Goal: Answer question/provide support: Share knowledge or assist other users

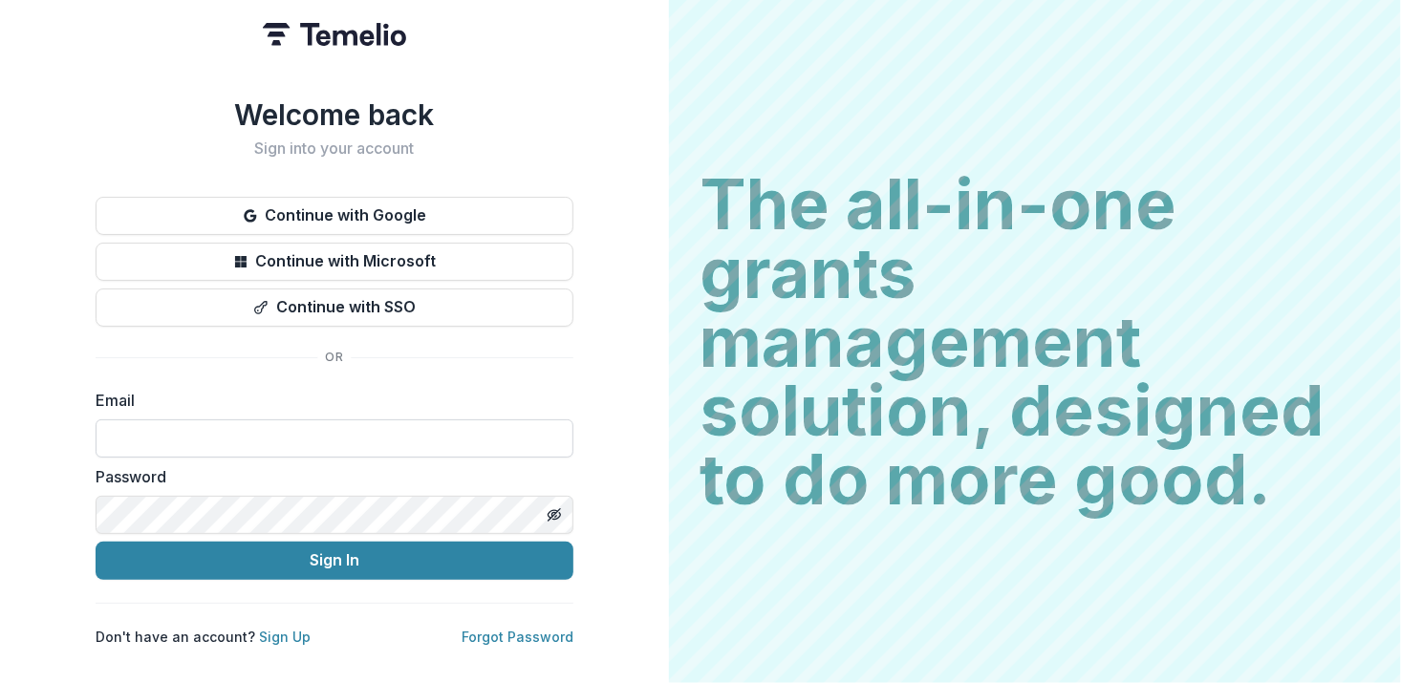
click at [238, 433] on input at bounding box center [335, 439] width 478 height 38
type input "**********"
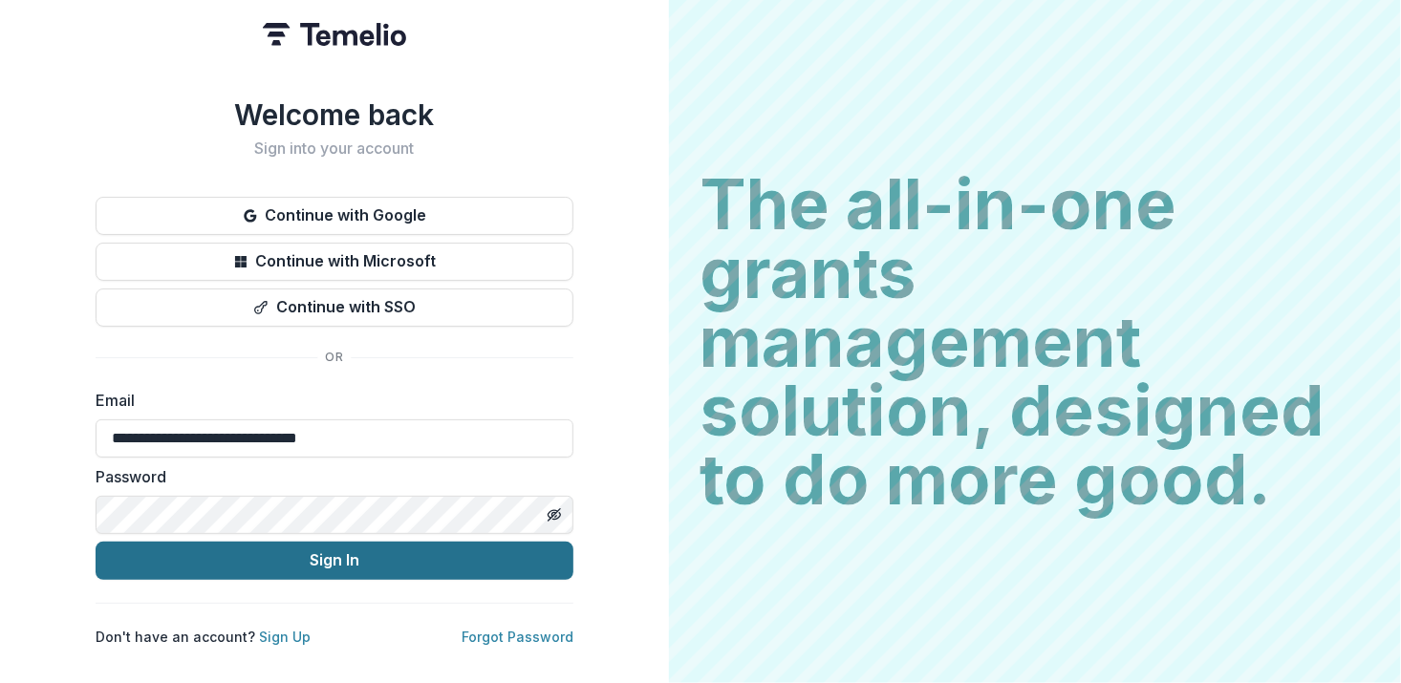
click at [311, 552] on button "Sign In" at bounding box center [335, 561] width 478 height 38
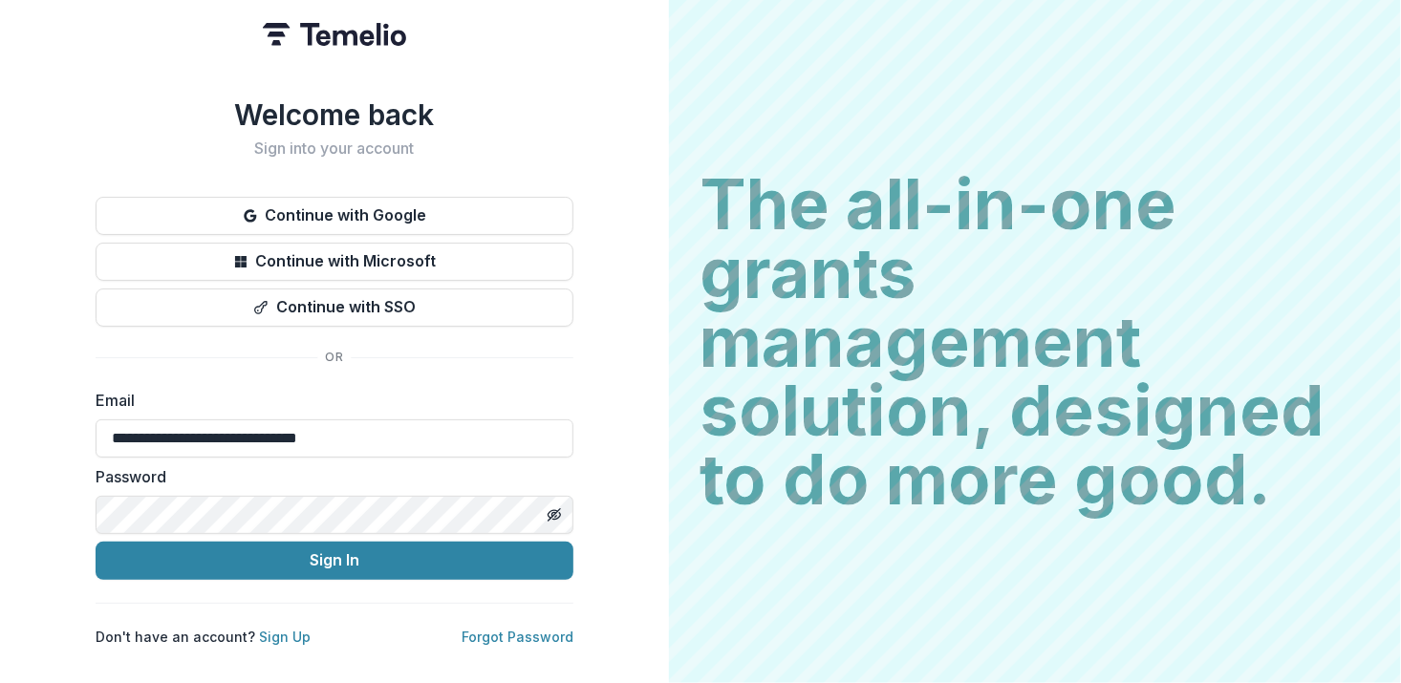
click at [96, 542] on button "Sign In" at bounding box center [335, 561] width 478 height 38
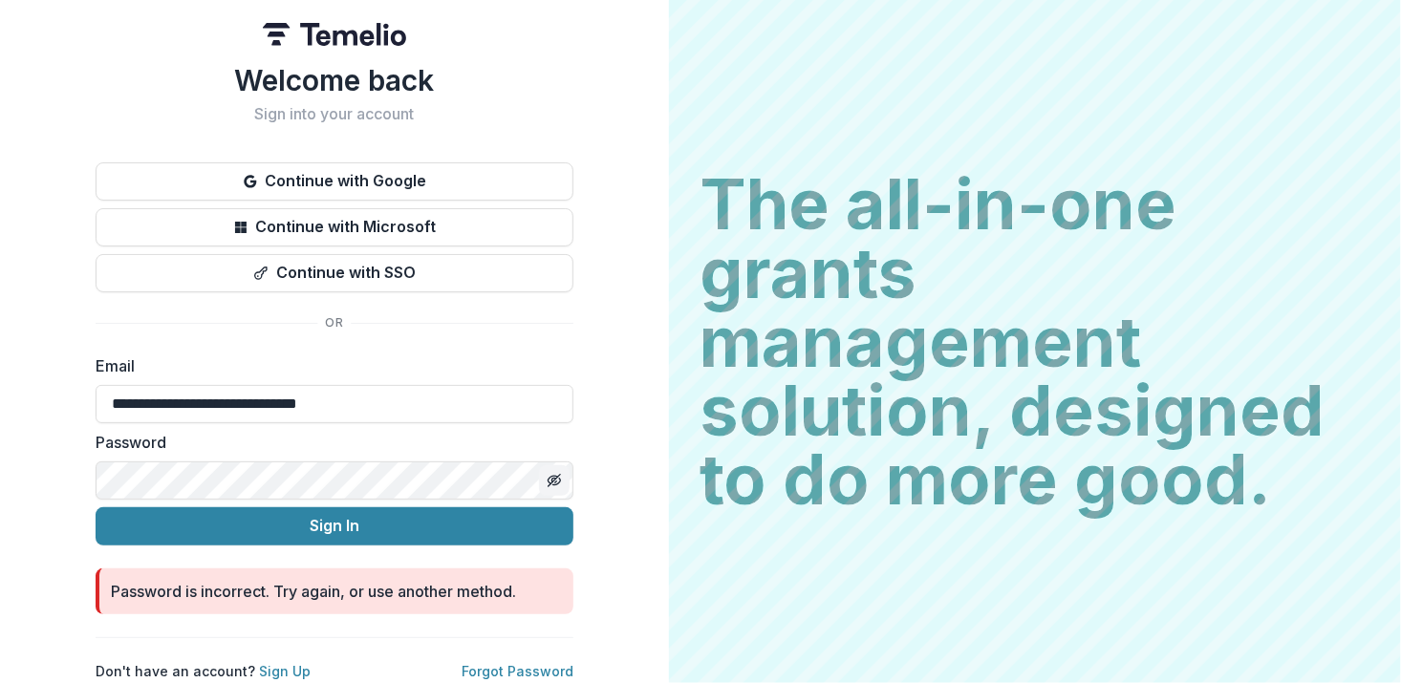
click at [562, 474] on button "Toggle password visibility" at bounding box center [554, 480] width 31 height 31
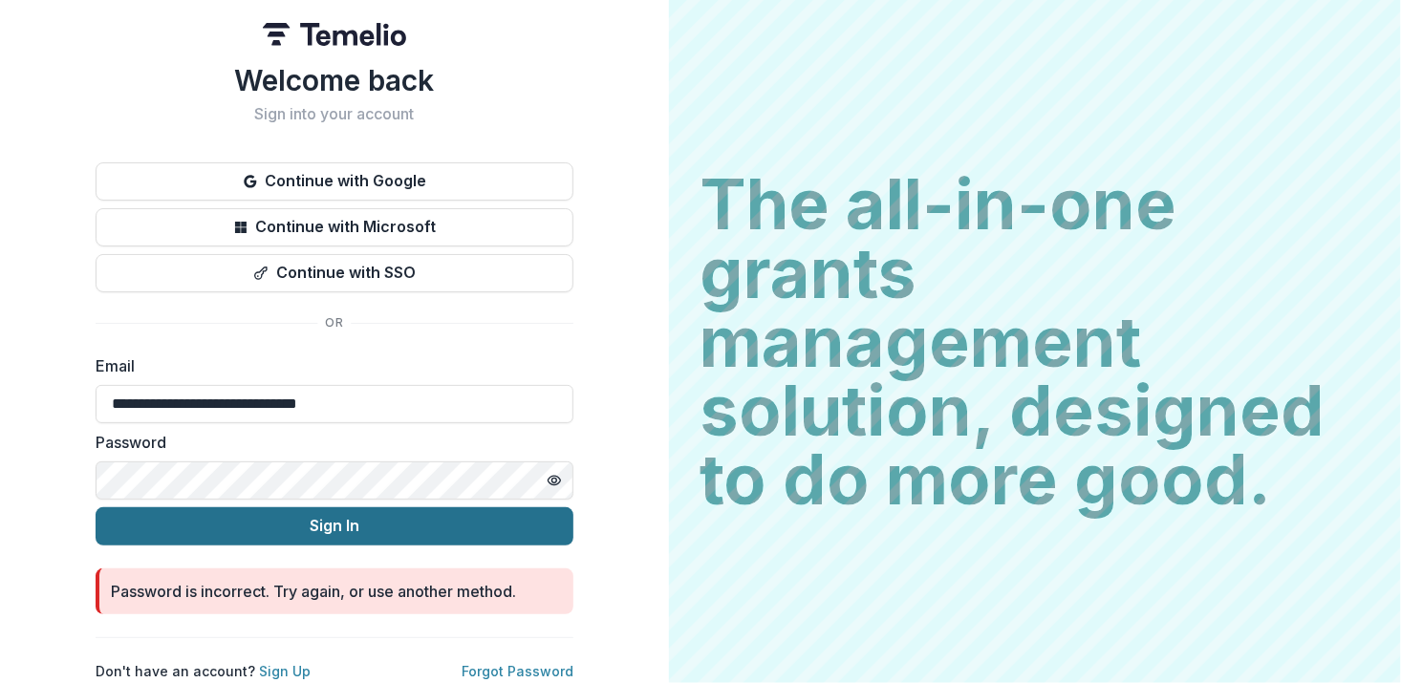
click at [387, 526] on button "Sign In" at bounding box center [335, 527] width 478 height 38
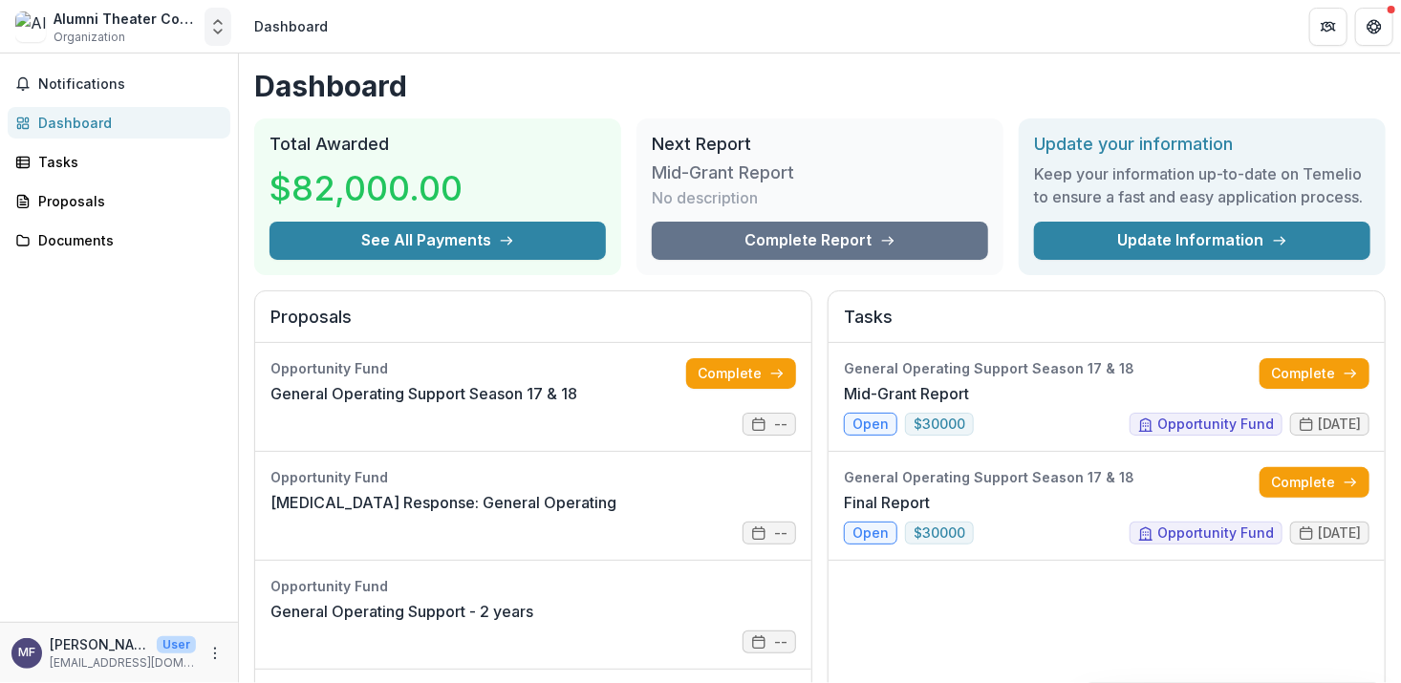
click at [222, 41] on button "Open entity switcher" at bounding box center [218, 27] width 27 height 38
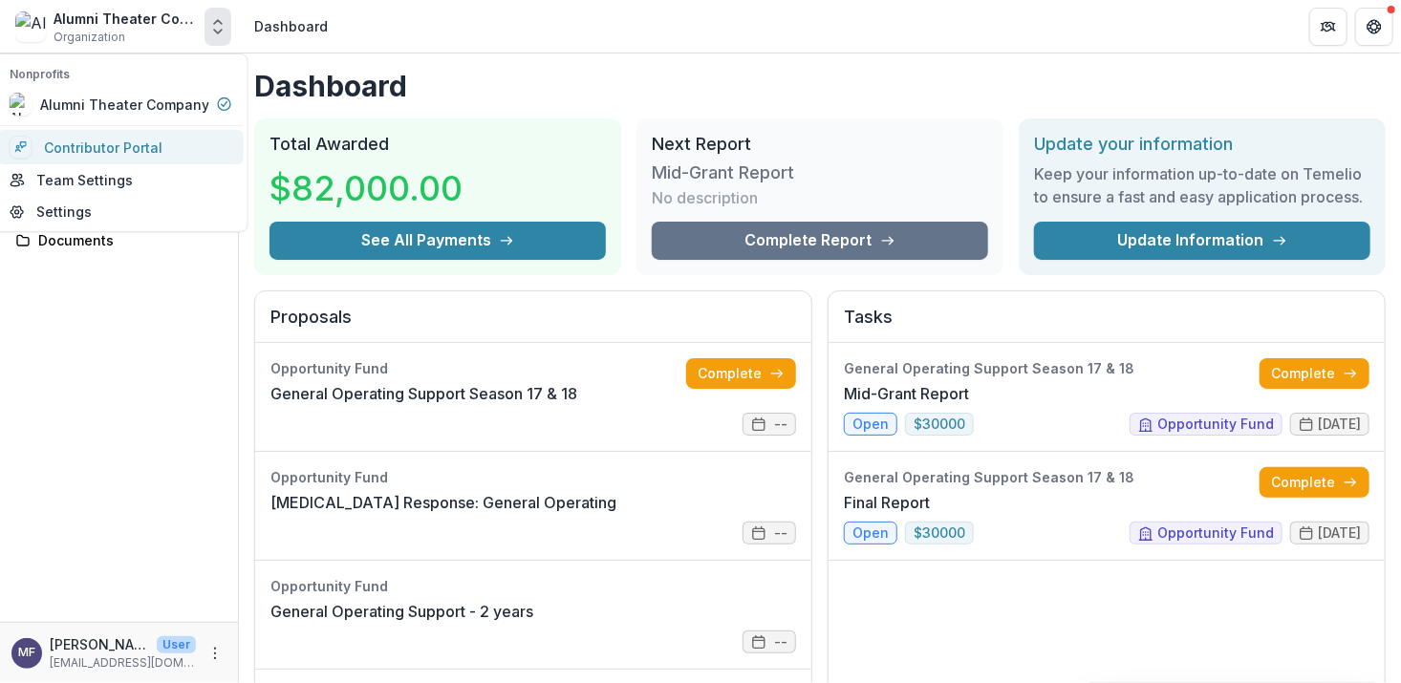
click at [153, 147] on link "Contributor Portal" at bounding box center [121, 147] width 246 height 34
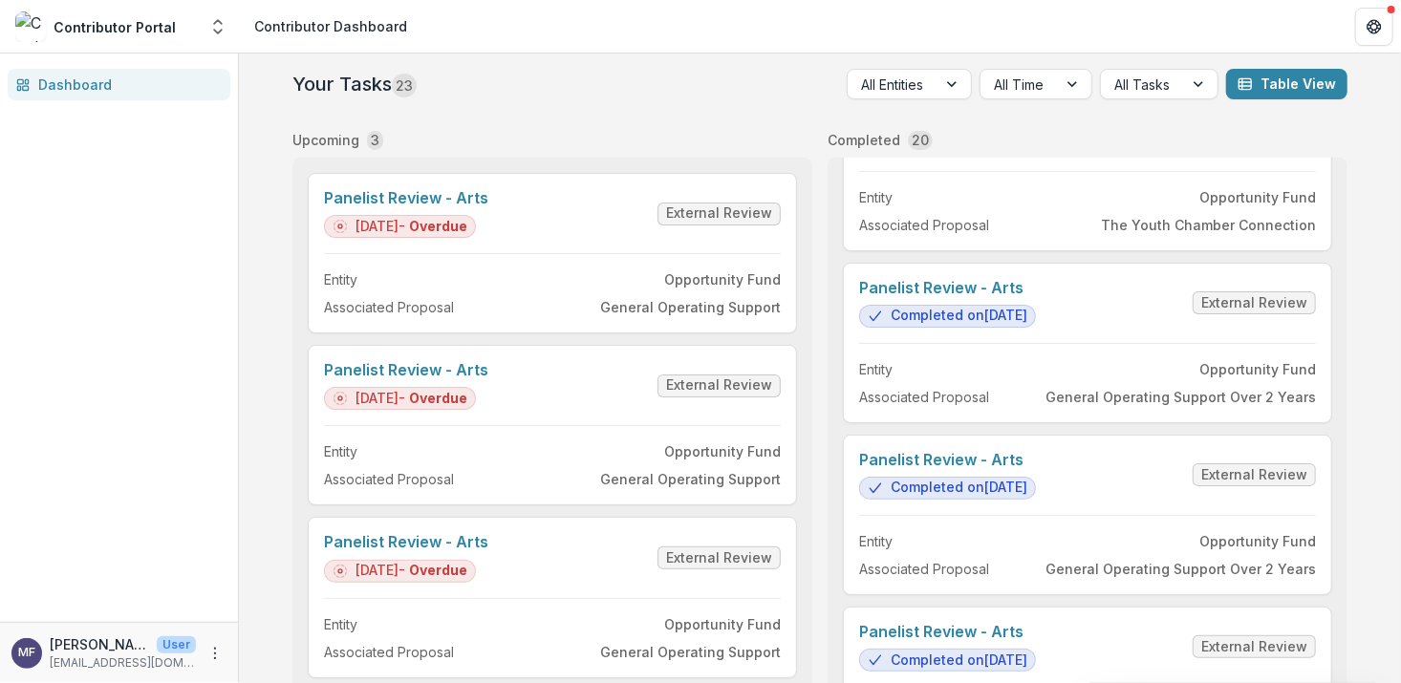
scroll to position [1334, 0]
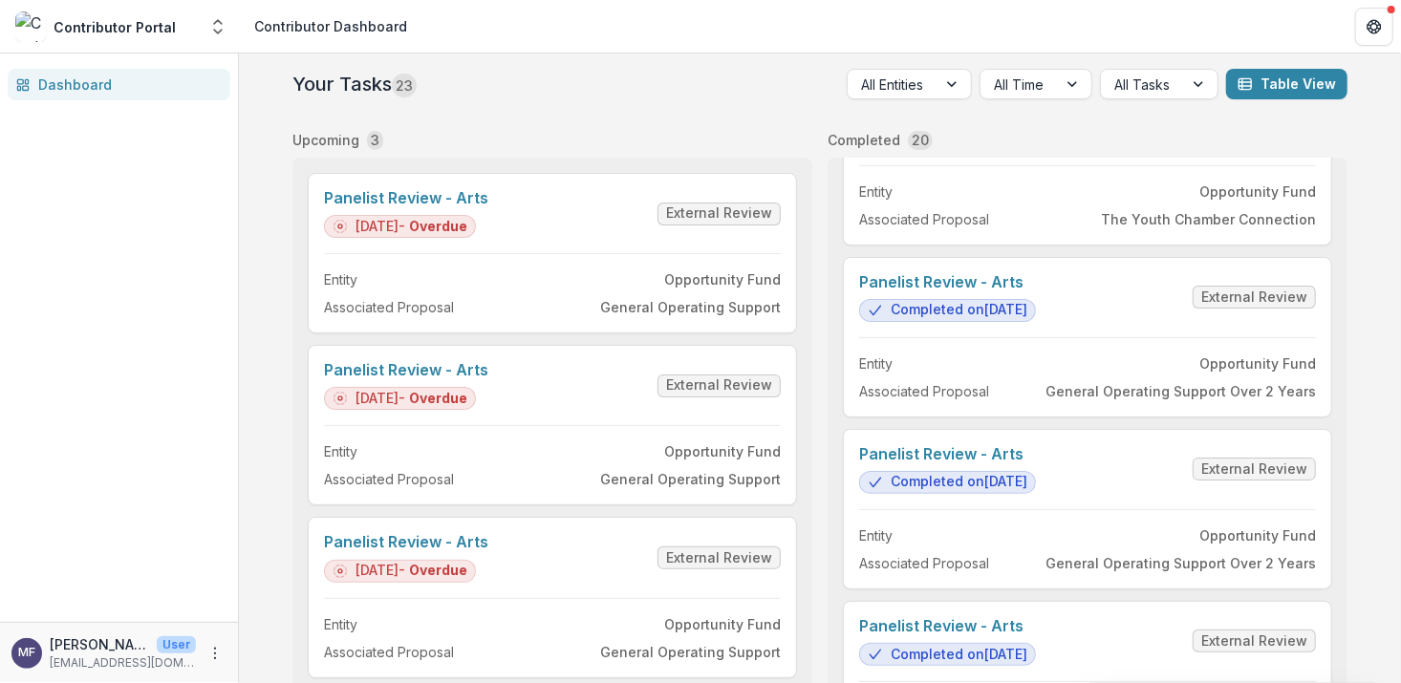
click at [1036, 292] on link "Panelist Review - Arts" at bounding box center [947, 282] width 177 height 18
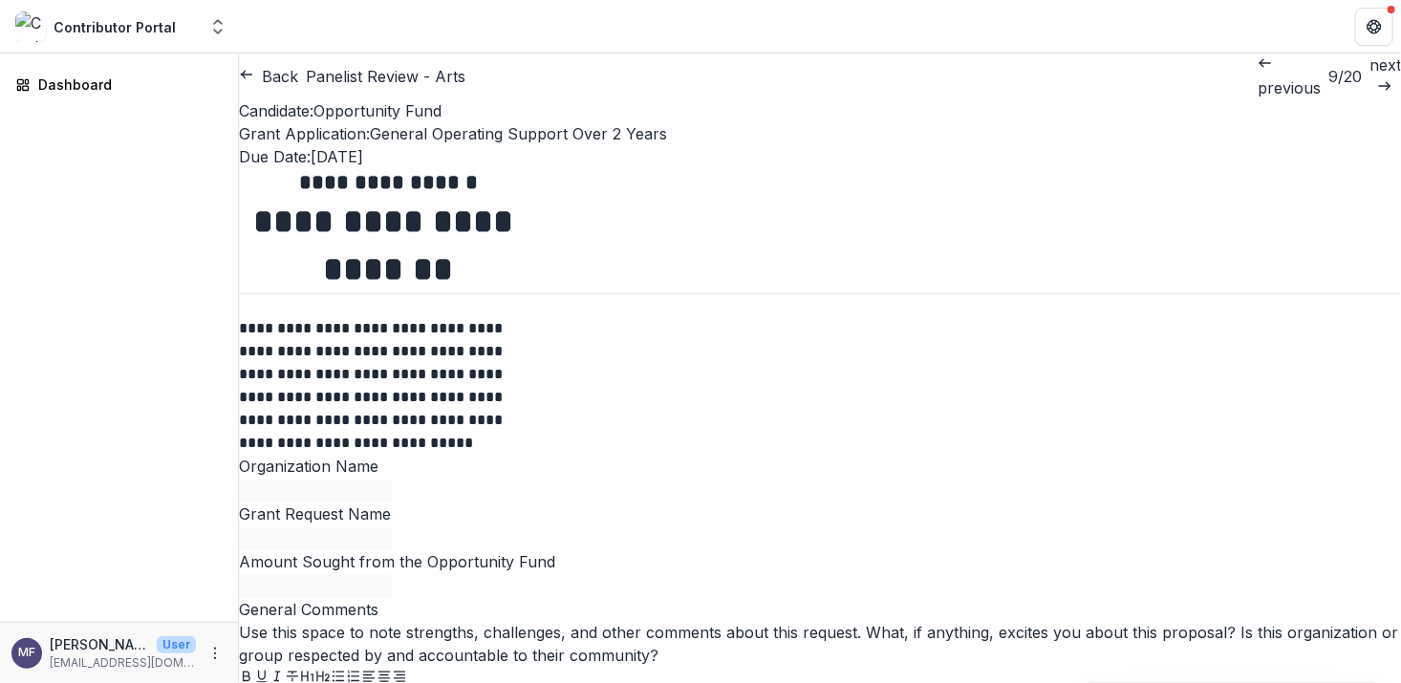
click at [1370, 76] on p "next" at bounding box center [1386, 65] width 32 height 23
click at [1251, 76] on p "previous" at bounding box center [1282, 87] width 63 height 23
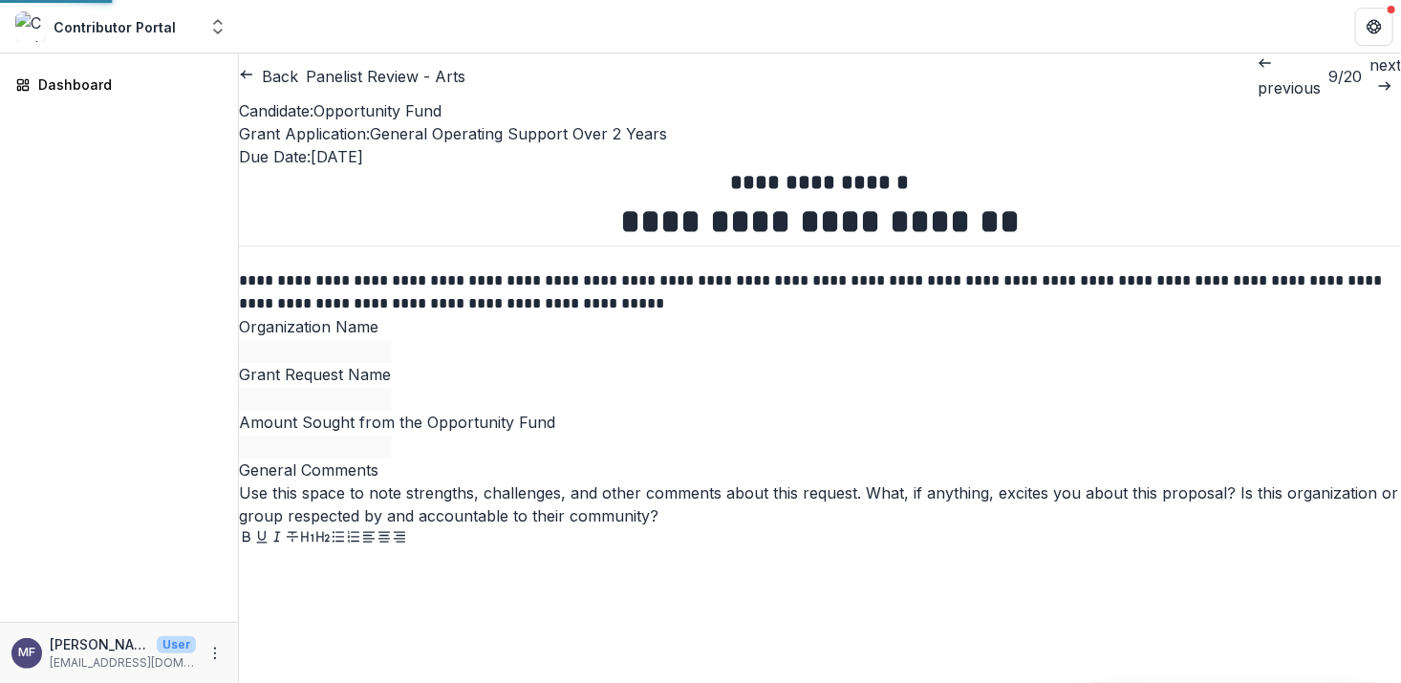
click at [1258, 76] on p "previous" at bounding box center [1289, 87] width 63 height 23
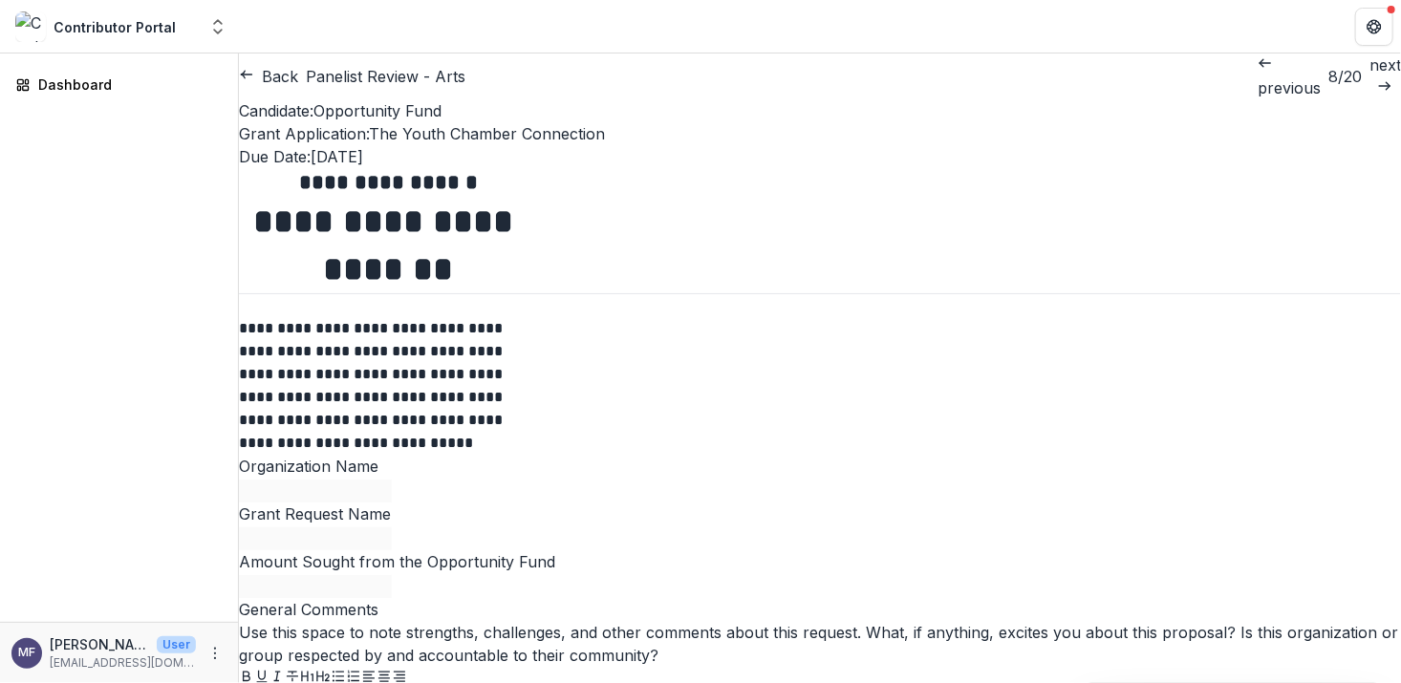
click at [1258, 76] on p "previous" at bounding box center [1289, 87] width 63 height 23
click at [1259, 76] on p "previous" at bounding box center [1290, 87] width 63 height 23
click at [1257, 79] on p "previous" at bounding box center [1288, 87] width 63 height 23
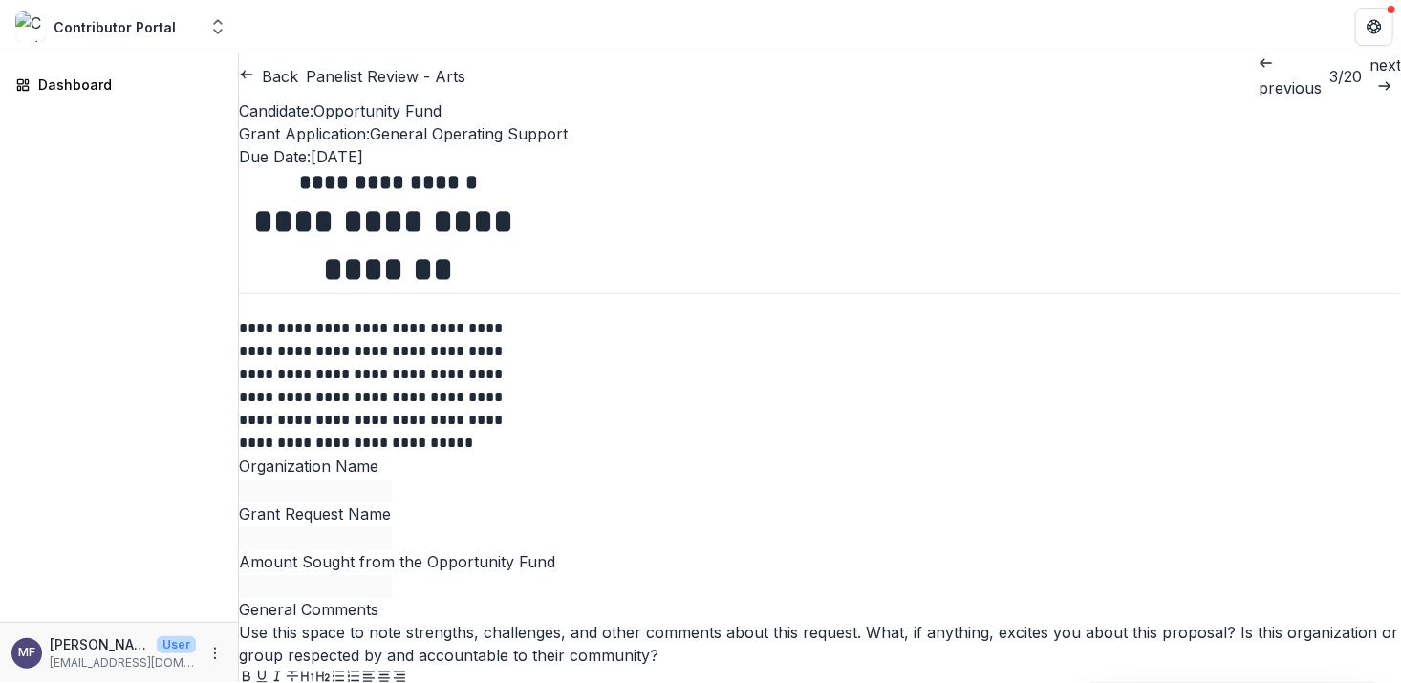
click at [1259, 77] on p "previous" at bounding box center [1290, 87] width 63 height 23
click at [1259, 76] on p "previous" at bounding box center [1290, 87] width 63 height 23
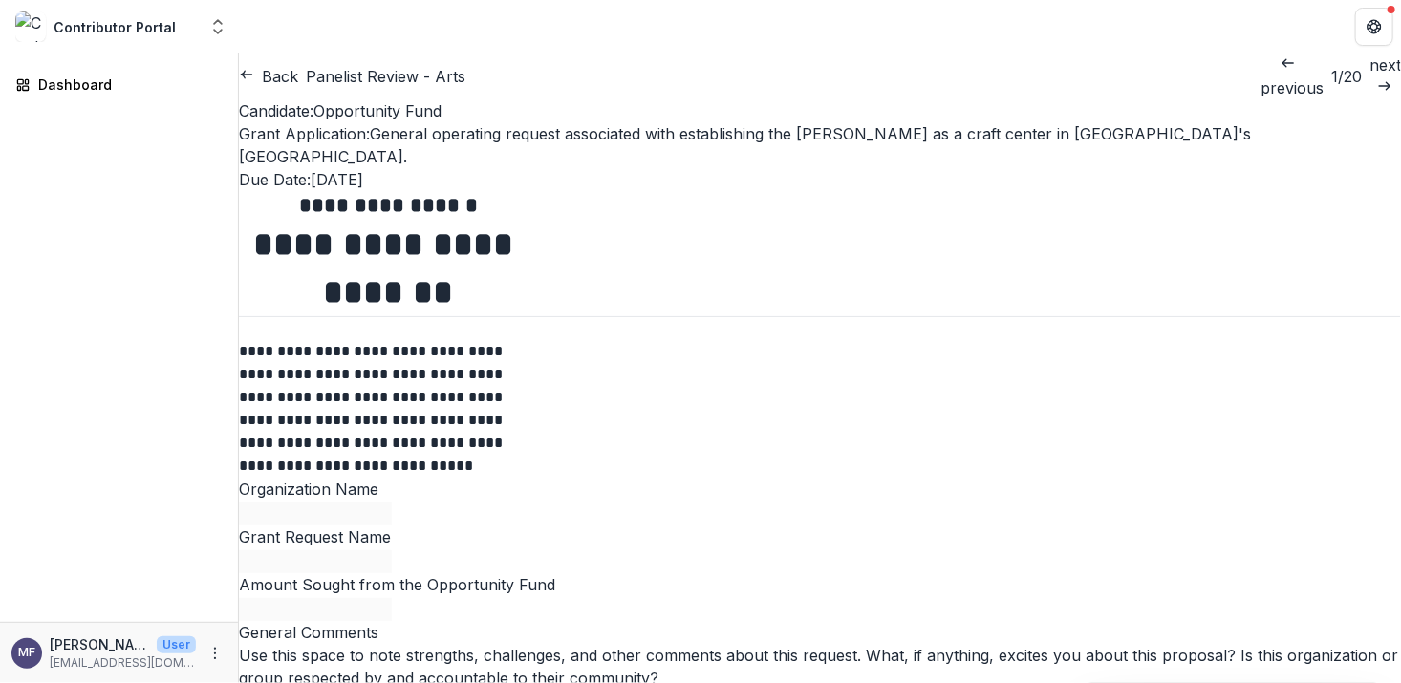
click at [1370, 75] on p "next" at bounding box center [1386, 65] width 32 height 23
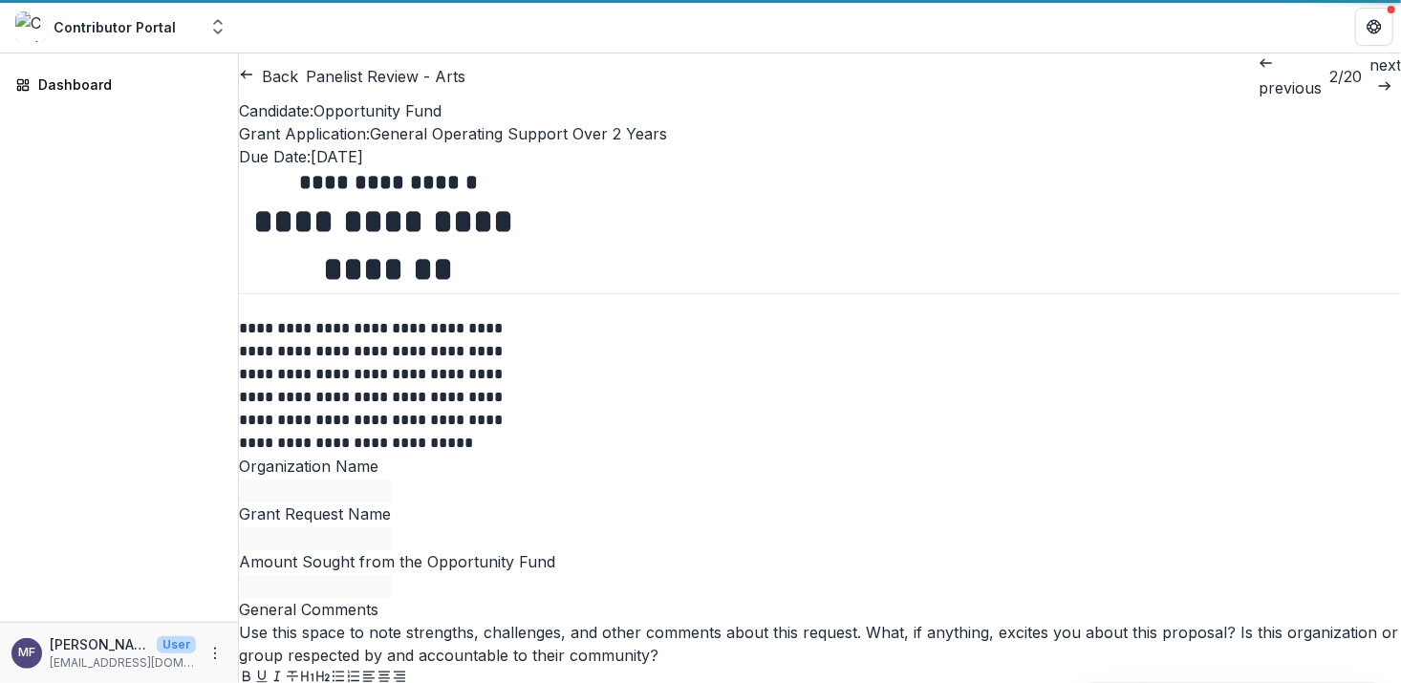
click at [1370, 75] on p "next" at bounding box center [1386, 65] width 32 height 23
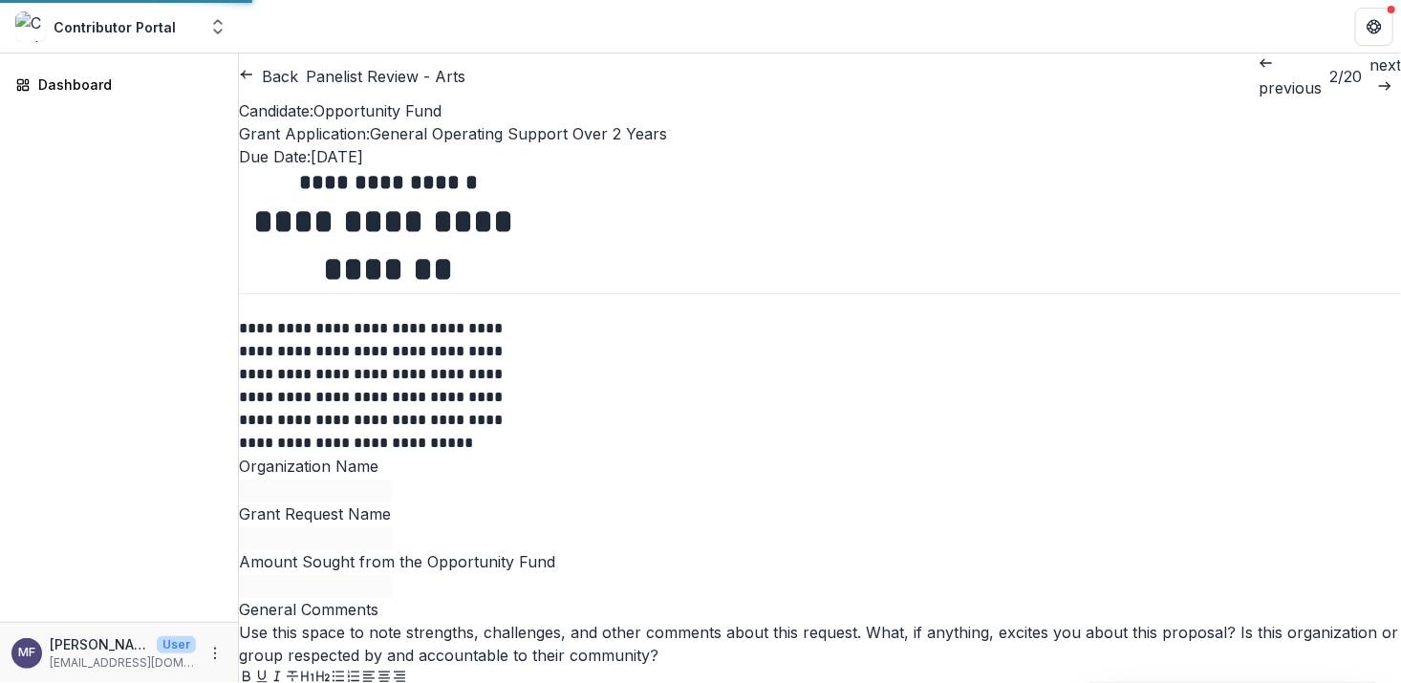
click at [1370, 75] on p "next" at bounding box center [1386, 65] width 32 height 23
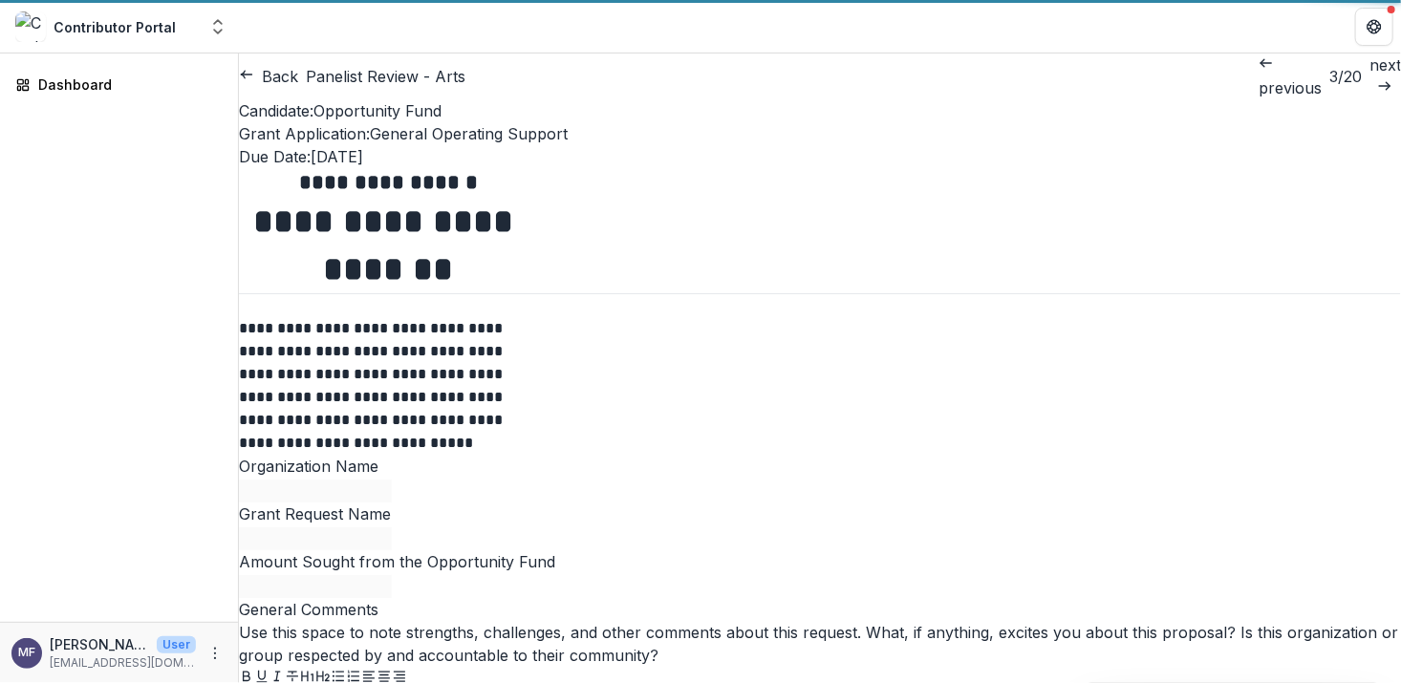
click at [1370, 75] on p "next" at bounding box center [1386, 65] width 32 height 23
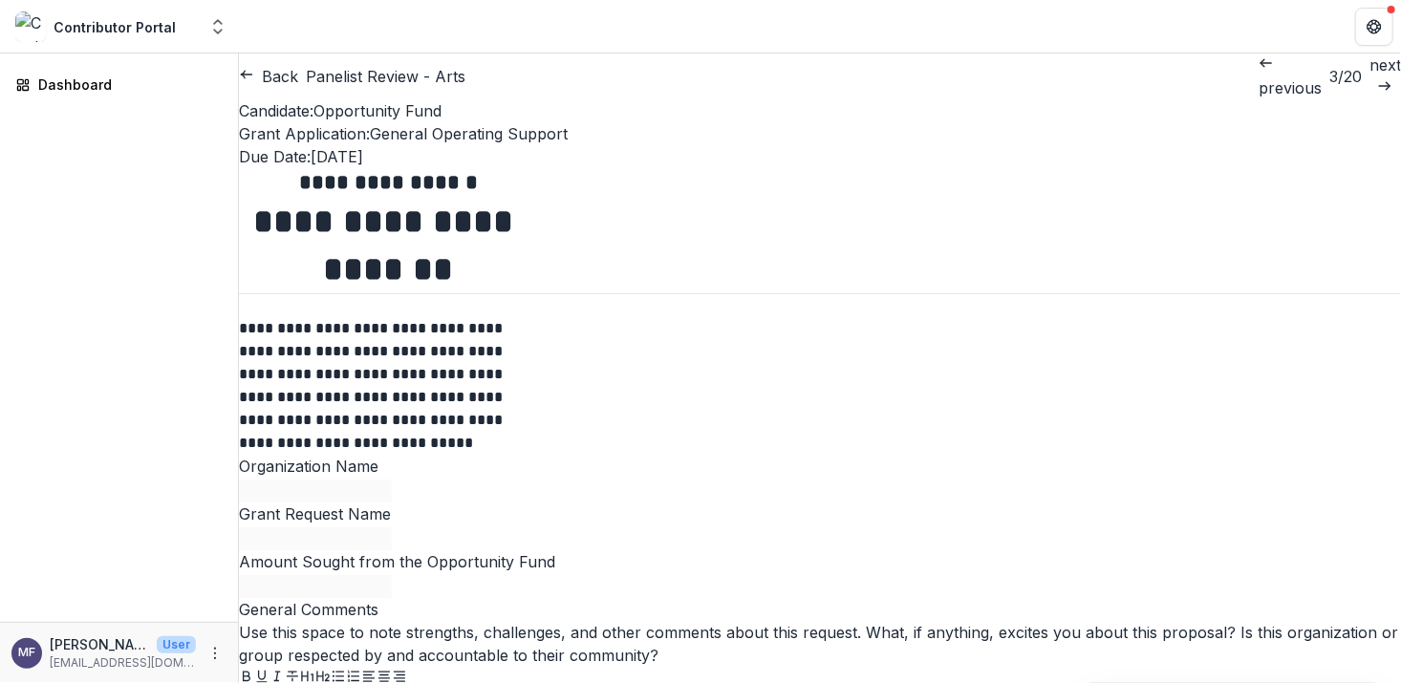
click at [1370, 75] on p "next" at bounding box center [1386, 65] width 32 height 23
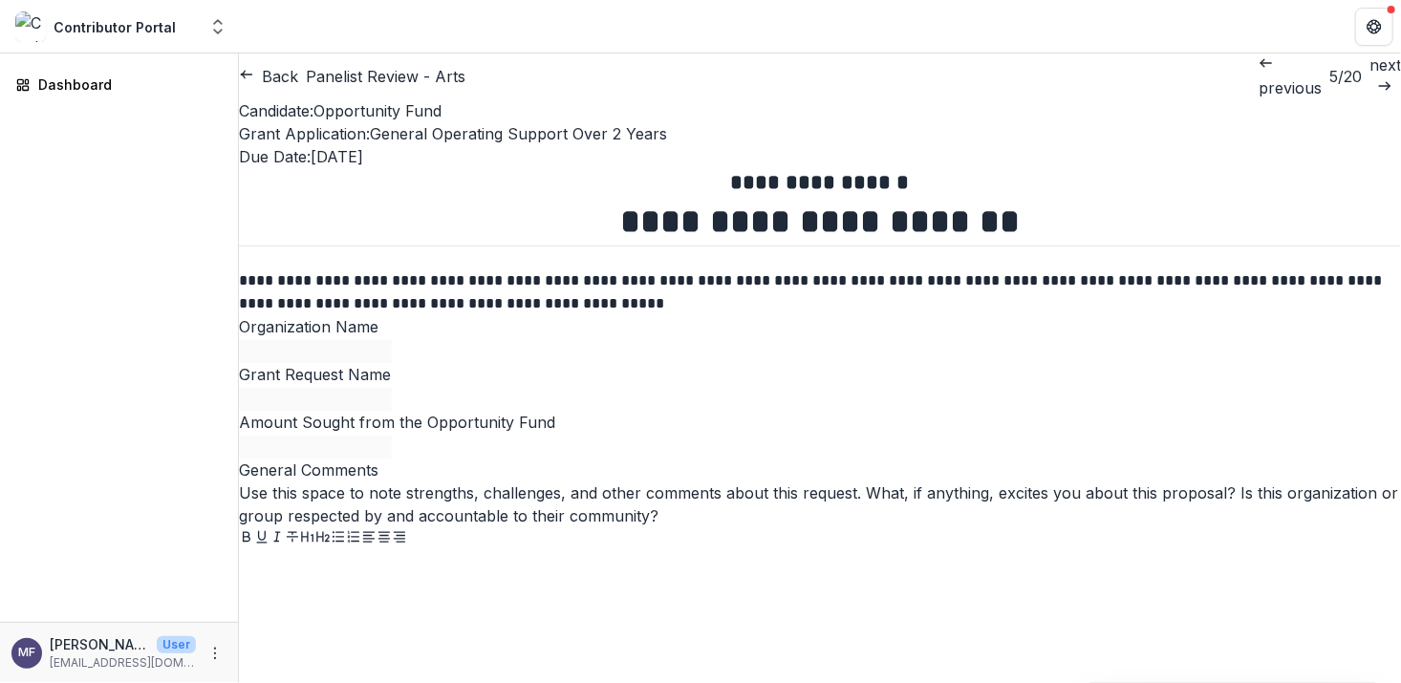
click at [1370, 75] on p "next" at bounding box center [1386, 65] width 32 height 23
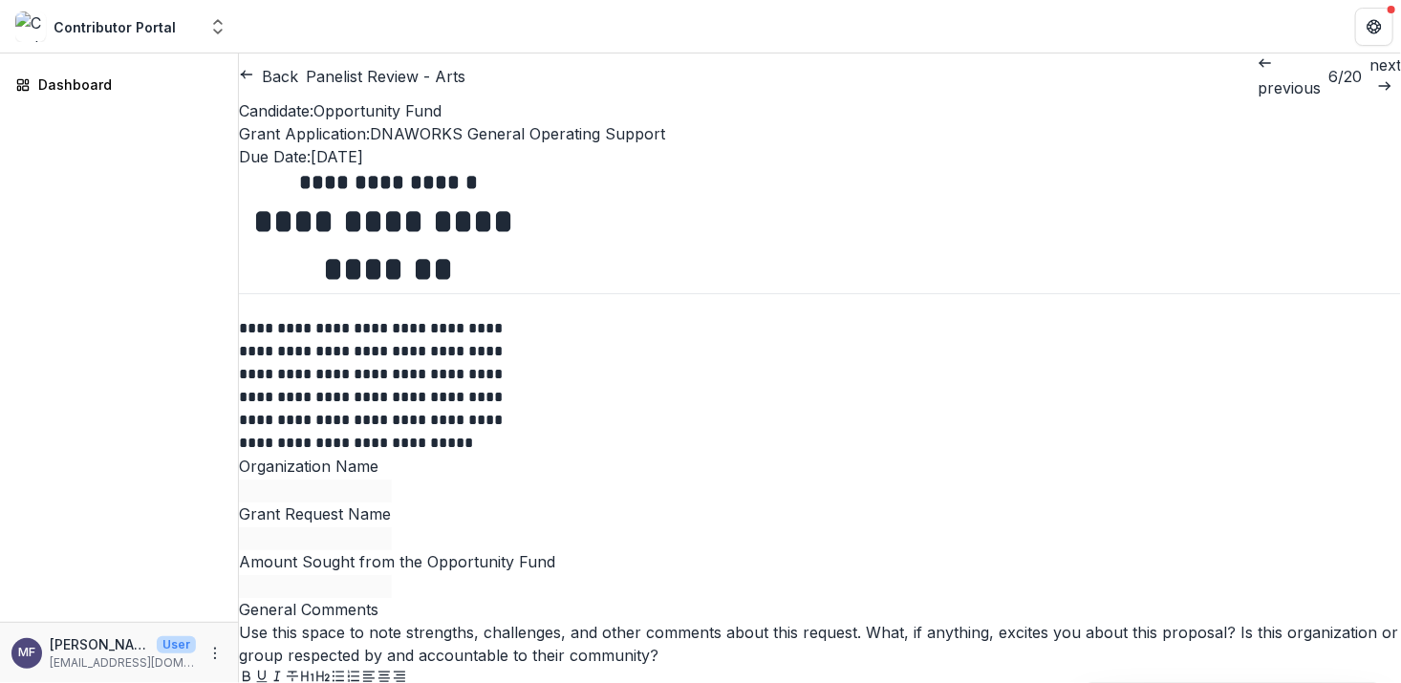
click at [1370, 75] on p "next" at bounding box center [1386, 65] width 32 height 23
click at [1370, 74] on p "next" at bounding box center [1386, 65] width 32 height 23
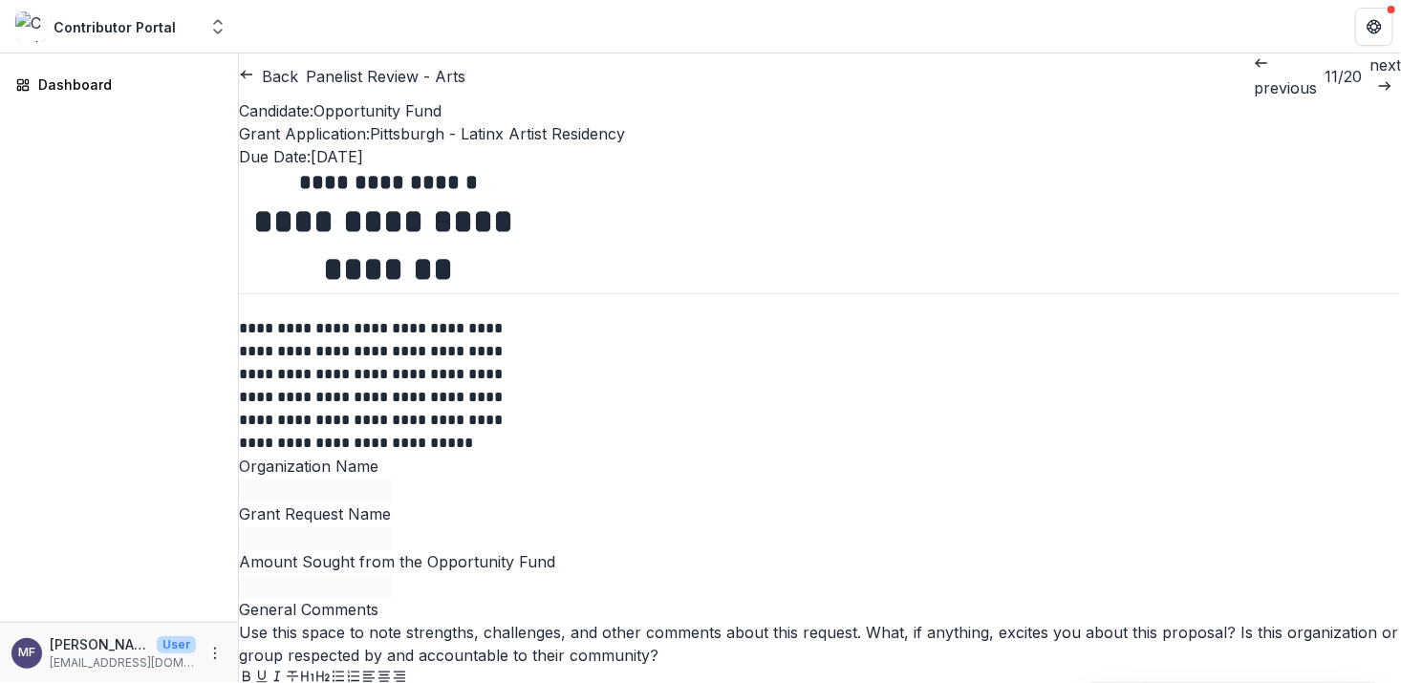
click at [1370, 74] on p "next" at bounding box center [1386, 65] width 32 height 23
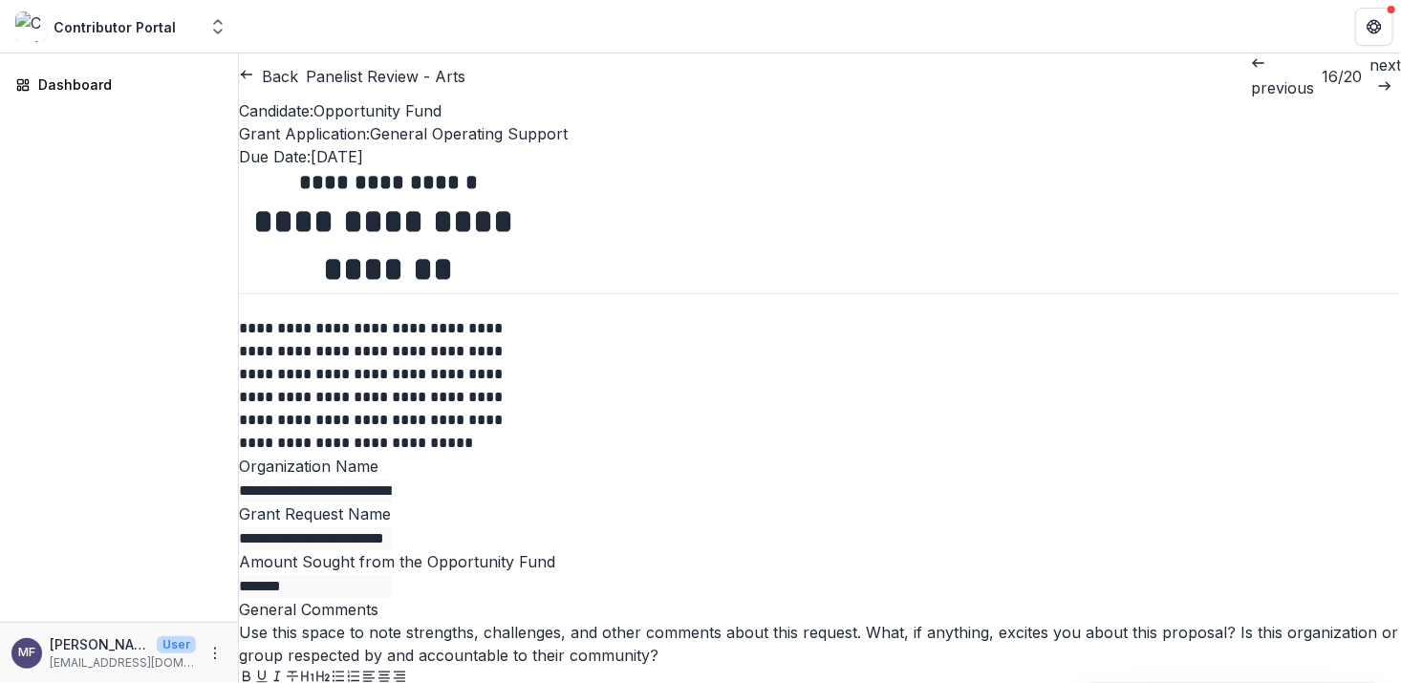
click at [1370, 74] on p "next" at bounding box center [1386, 65] width 32 height 23
click at [1249, 76] on p "previous" at bounding box center [1280, 87] width 63 height 23
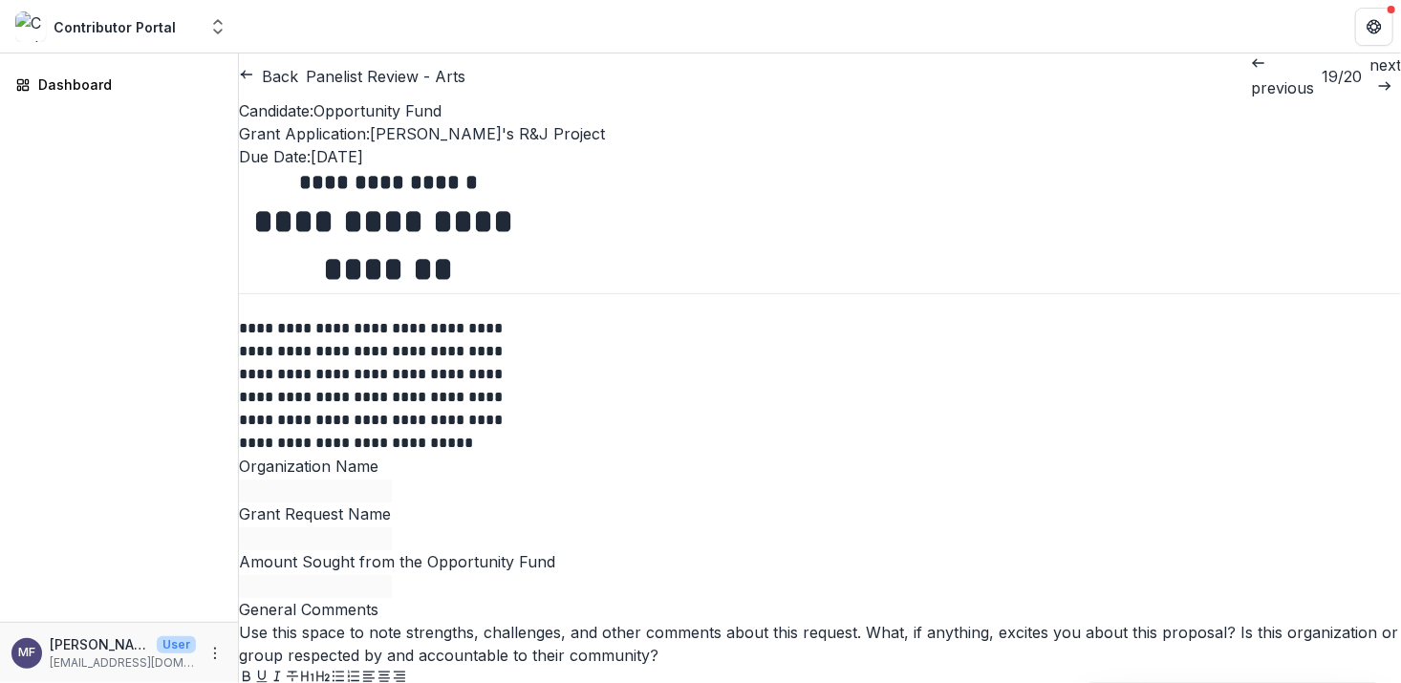
click at [1251, 76] on p "previous" at bounding box center [1282, 87] width 63 height 23
click at [279, 78] on button "Back" at bounding box center [268, 76] width 59 height 23
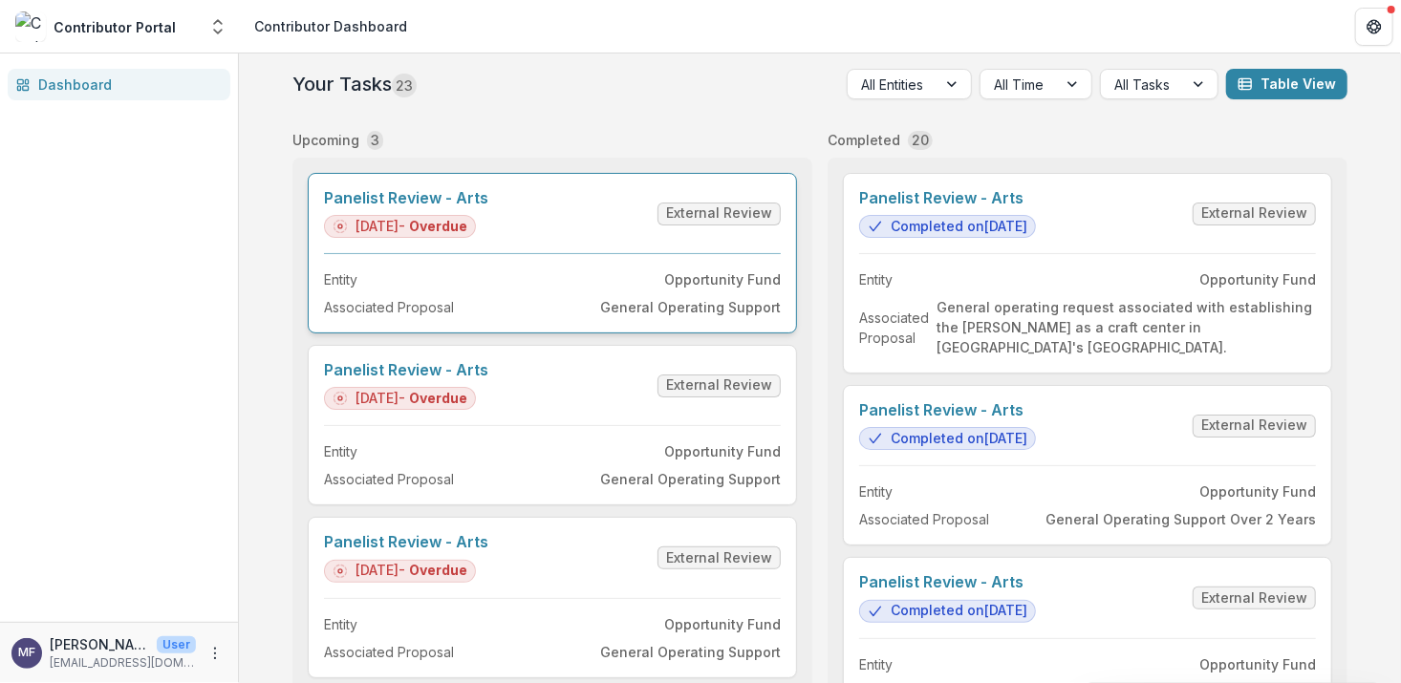
click at [488, 207] on link "Panelist Review - Arts" at bounding box center [406, 198] width 164 height 18
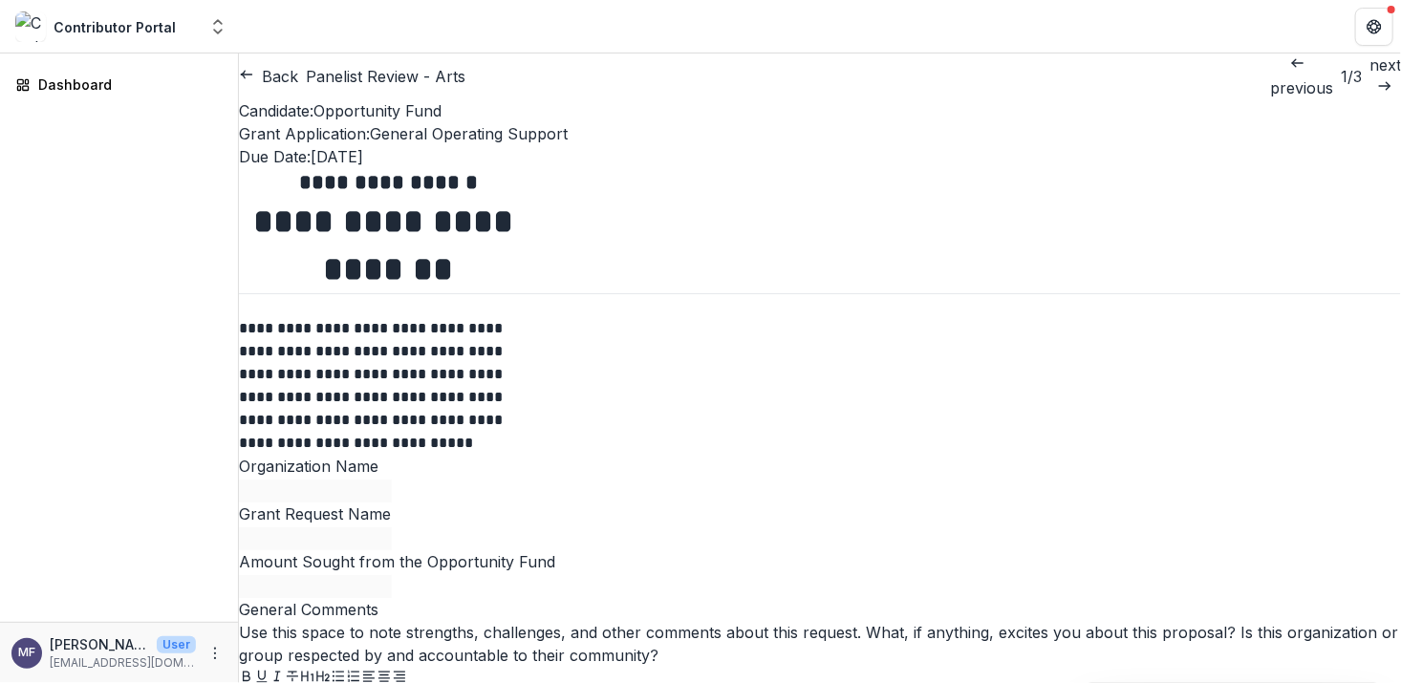
scroll to position [1960, 0]
click at [1370, 79] on link "next" at bounding box center [1386, 77] width 32 height 46
click at [254, 81] on icon "button" at bounding box center [246, 74] width 15 height 15
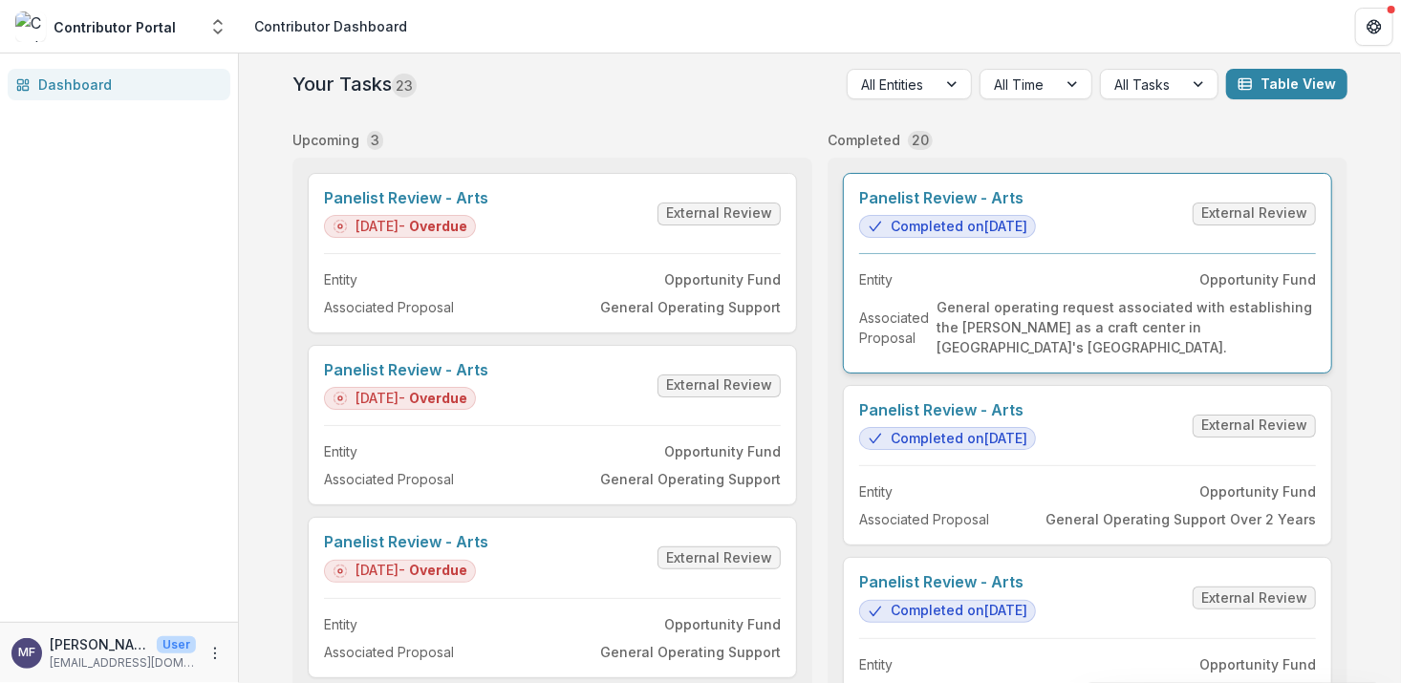
click at [967, 207] on link "Panelist Review - Arts" at bounding box center [947, 198] width 177 height 18
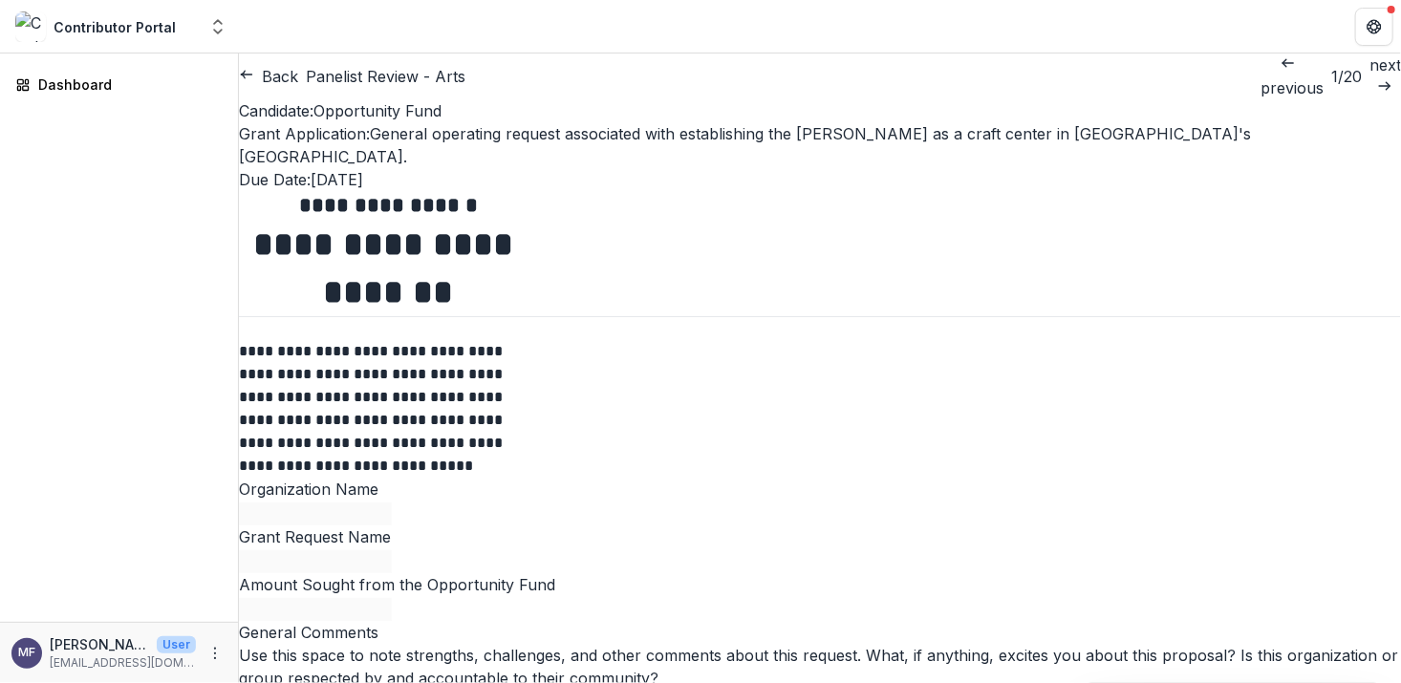
click at [1370, 78] on link "next" at bounding box center [1386, 77] width 32 height 46
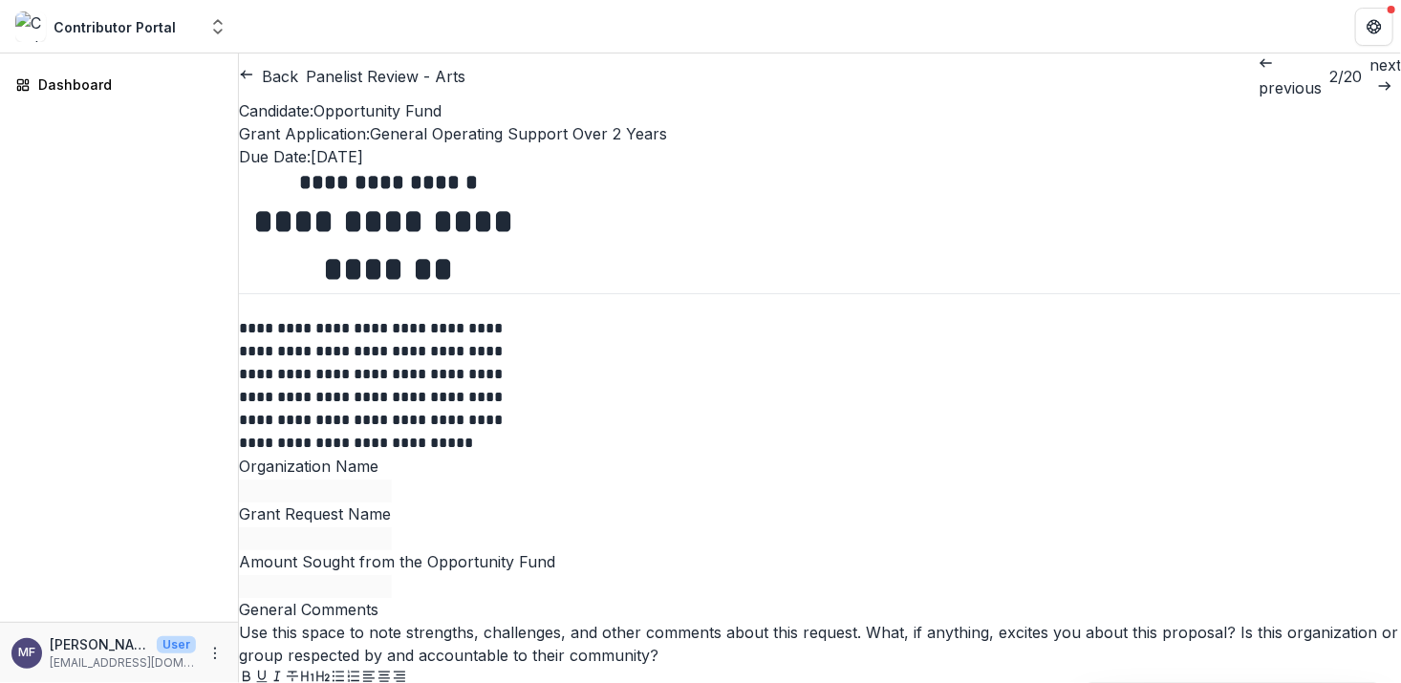
click at [1370, 78] on link "next" at bounding box center [1386, 77] width 32 height 46
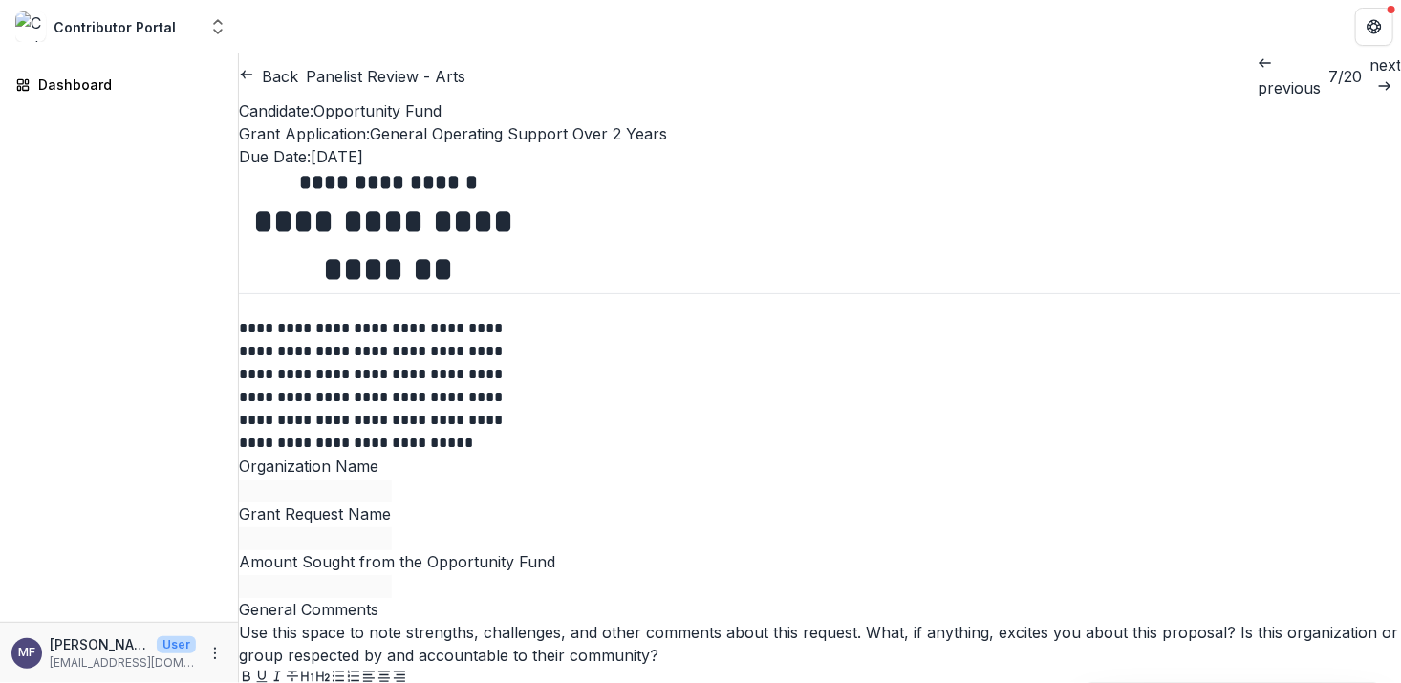
click at [1370, 78] on link "next" at bounding box center [1386, 77] width 32 height 46
click at [1370, 79] on link "next" at bounding box center [1386, 77] width 32 height 46
click at [1254, 76] on p "previous" at bounding box center [1285, 87] width 63 height 23
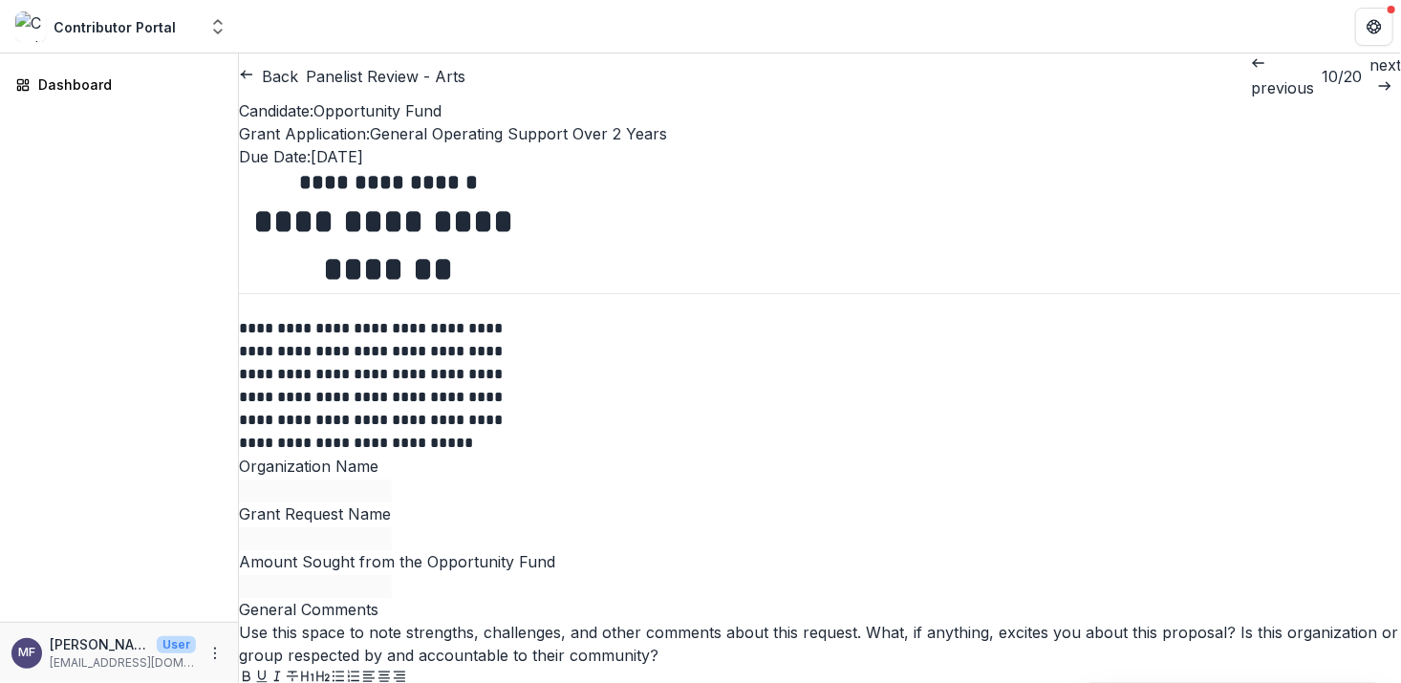
scroll to position [145, 0]
drag, startPoint x: 943, startPoint y: 445, endPoint x: 853, endPoint y: 395, distance: 104.0
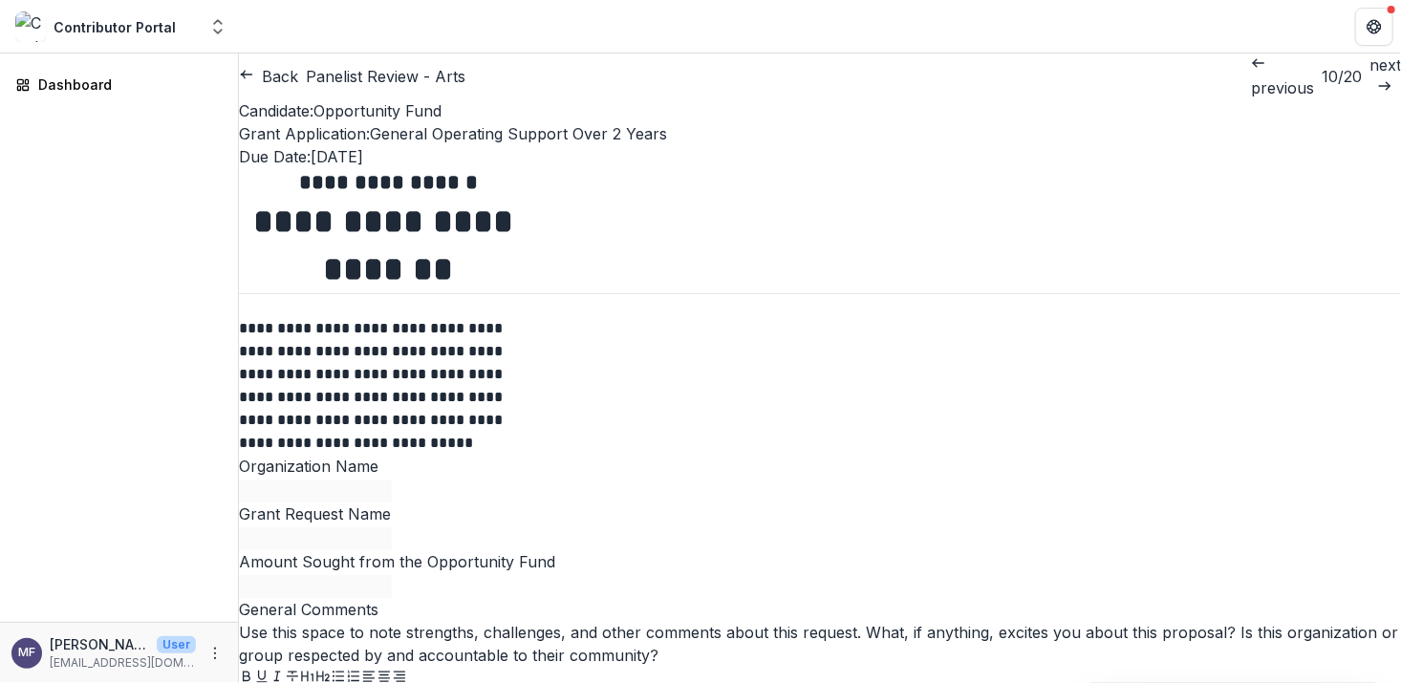
scroll to position [2585, 0]
click at [137, 287] on div "Dashboard" at bounding box center [119, 338] width 238 height 569
drag, startPoint x: 107, startPoint y: 276, endPoint x: 871, endPoint y: 266, distance: 763.8
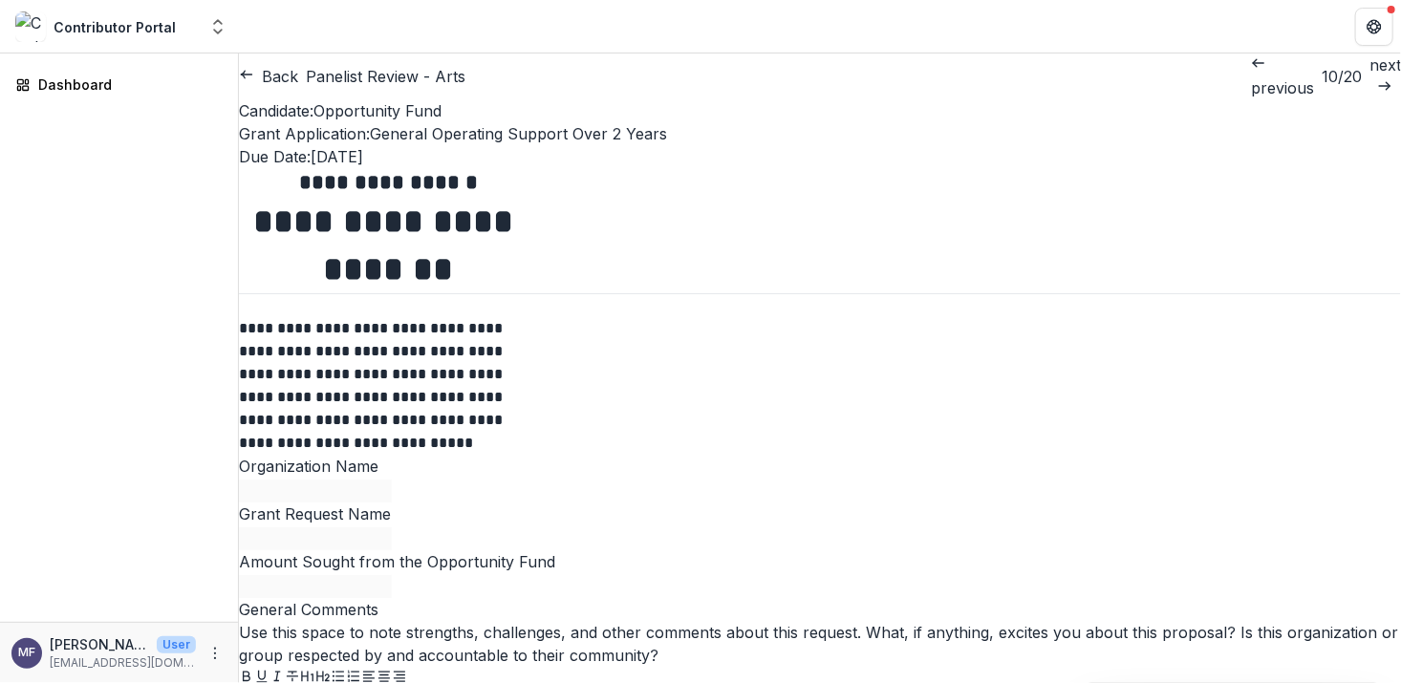
click at [1251, 77] on p "previous" at bounding box center [1282, 87] width 63 height 23
click at [1258, 80] on p "previous" at bounding box center [1289, 87] width 63 height 23
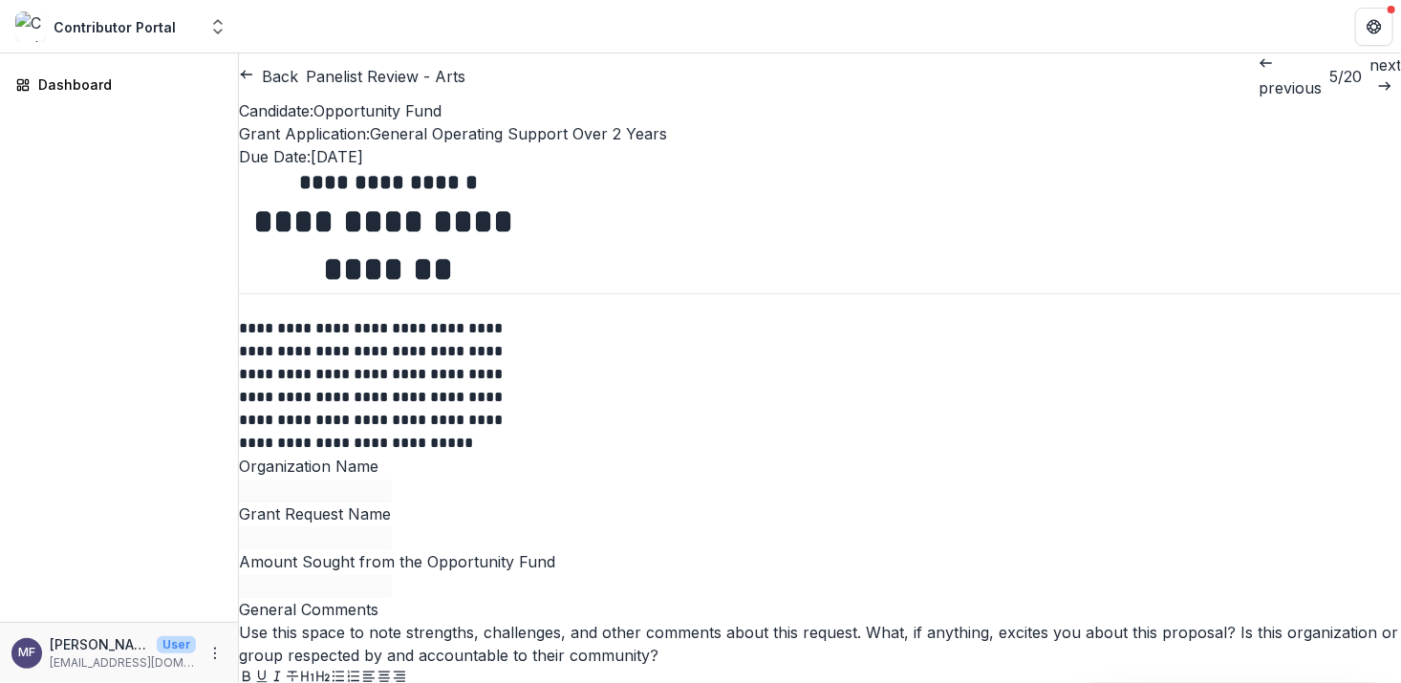
click at [1259, 80] on p "previous" at bounding box center [1290, 87] width 63 height 23
click at [1257, 76] on p "previous" at bounding box center [1288, 87] width 63 height 23
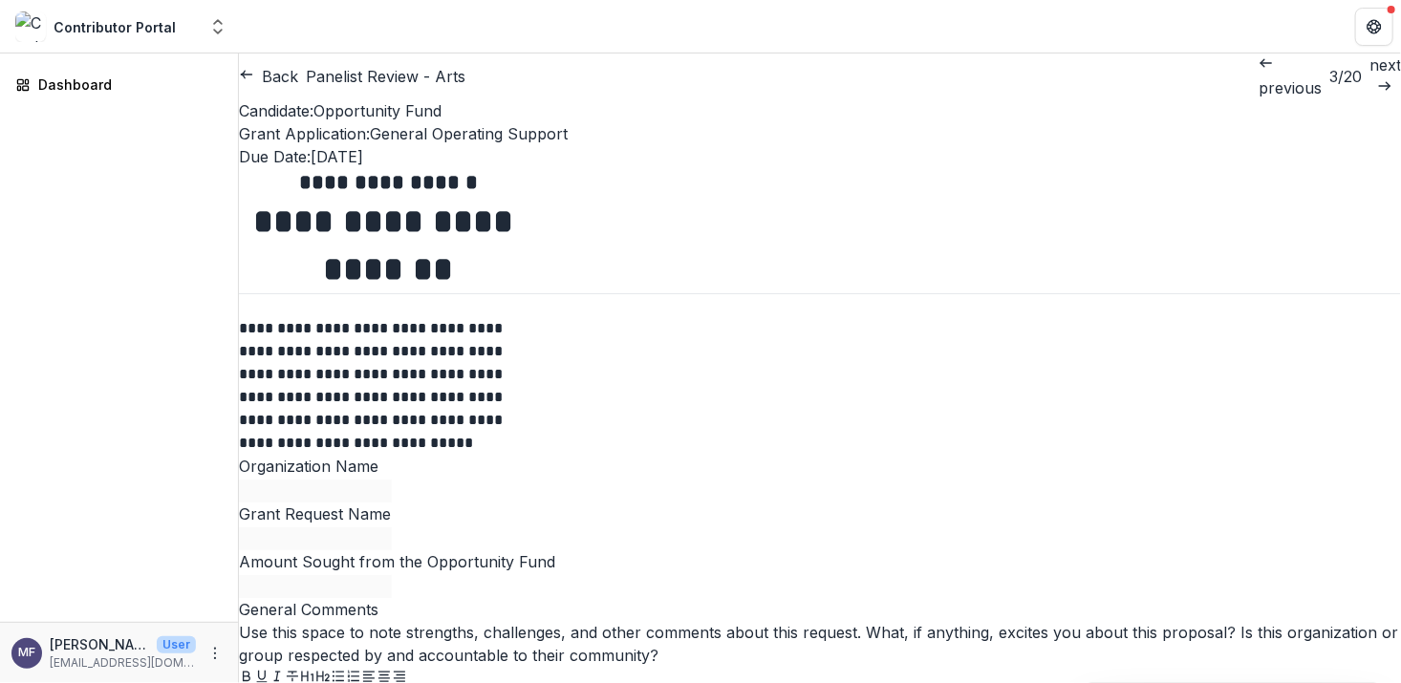
click at [15, 682] on button "Close" at bounding box center [7, 694] width 15 height 23
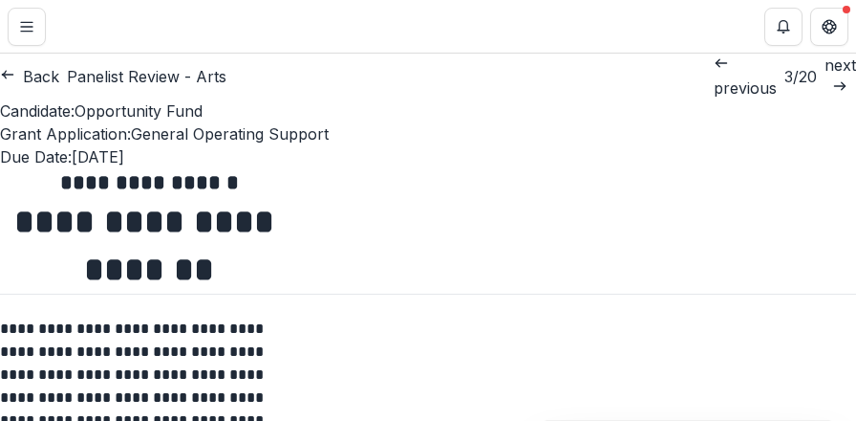
scroll to position [2098, 0]
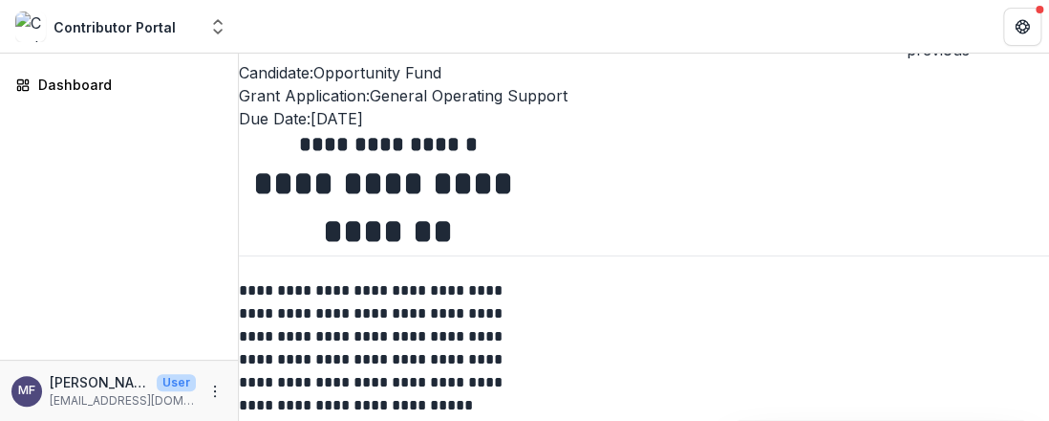
scroll to position [0, 0]
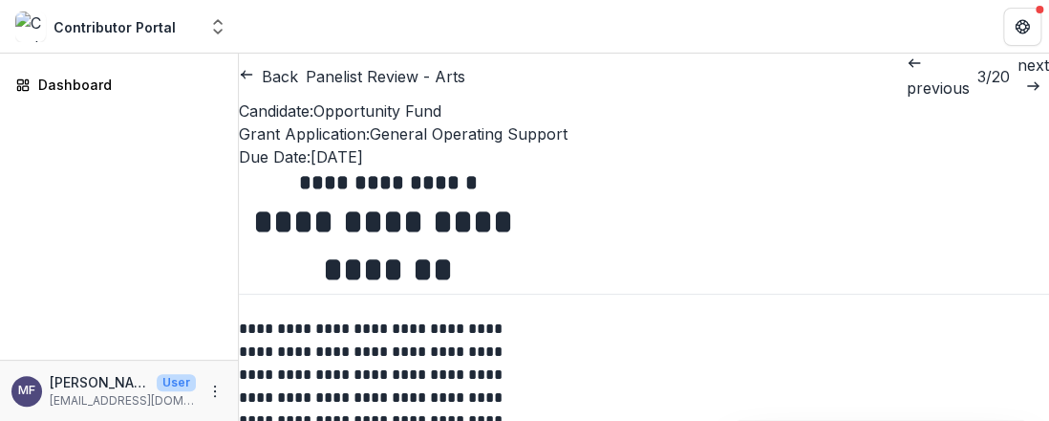
click at [1018, 85] on link "next" at bounding box center [1034, 77] width 32 height 46
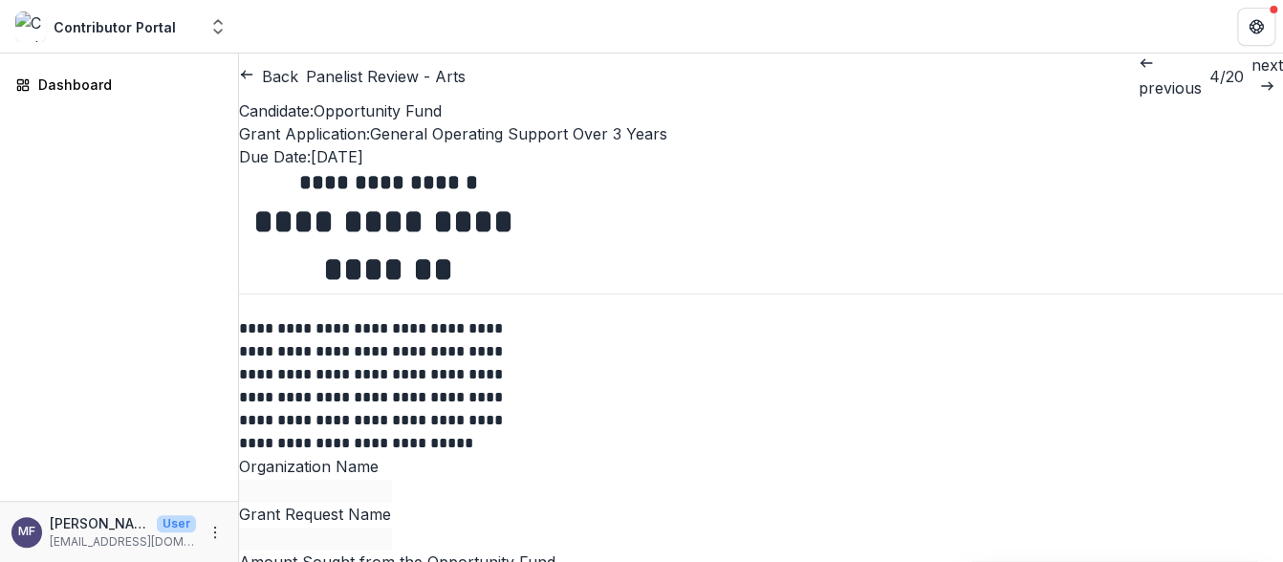
click at [1251, 72] on p "next" at bounding box center [1267, 65] width 32 height 23
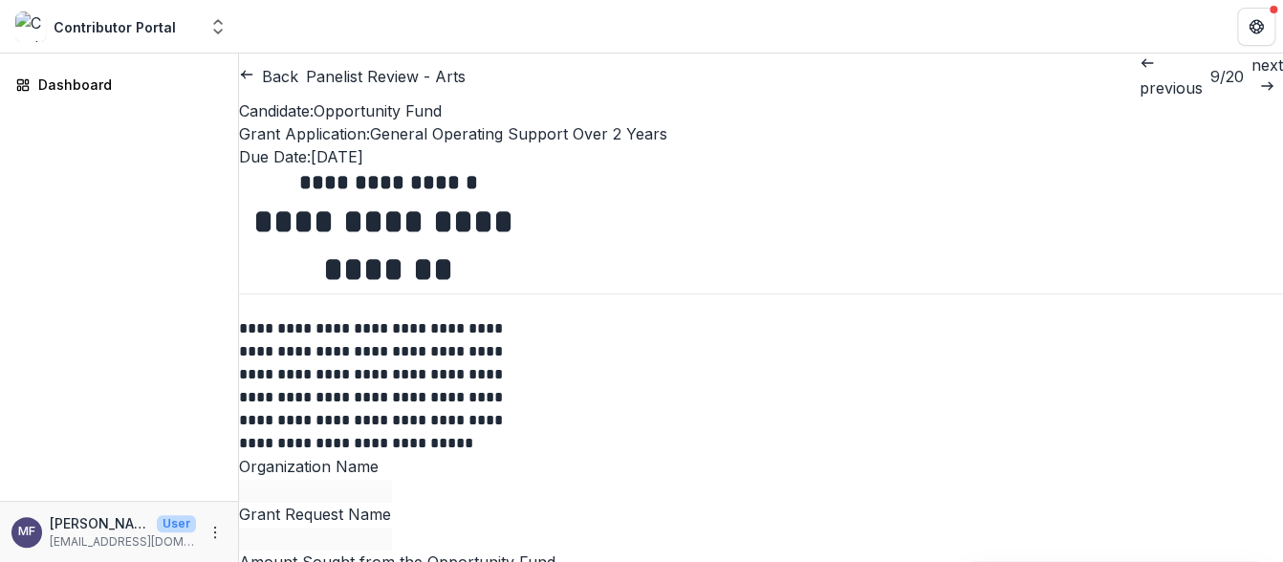
click at [1251, 76] on link "next" at bounding box center [1267, 77] width 32 height 46
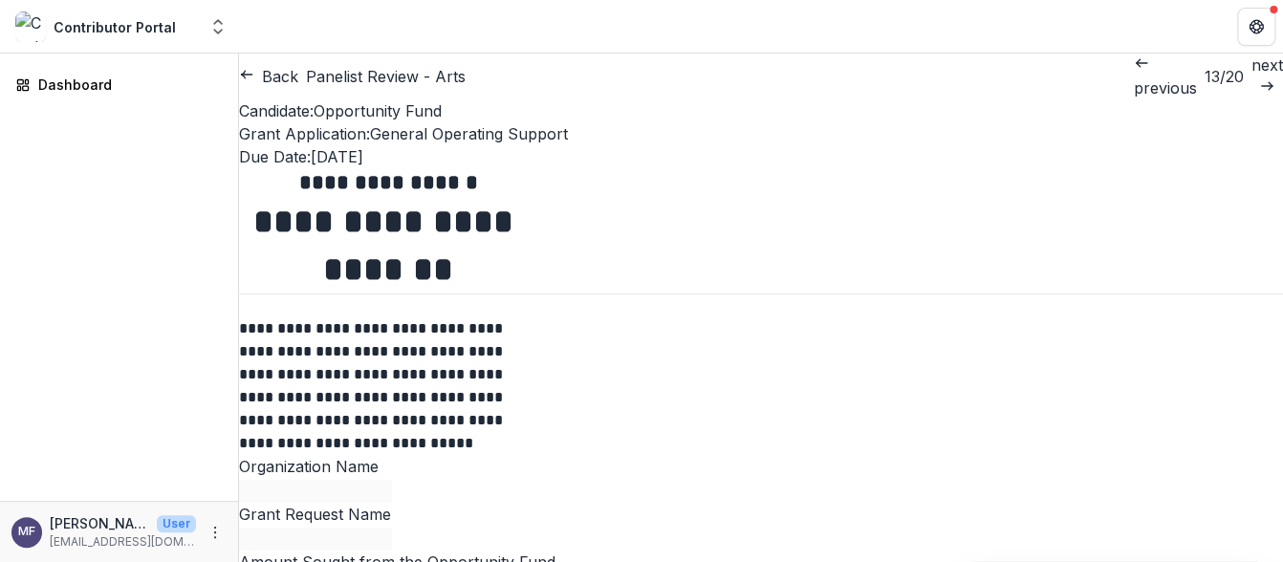
scroll to position [5200, 0]
click at [161, 264] on div "Dashboard" at bounding box center [119, 277] width 238 height 447
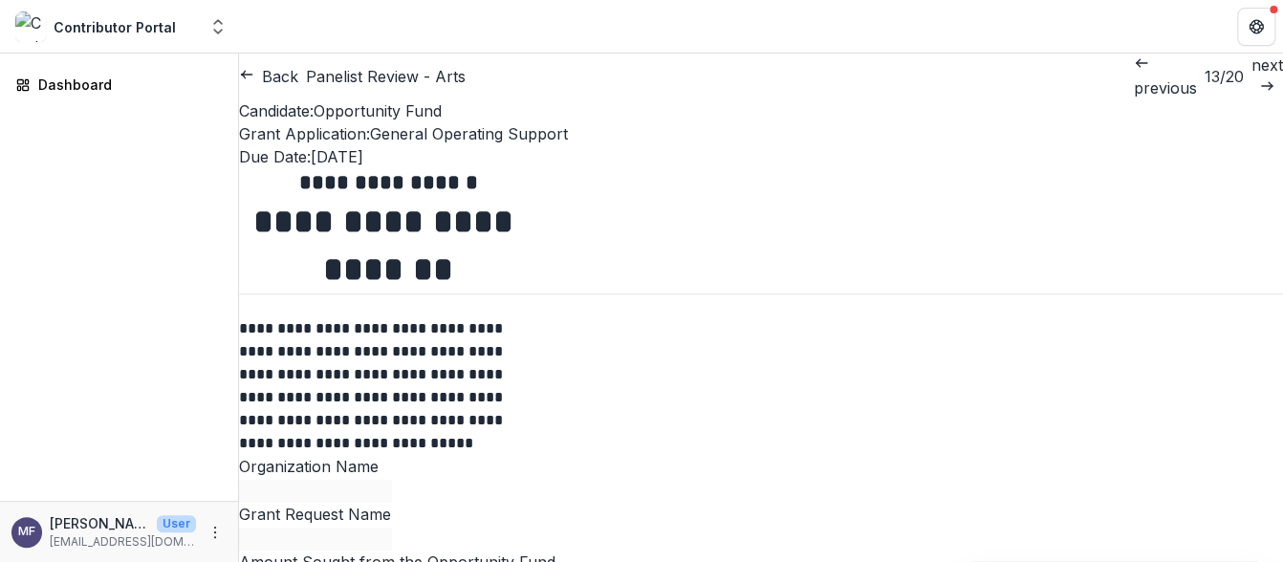
click at [1251, 71] on p "next" at bounding box center [1267, 65] width 32 height 23
click at [1251, 76] on p "next" at bounding box center [1267, 65] width 32 height 23
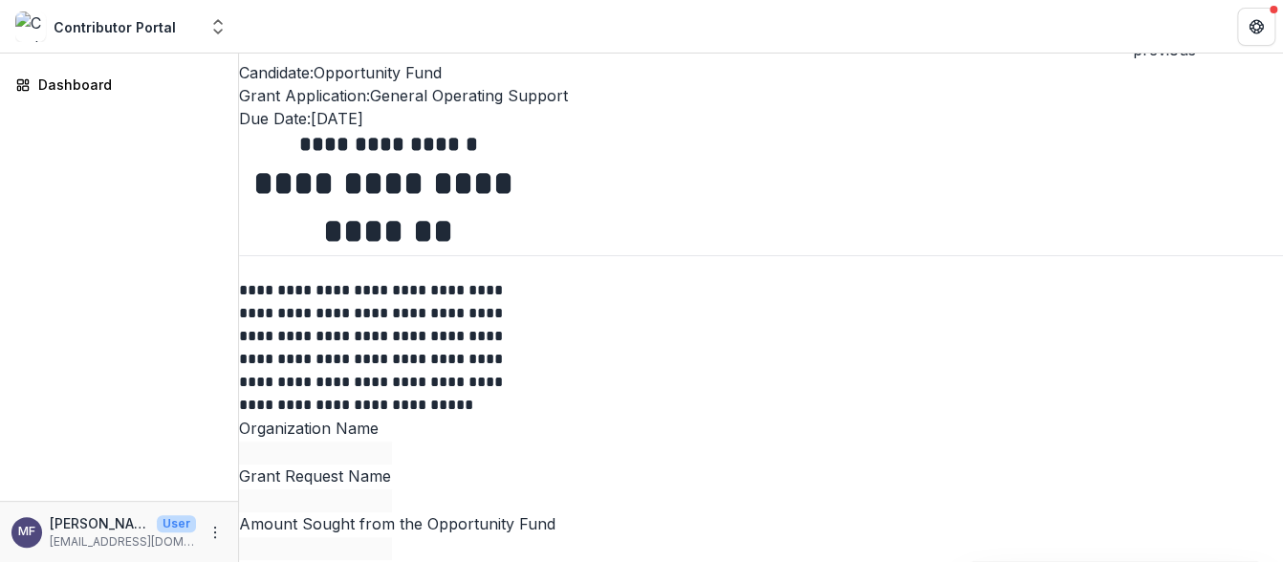
scroll to position [1317, 0]
drag, startPoint x: 338, startPoint y: 322, endPoint x: 306, endPoint y: 390, distance: 75.2
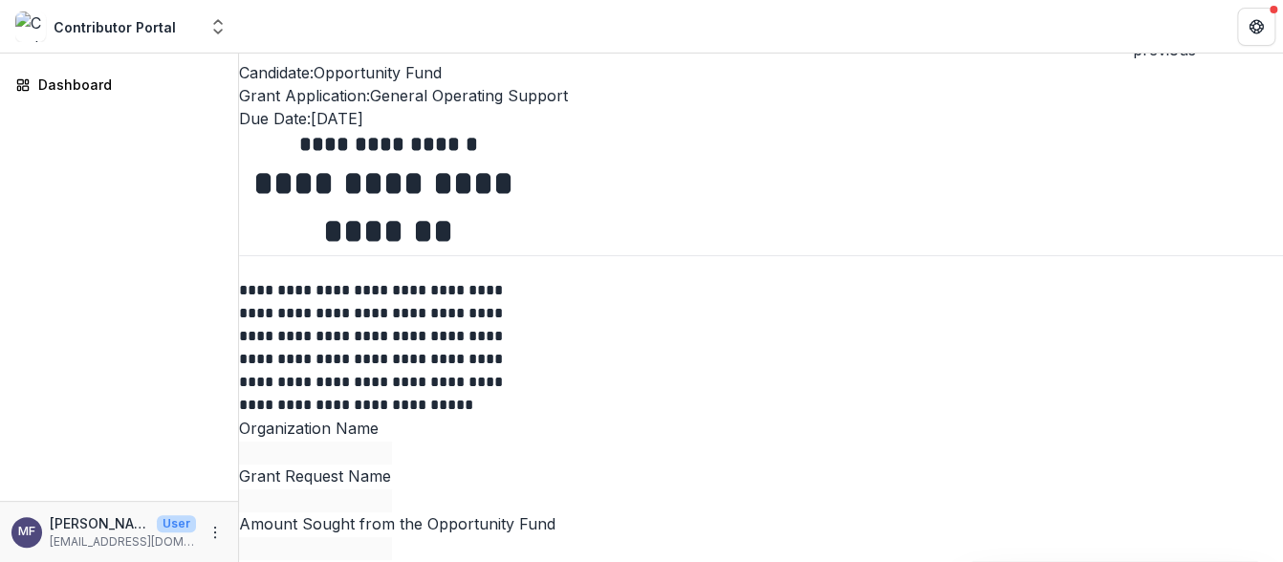
scroll to position [1472, 0]
click at [175, 233] on div "Dashboard" at bounding box center [119, 277] width 238 height 447
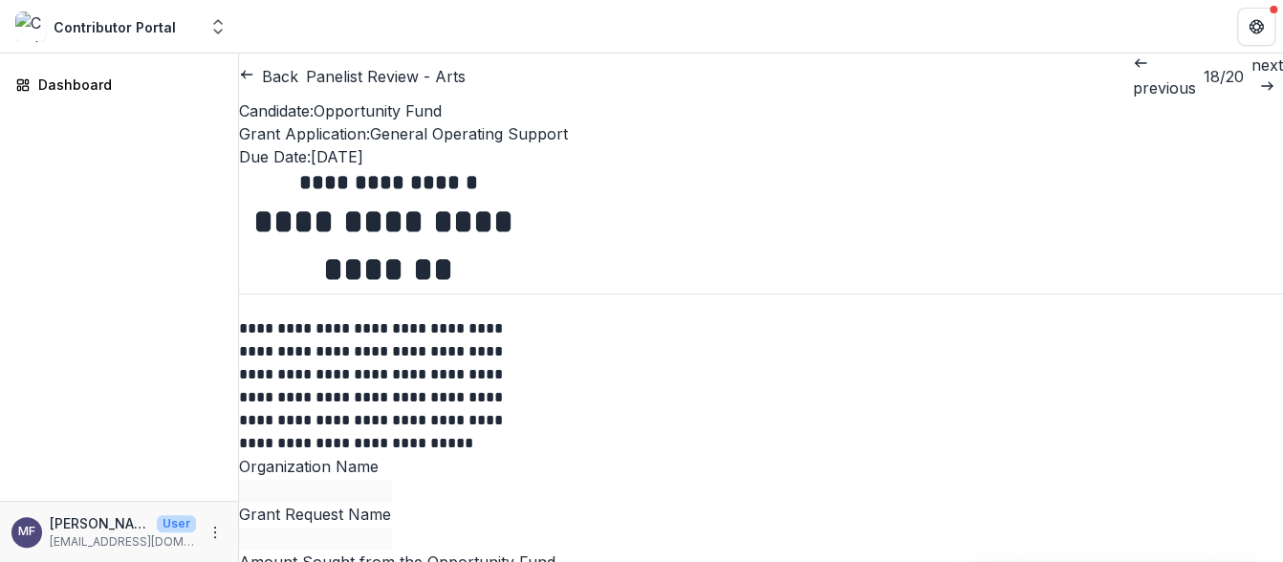
click at [1251, 76] on p "next" at bounding box center [1267, 65] width 32 height 23
click at [1131, 76] on p "previous" at bounding box center [1162, 87] width 63 height 23
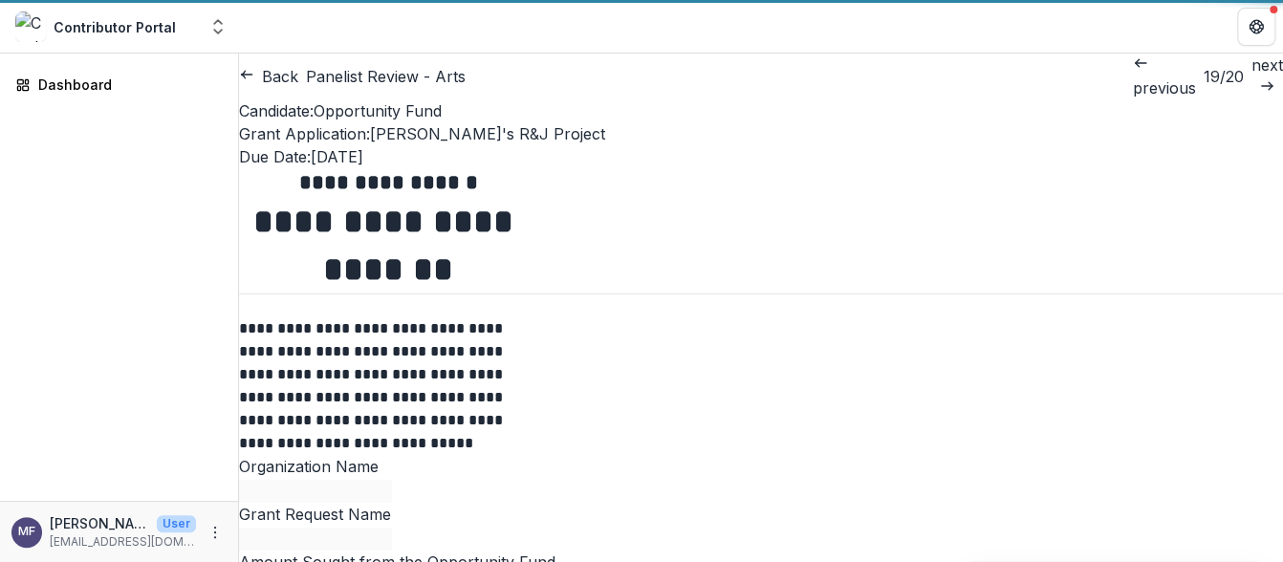
click at [1133, 76] on p "previous" at bounding box center [1164, 87] width 63 height 23
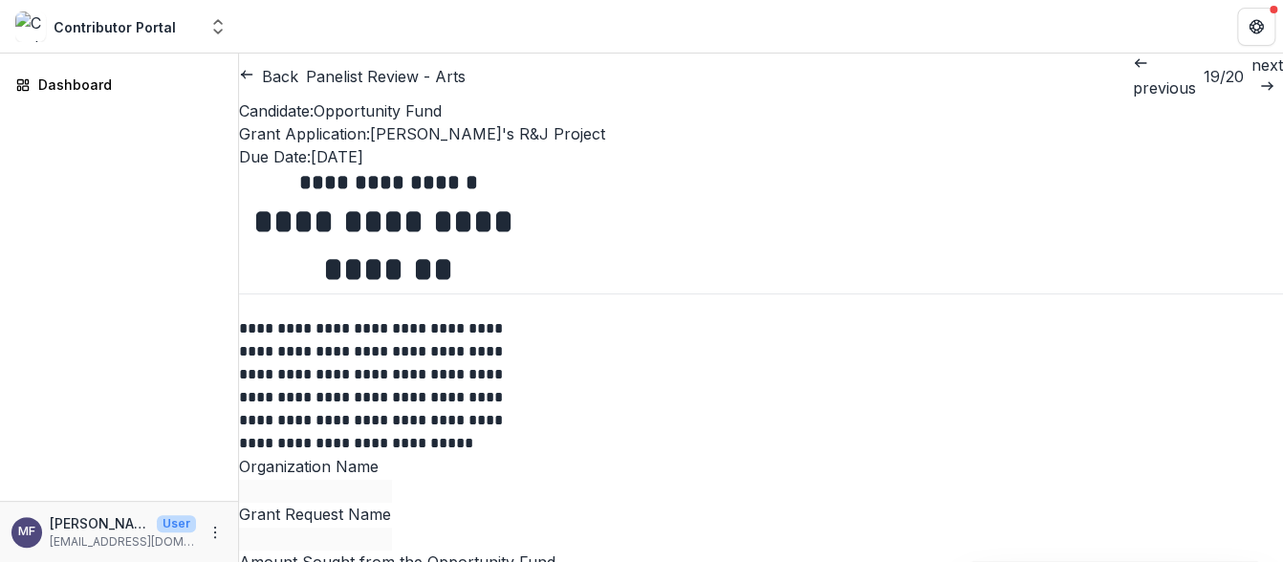
click at [1133, 76] on p "previous" at bounding box center [1164, 87] width 63 height 23
click at [1134, 76] on p "previous" at bounding box center [1165, 87] width 63 height 23
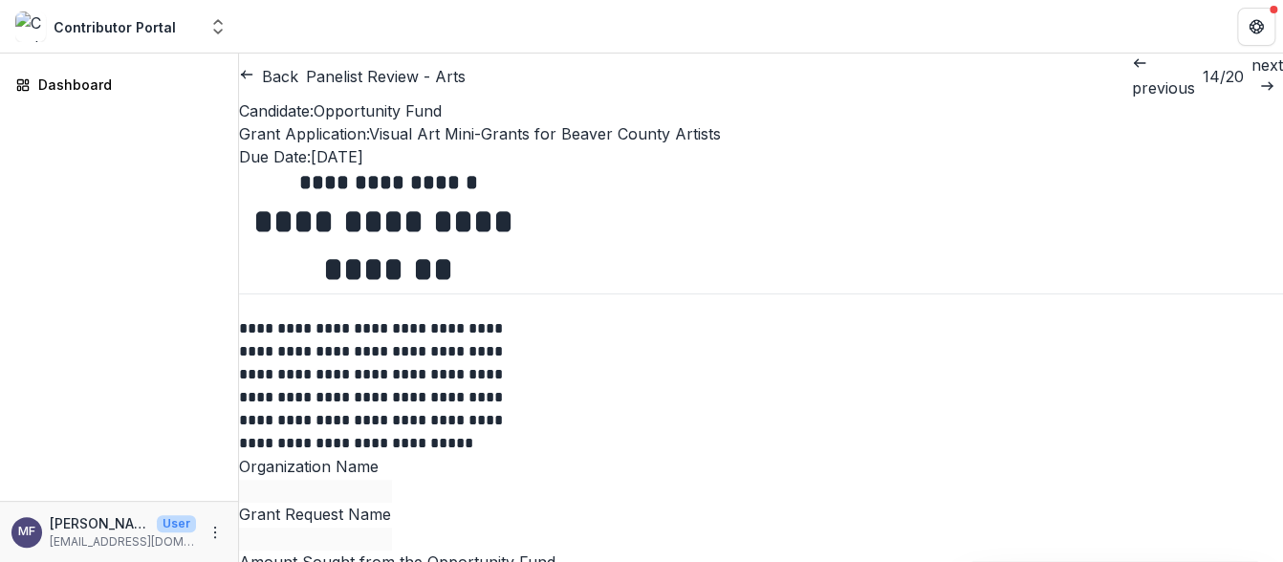
click at [1132, 76] on p "previous" at bounding box center [1163, 87] width 63 height 23
click at [1134, 76] on p "previous" at bounding box center [1165, 87] width 63 height 23
click at [1136, 76] on p "previous" at bounding box center [1167, 87] width 63 height 23
click at [1133, 76] on p "previous" at bounding box center [1164, 87] width 63 height 23
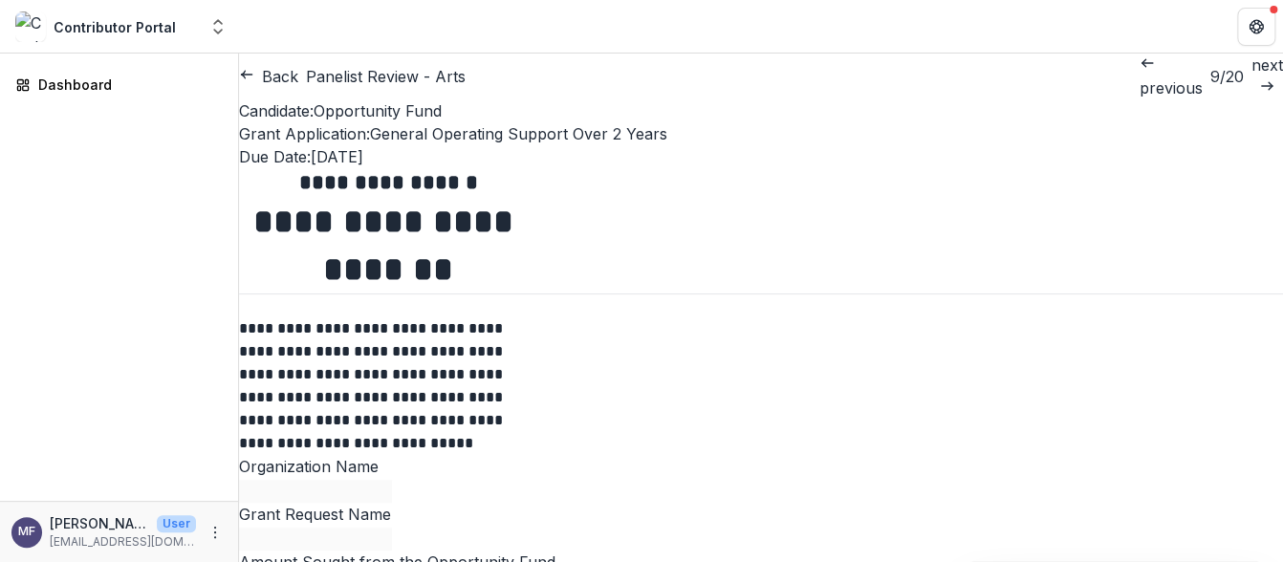
click at [1139, 76] on p "previous" at bounding box center [1170, 87] width 63 height 23
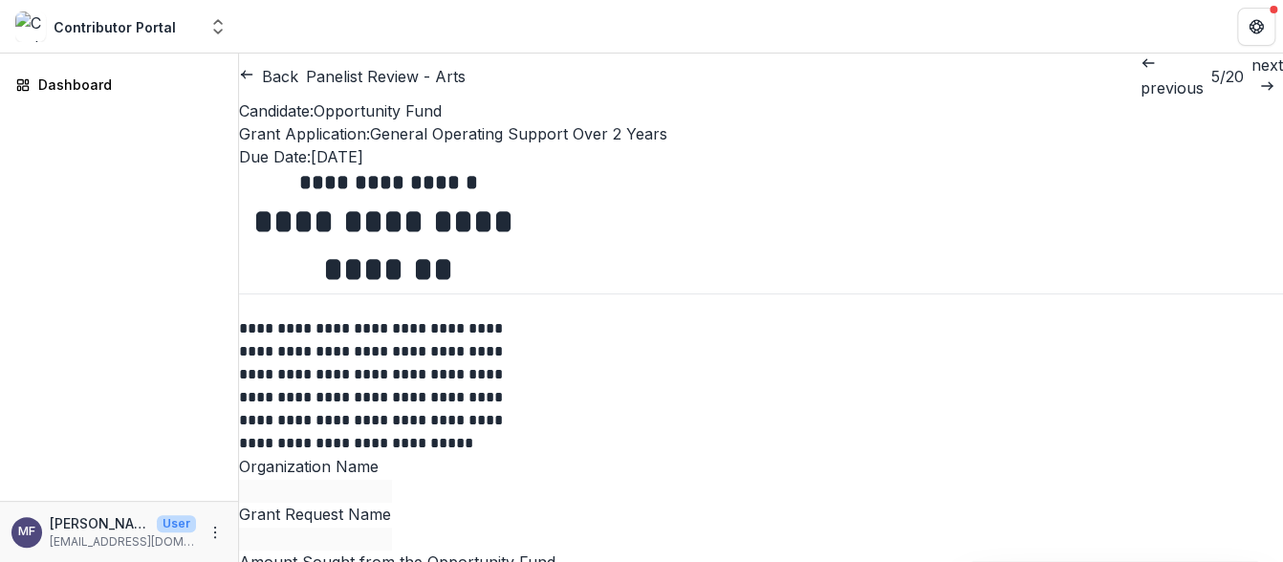
click at [1251, 76] on p "next" at bounding box center [1267, 65] width 32 height 23
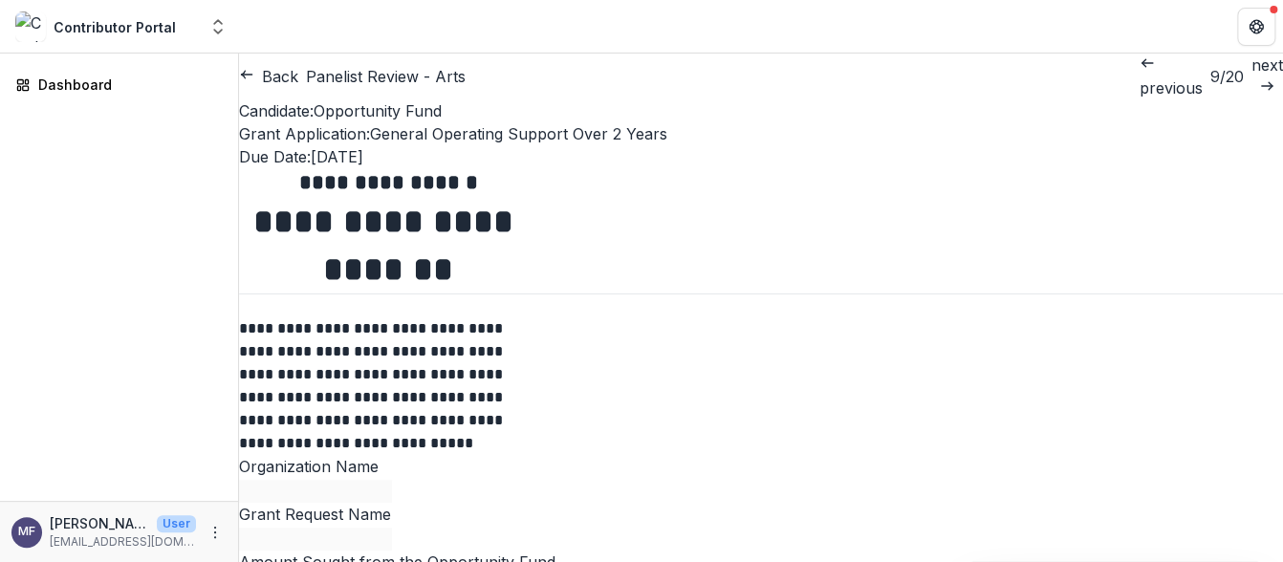
click at [1251, 76] on p "next" at bounding box center [1267, 65] width 32 height 23
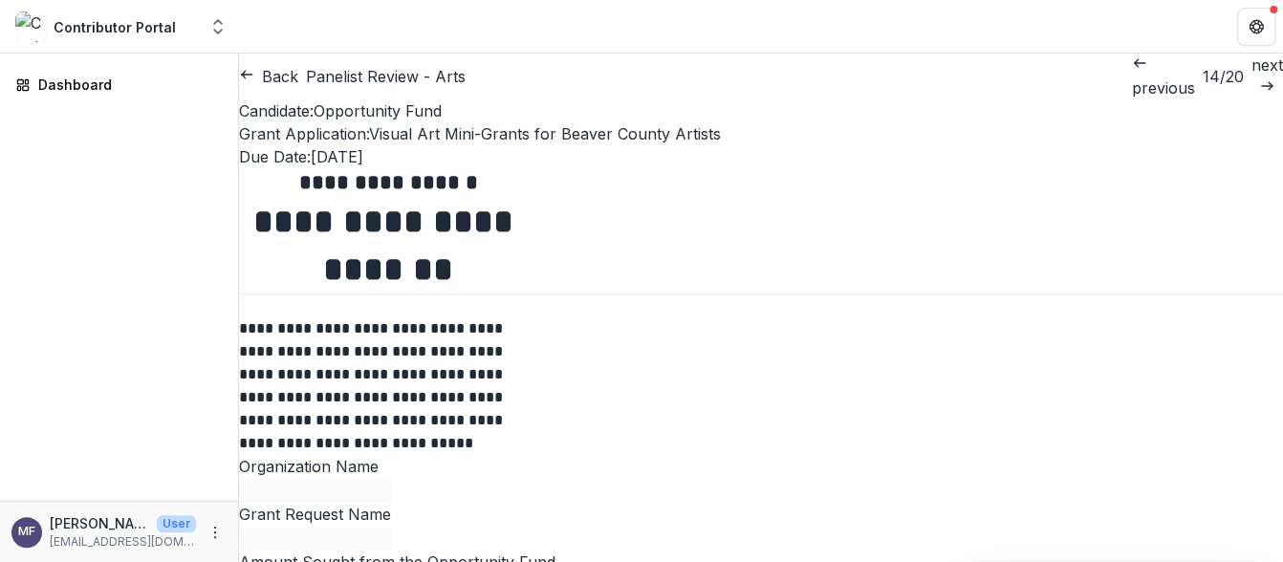
click at [1251, 76] on p "next" at bounding box center [1267, 65] width 32 height 23
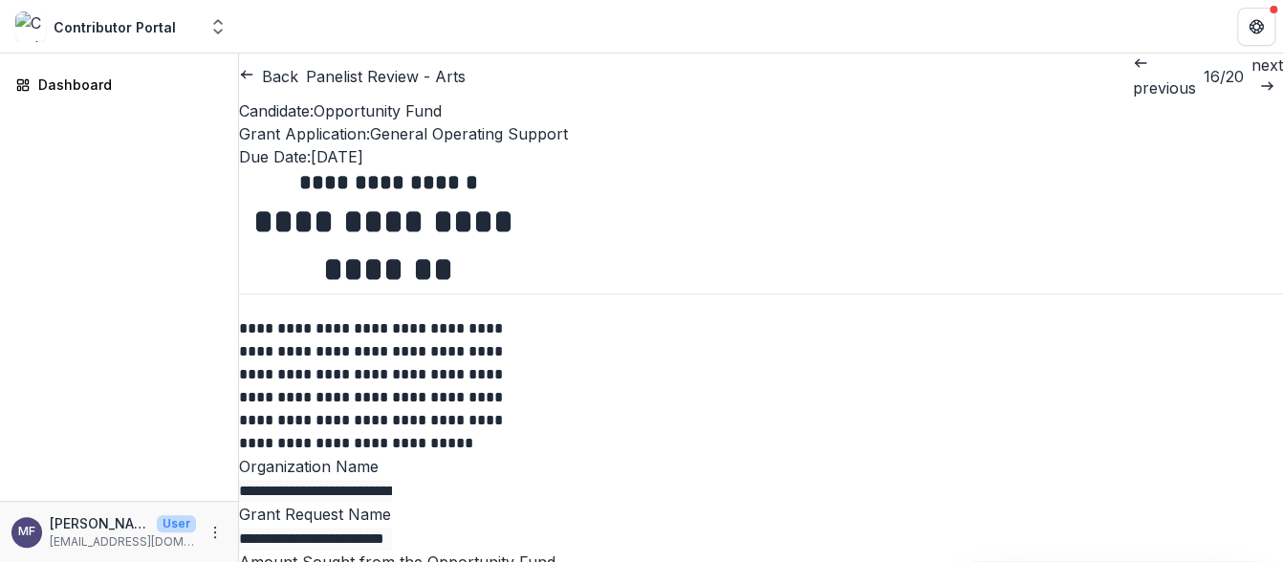
click at [1251, 76] on p "next" at bounding box center [1267, 65] width 32 height 23
click at [1131, 76] on p "previous" at bounding box center [1162, 87] width 63 height 23
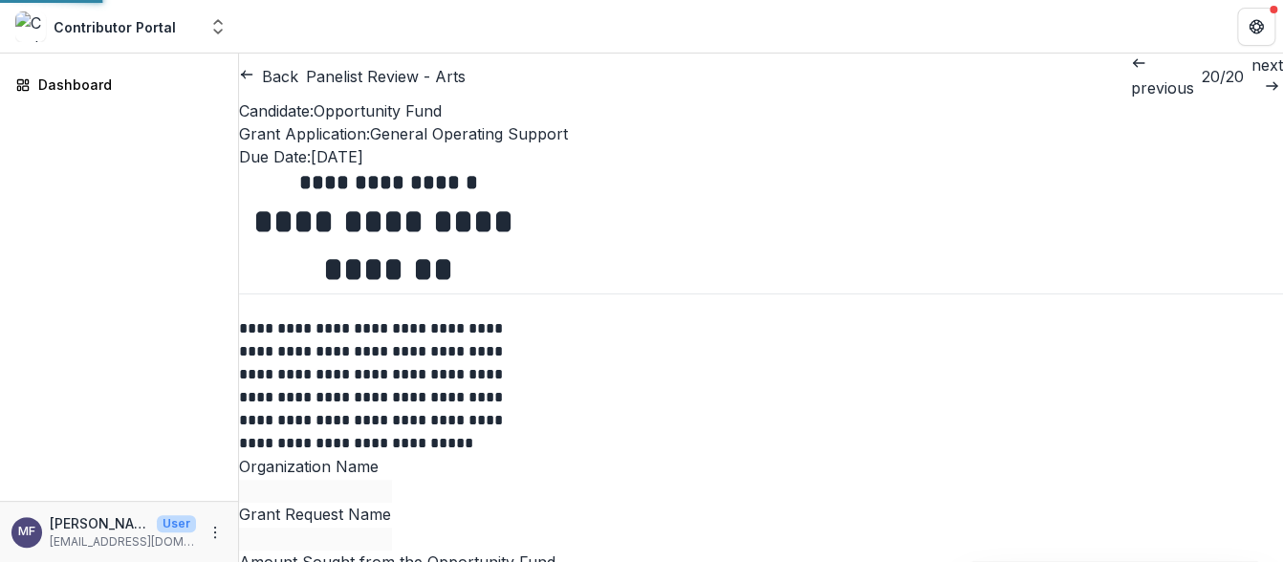
click at [1131, 76] on p "previous" at bounding box center [1162, 87] width 63 height 23
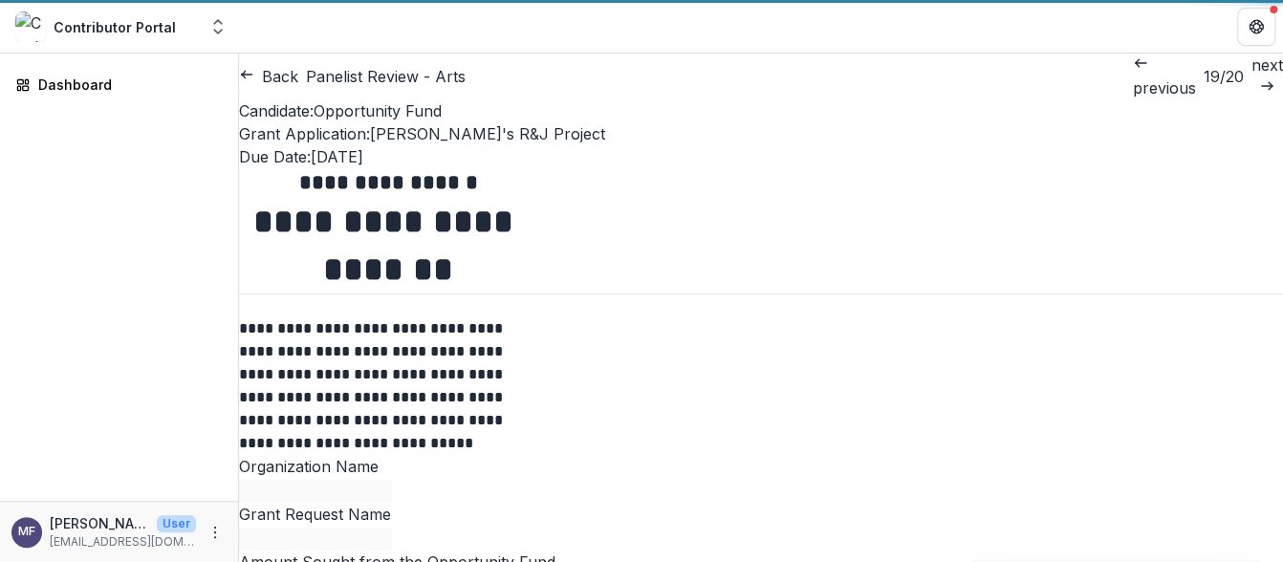
click at [1133, 76] on p "previous" at bounding box center [1164, 87] width 63 height 23
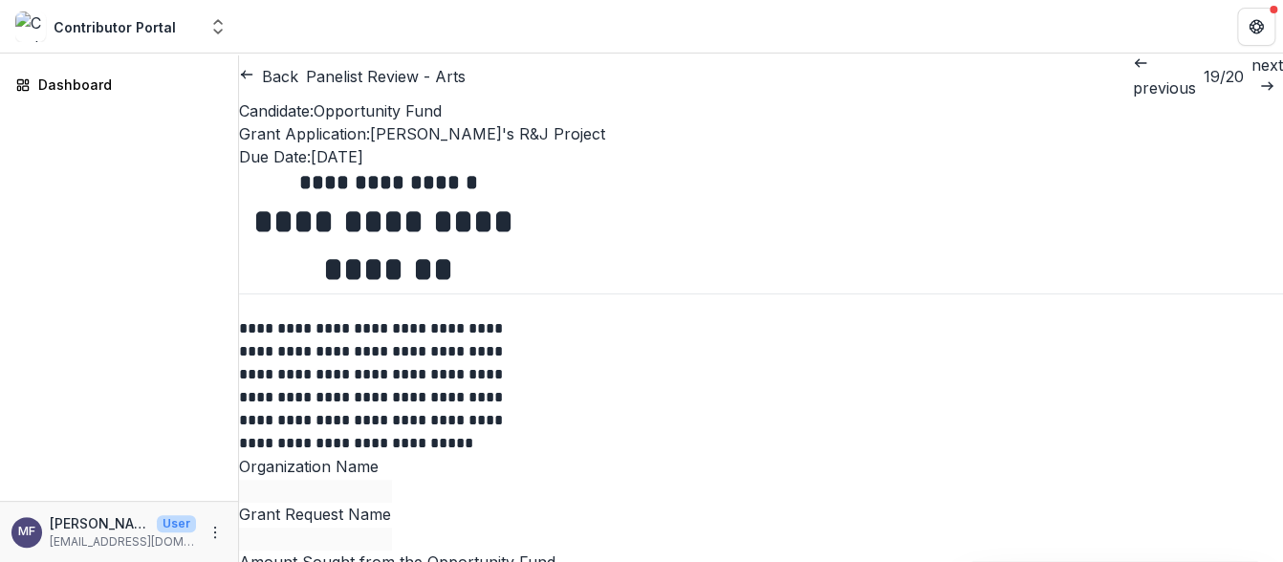
click at [1133, 76] on p "previous" at bounding box center [1164, 87] width 63 height 23
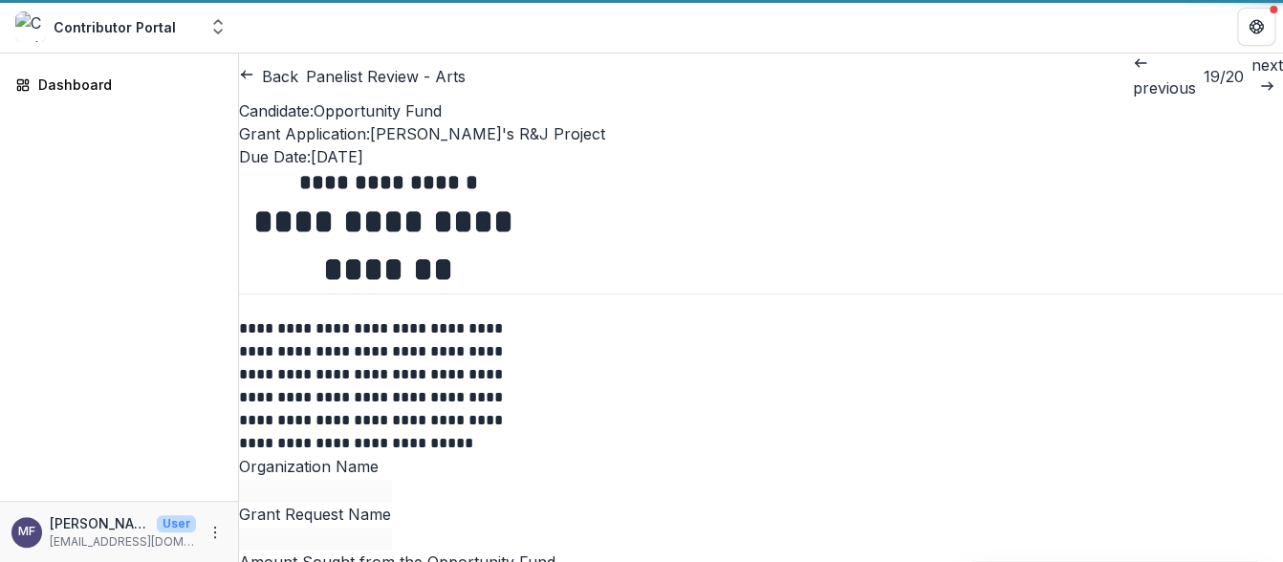
click at [1133, 76] on p "previous" at bounding box center [1164, 87] width 63 height 23
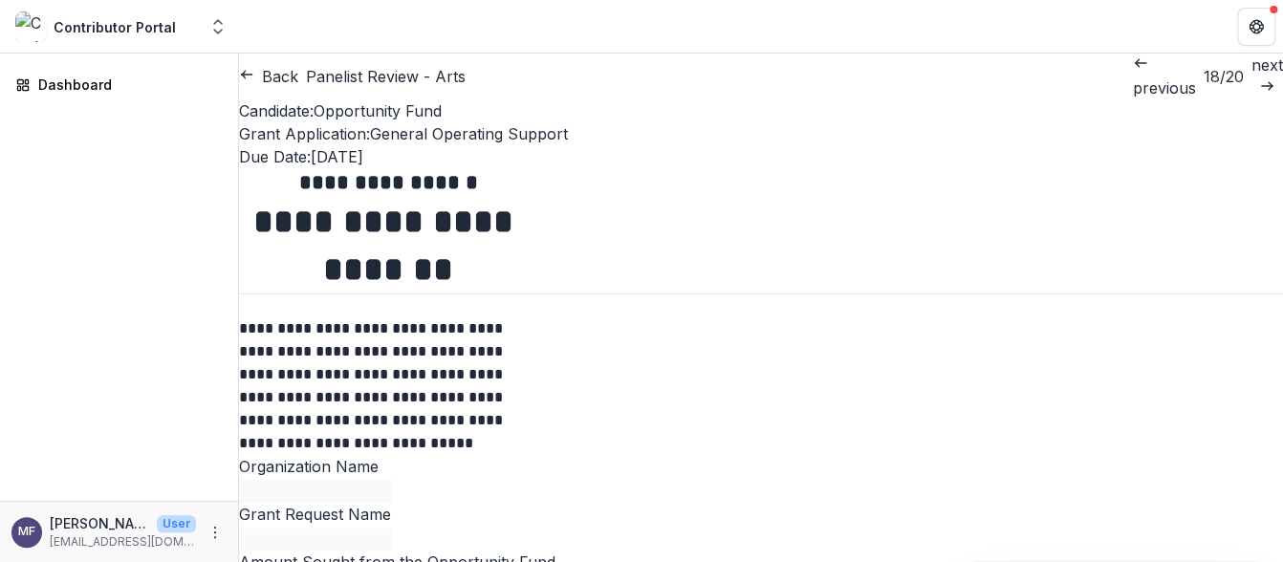
click at [1133, 76] on p "previous" at bounding box center [1164, 87] width 63 height 23
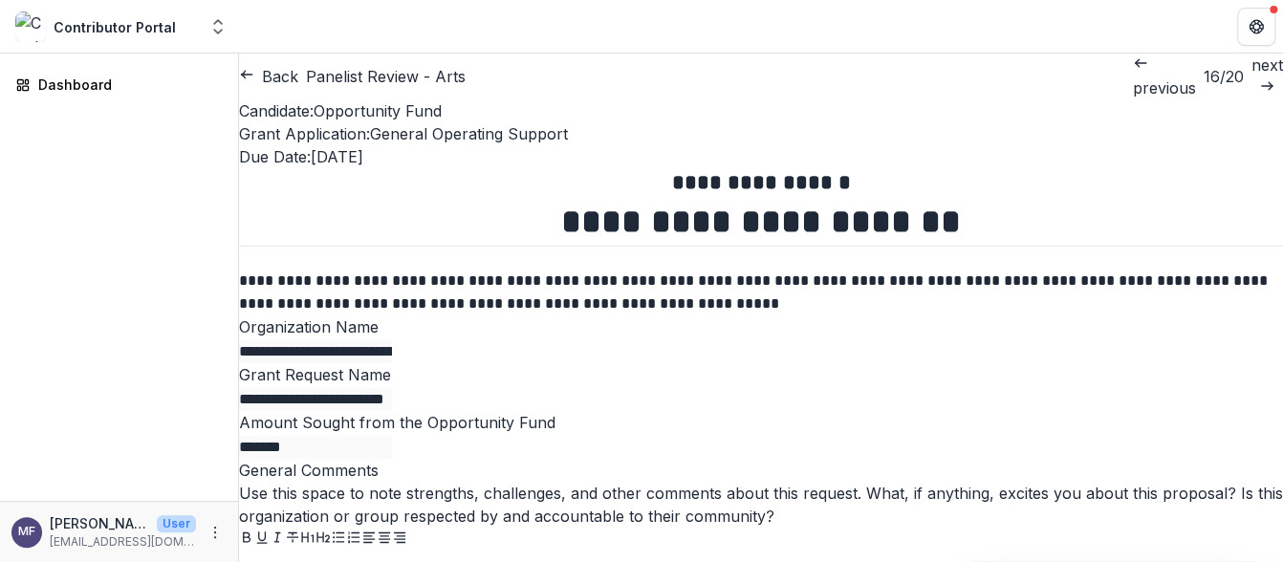
click at [1133, 76] on p "previous" at bounding box center [1164, 87] width 63 height 23
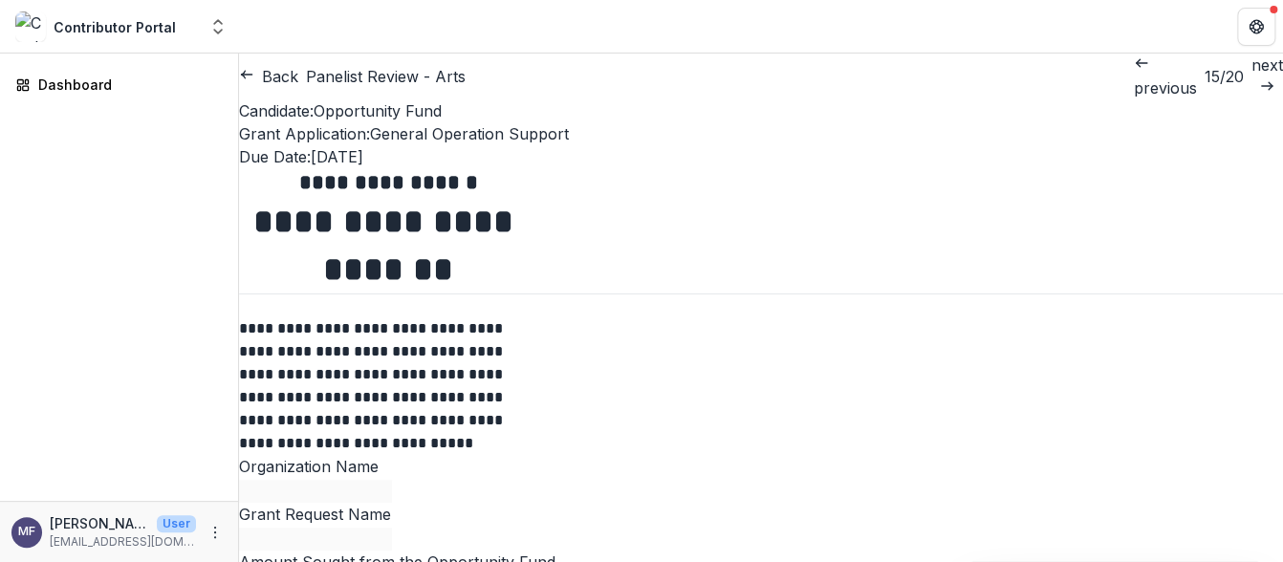
click at [1134, 76] on p "previous" at bounding box center [1165, 87] width 63 height 23
click at [1132, 76] on p "previous" at bounding box center [1163, 87] width 63 height 23
click at [1134, 76] on p "previous" at bounding box center [1165, 87] width 63 height 23
click at [1136, 76] on p "previous" at bounding box center [1167, 87] width 63 height 23
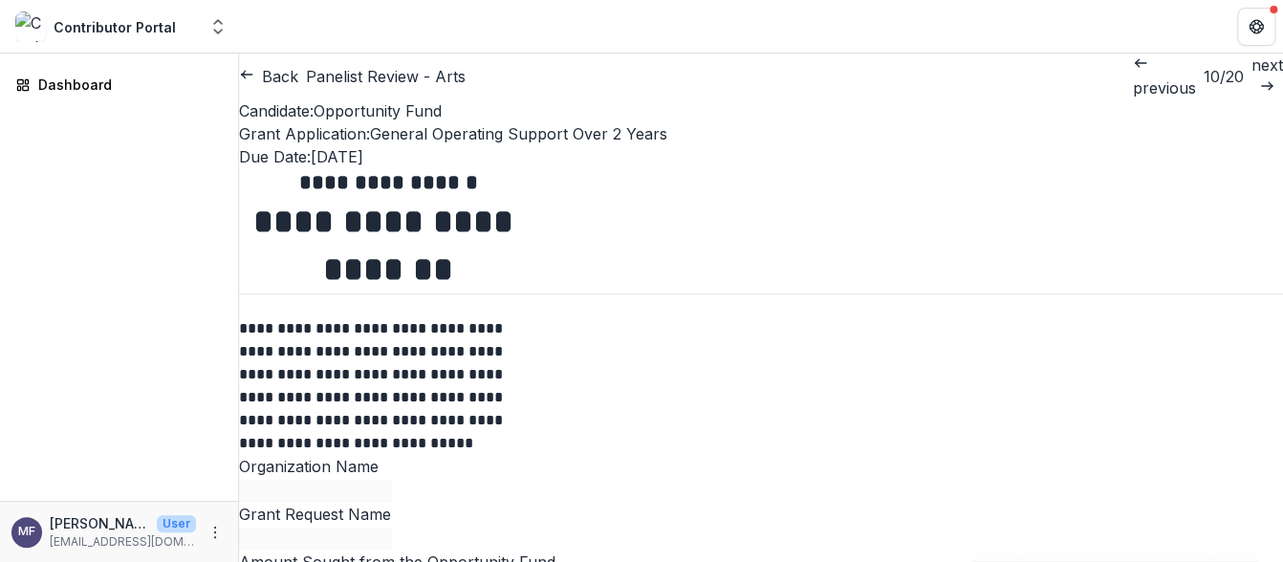
click at [1133, 76] on p "previous" at bounding box center [1164, 87] width 63 height 23
click at [1139, 76] on p "previous" at bounding box center [1170, 87] width 63 height 23
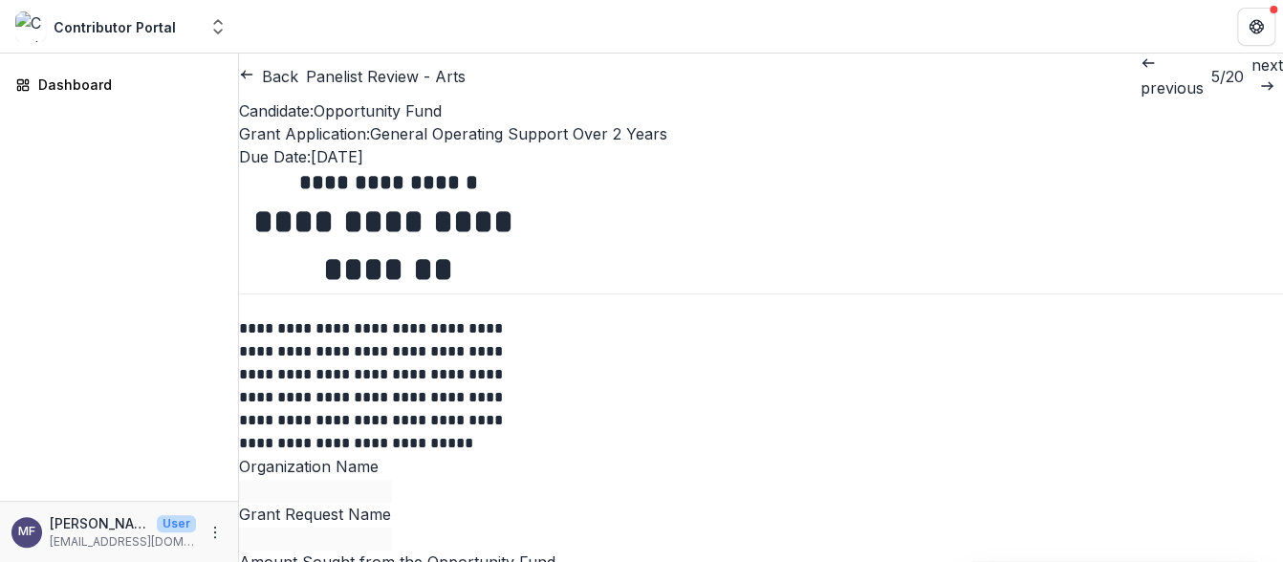
click at [1140, 76] on p "previous" at bounding box center [1171, 87] width 63 height 23
click at [1138, 76] on p "previous" at bounding box center [1169, 87] width 63 height 23
click at [1140, 76] on p "previous" at bounding box center [1171, 87] width 63 height 23
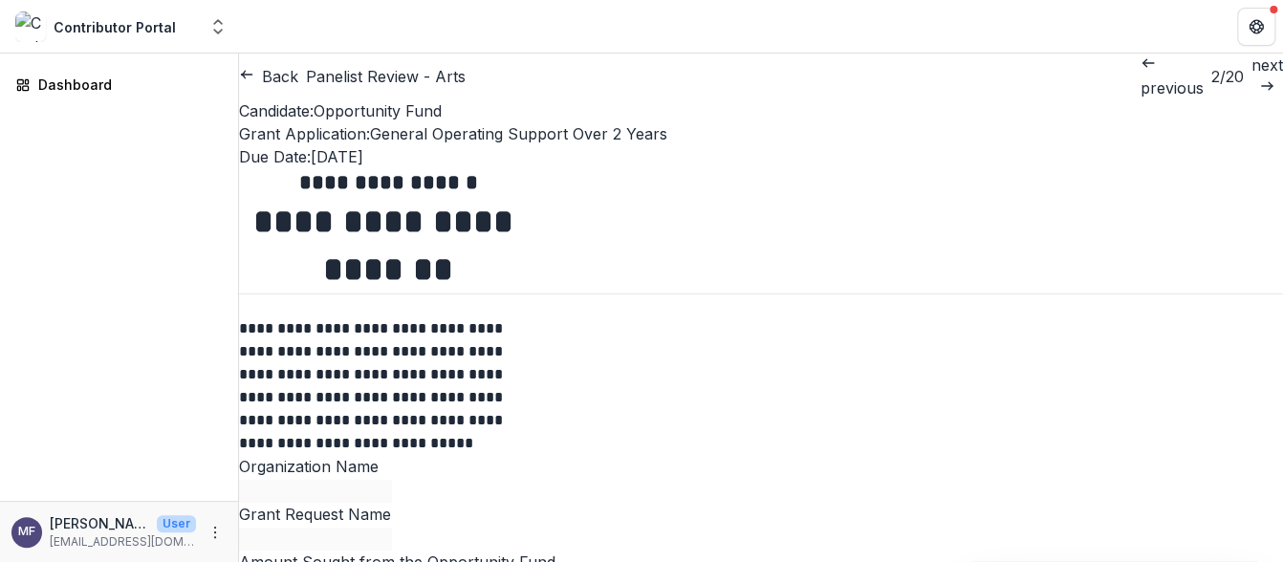
click at [15, 562] on button "Close" at bounding box center [7, 573] width 15 height 23
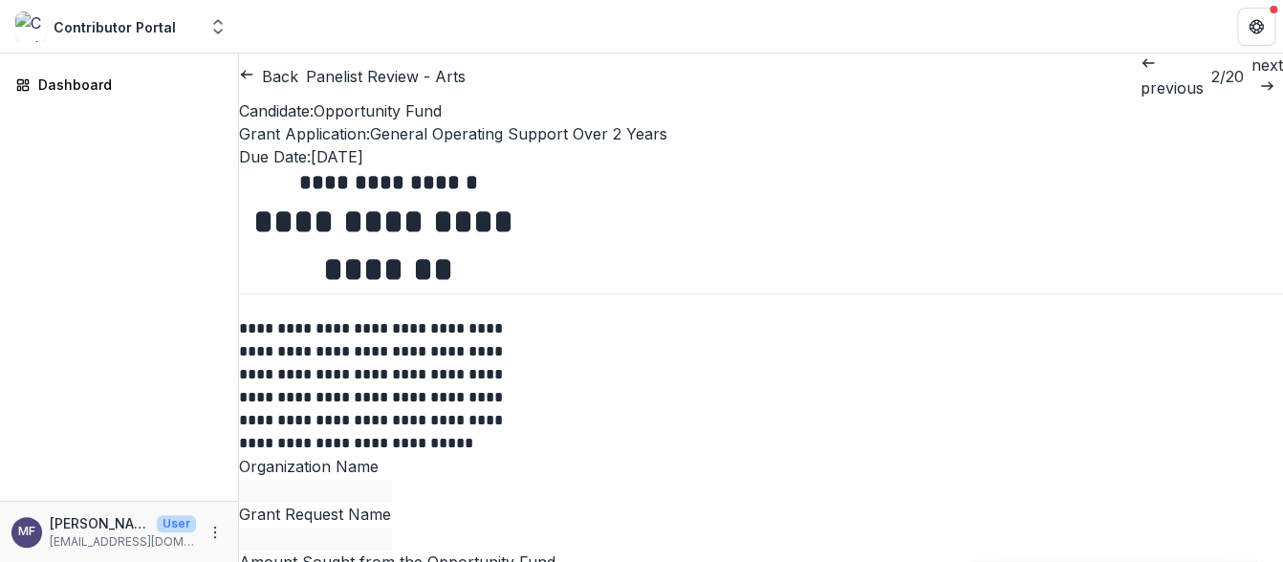
click at [1140, 81] on p "previous" at bounding box center [1171, 87] width 63 height 23
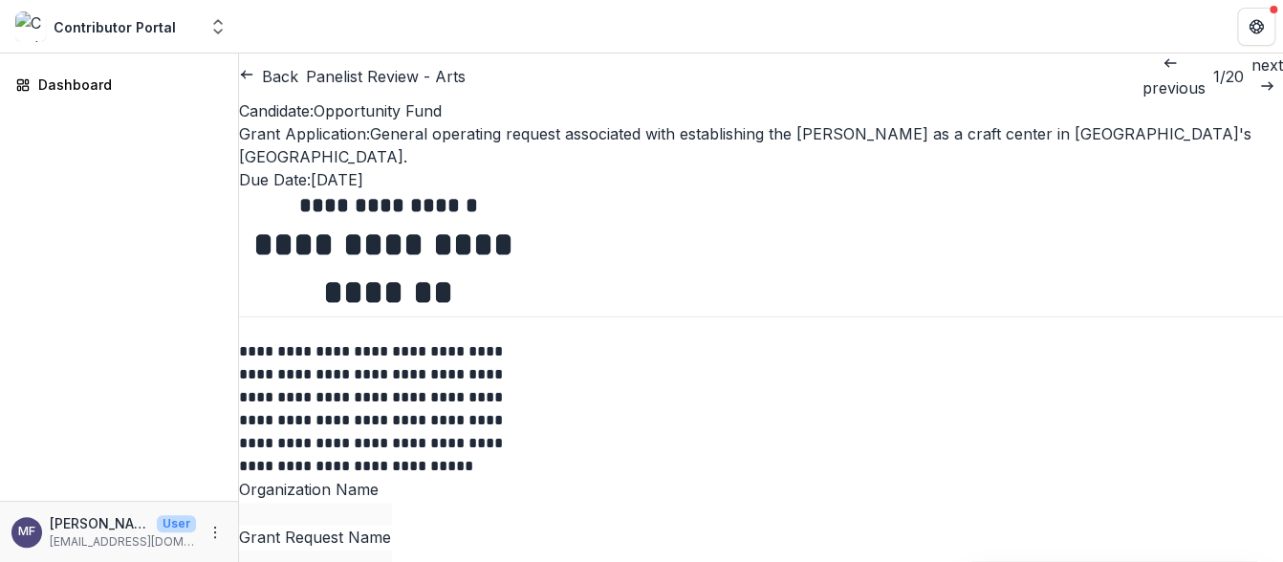
click at [1251, 76] on p "next" at bounding box center [1267, 65] width 32 height 23
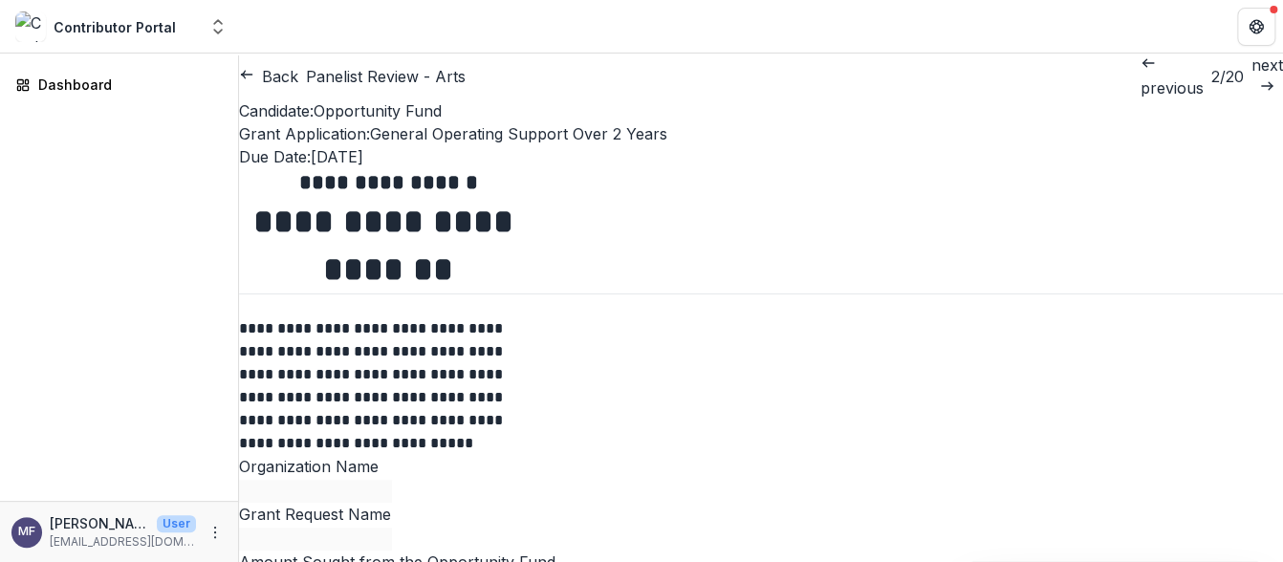
click at [1251, 76] on p "next" at bounding box center [1267, 65] width 32 height 23
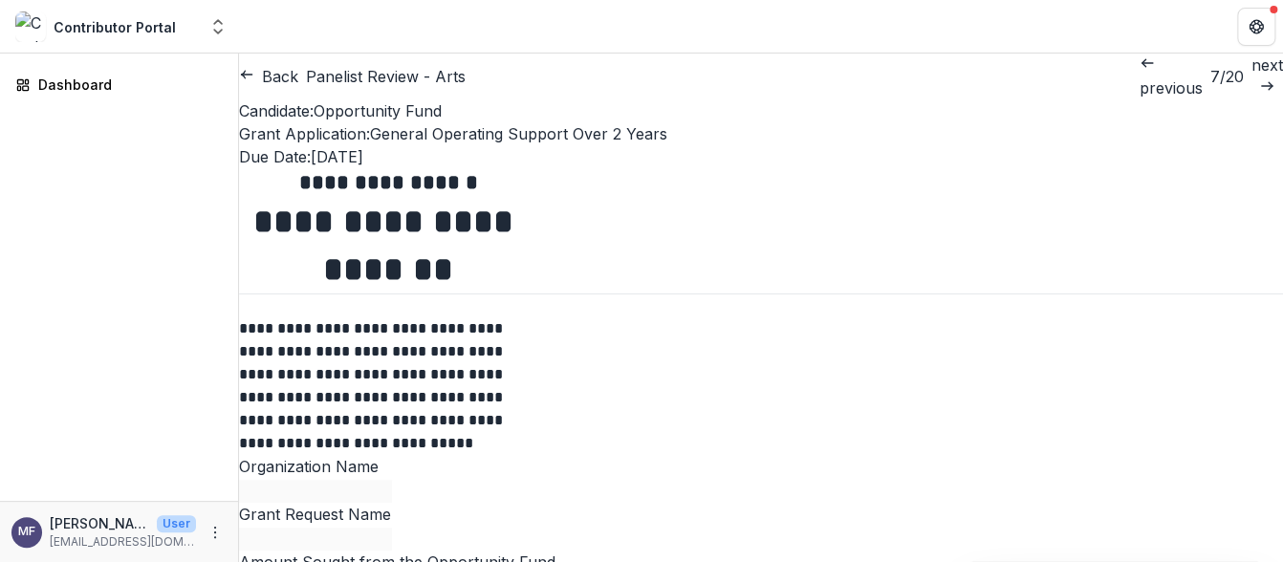
click at [1251, 76] on p "next" at bounding box center [1267, 65] width 32 height 23
click at [1251, 85] on link "next" at bounding box center [1267, 77] width 32 height 46
click at [1251, 84] on link "next" at bounding box center [1267, 77] width 32 height 46
click at [1136, 76] on p "previous" at bounding box center [1167, 87] width 63 height 23
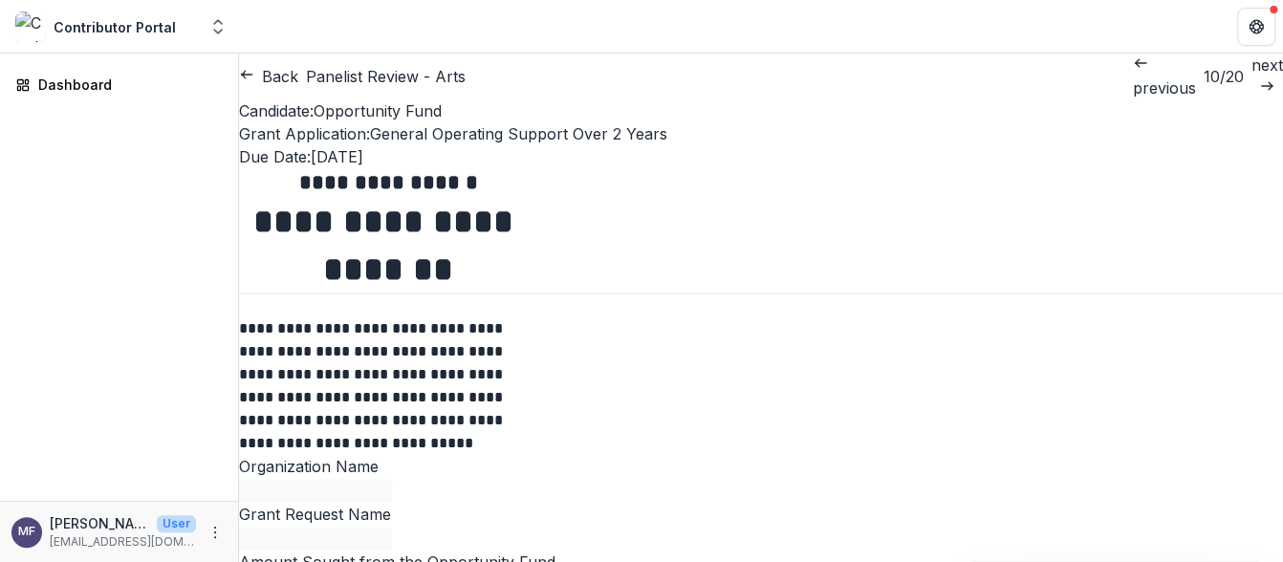
drag, startPoint x: 829, startPoint y: 475, endPoint x: 761, endPoint y: 394, distance: 105.9
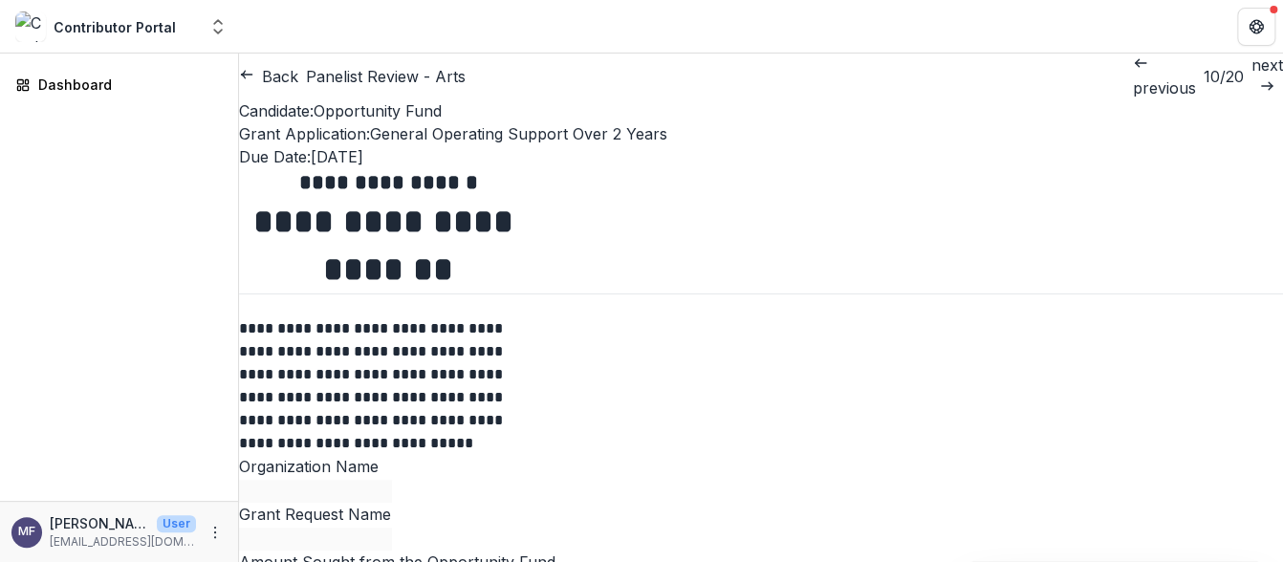
scroll to position [3223, 0]
drag, startPoint x: 761, startPoint y: 394, endPoint x: 716, endPoint y: 481, distance: 97.9
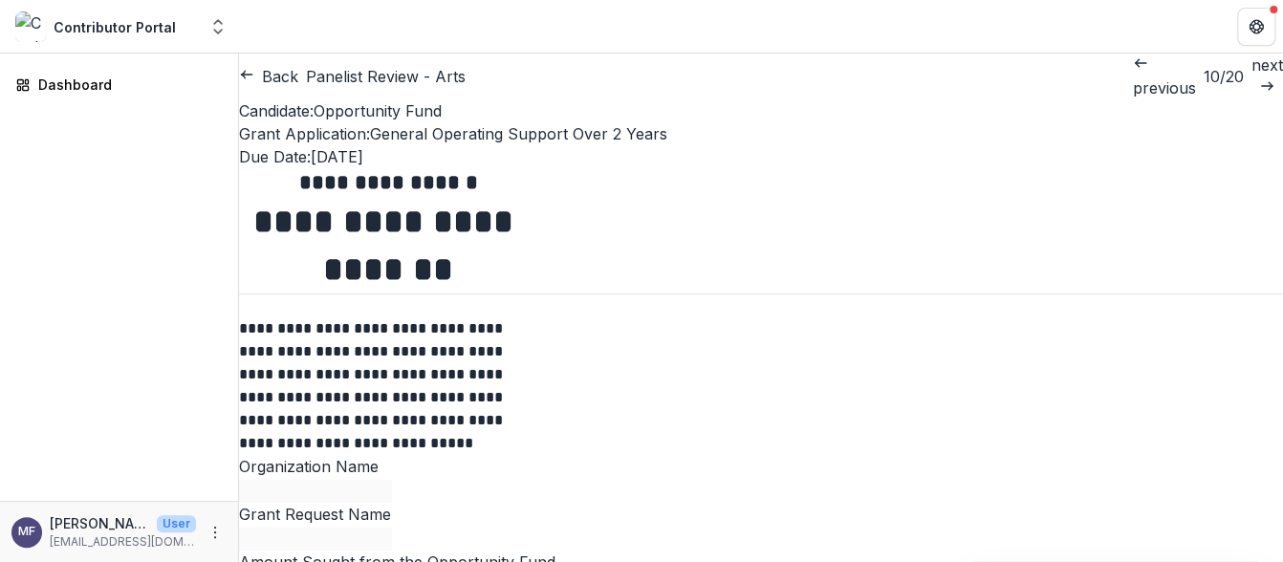
scroll to position [0, 0]
click at [1251, 84] on link "next" at bounding box center [1267, 77] width 32 height 46
click at [1251, 76] on p "next" at bounding box center [1267, 65] width 32 height 23
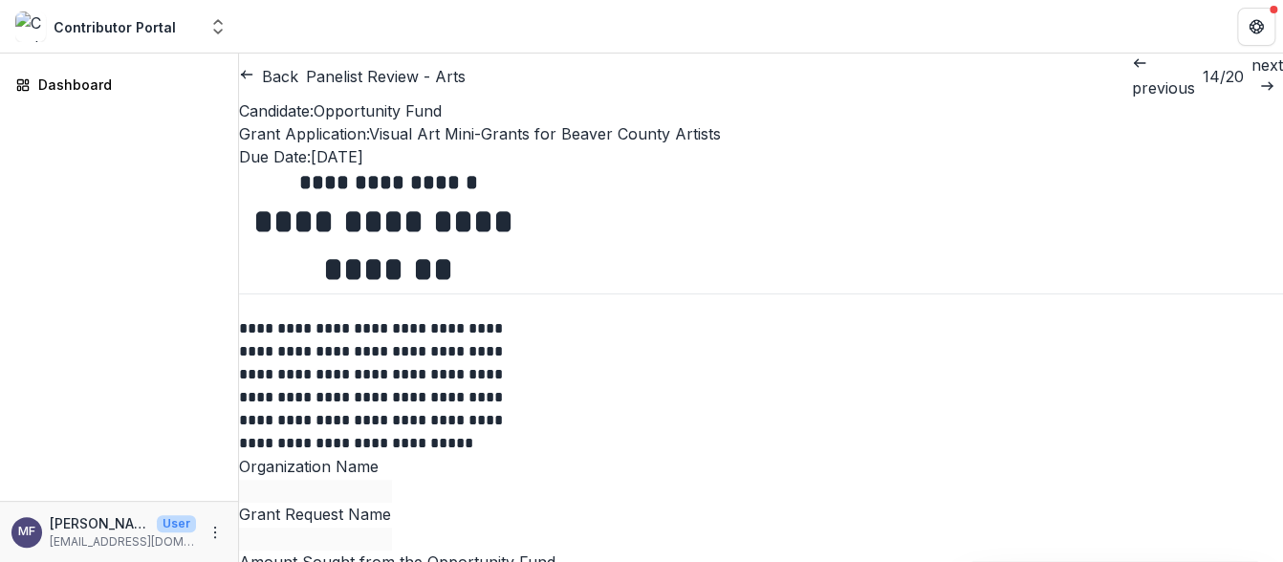
click at [1251, 76] on p "next" at bounding box center [1267, 65] width 32 height 23
click at [1251, 71] on p "next" at bounding box center [1267, 65] width 32 height 23
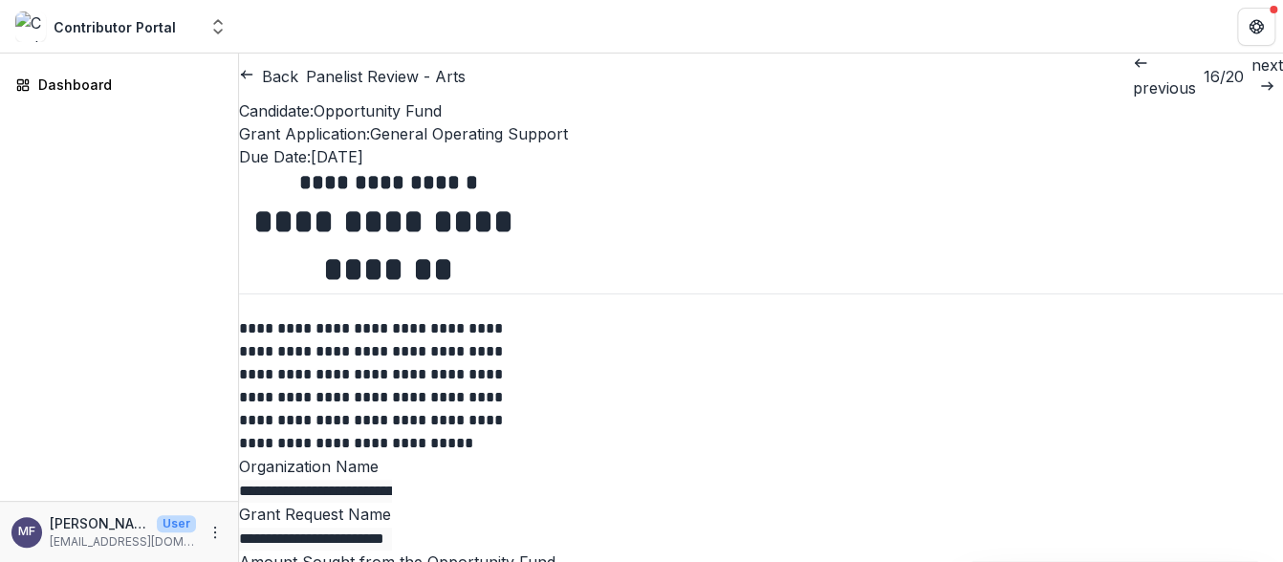
click at [1251, 71] on p "next" at bounding box center [1267, 65] width 32 height 23
click at [1131, 79] on p "previous" at bounding box center [1162, 87] width 63 height 23
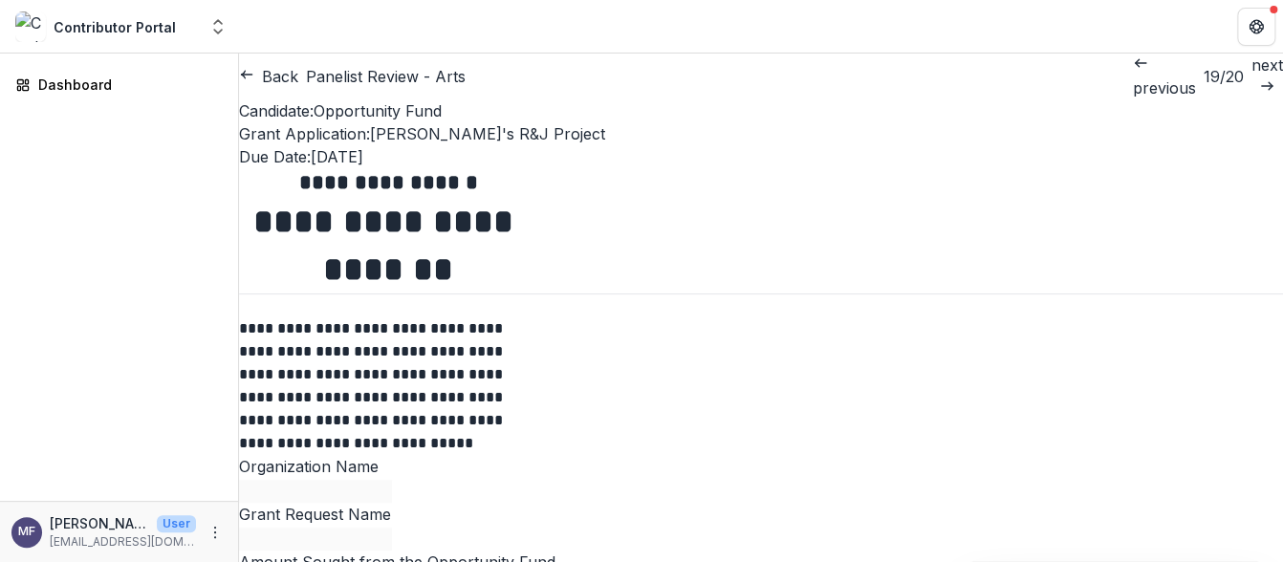
click at [296, 71] on button "Back" at bounding box center [268, 76] width 59 height 23
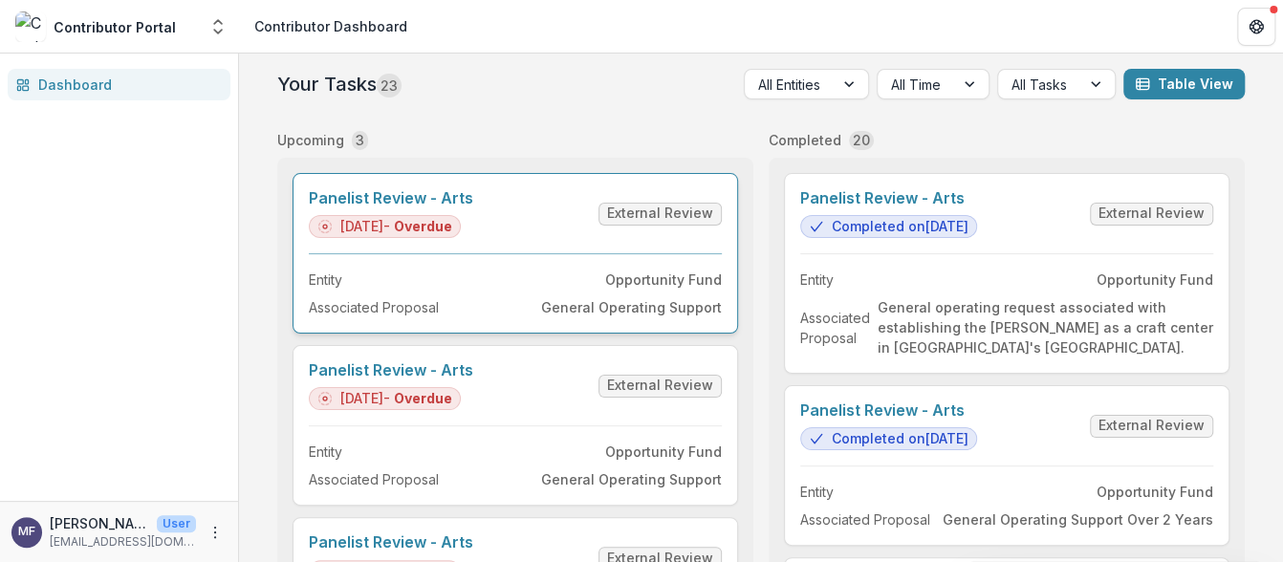
click at [473, 207] on link "Panelist Review - Arts" at bounding box center [391, 198] width 164 height 18
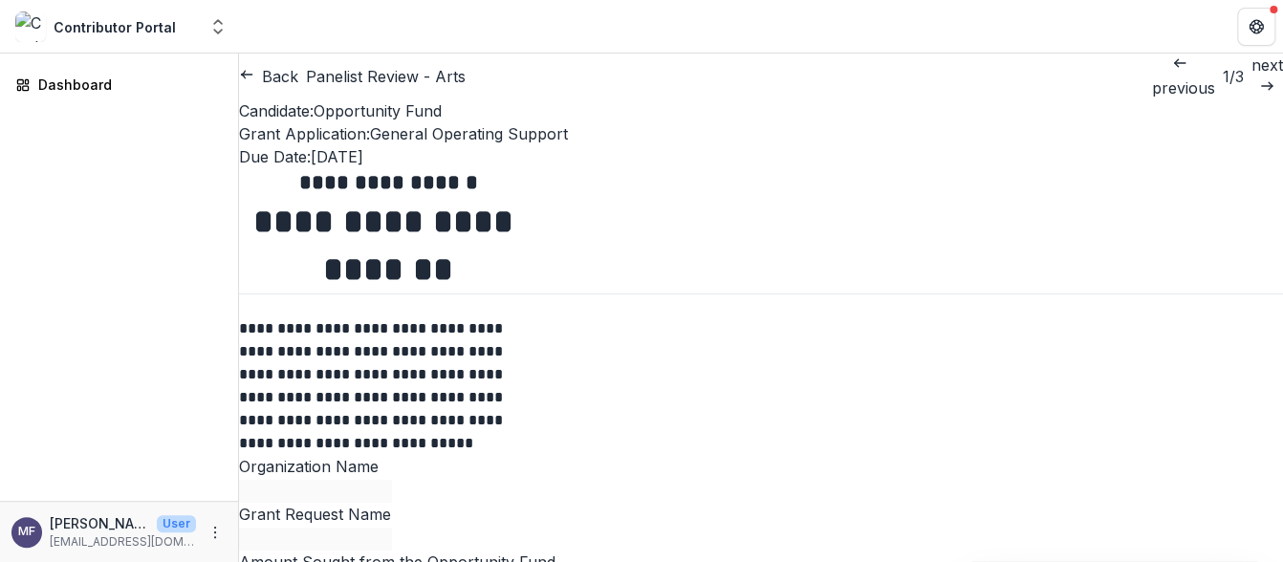
click at [1251, 76] on link "next" at bounding box center [1267, 77] width 32 height 46
click at [280, 76] on button "Back" at bounding box center [268, 76] width 59 height 23
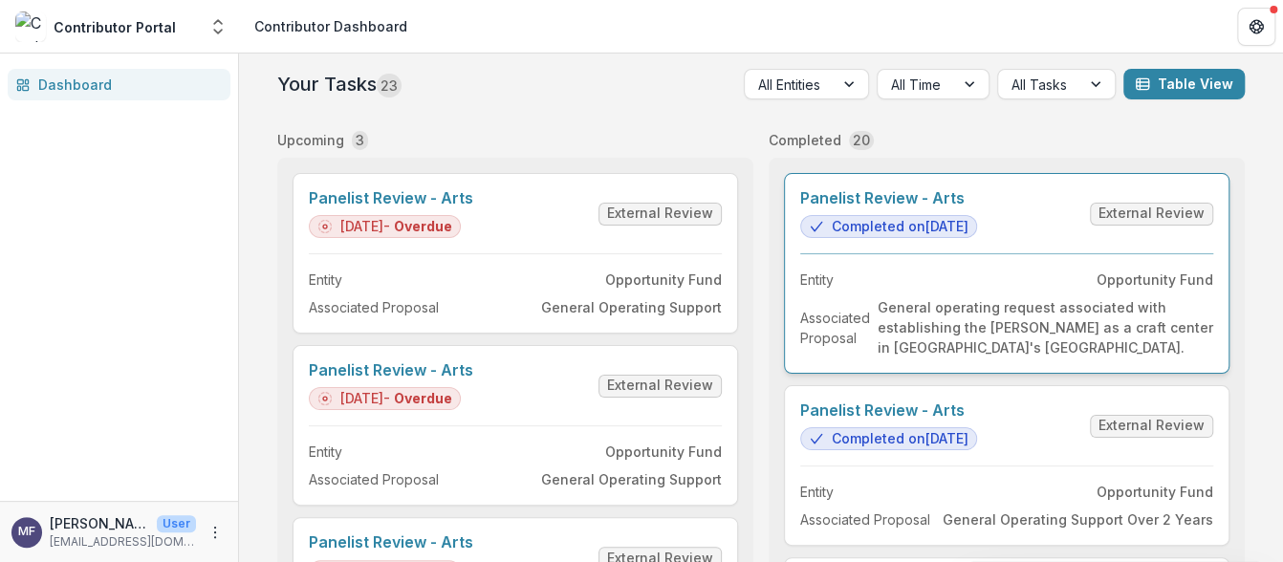
click at [977, 207] on link "Panelist Review - Arts" at bounding box center [888, 198] width 177 height 18
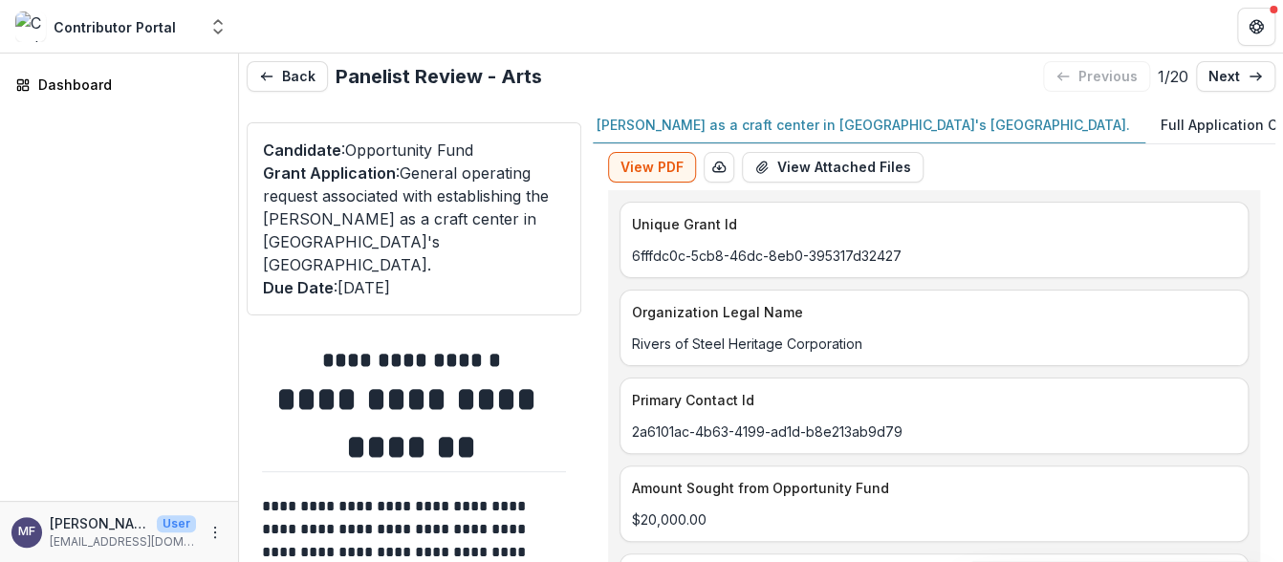
scroll to position [0, 421]
click at [1157, 122] on p "Full Application Cycle 2 2025" at bounding box center [1254, 125] width 194 height 20
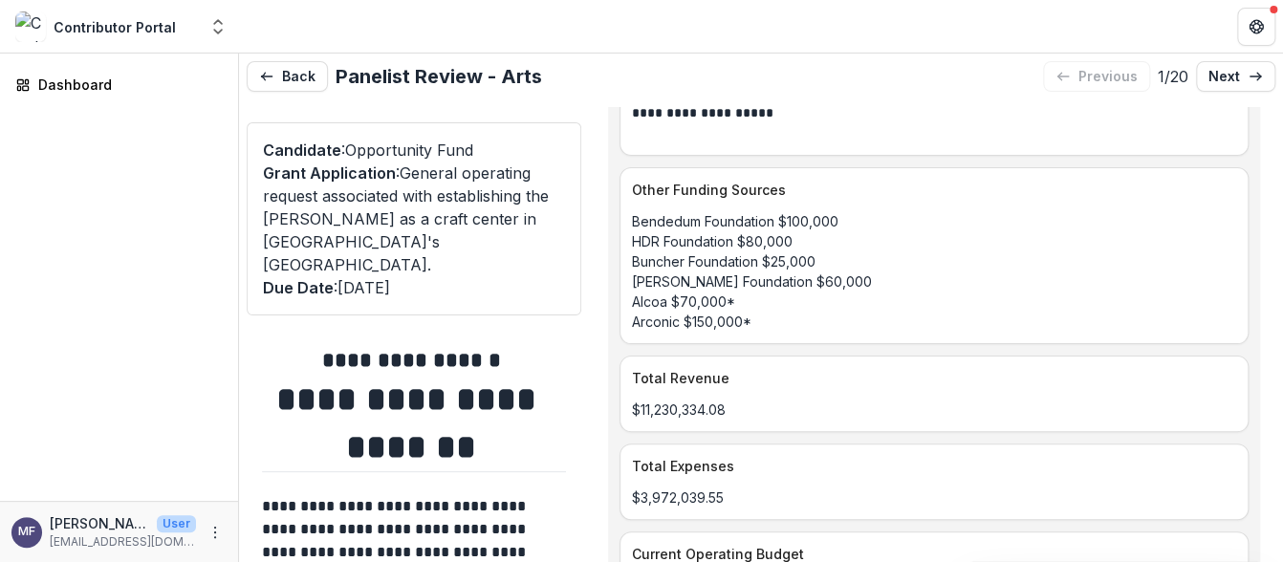
scroll to position [6094, 0]
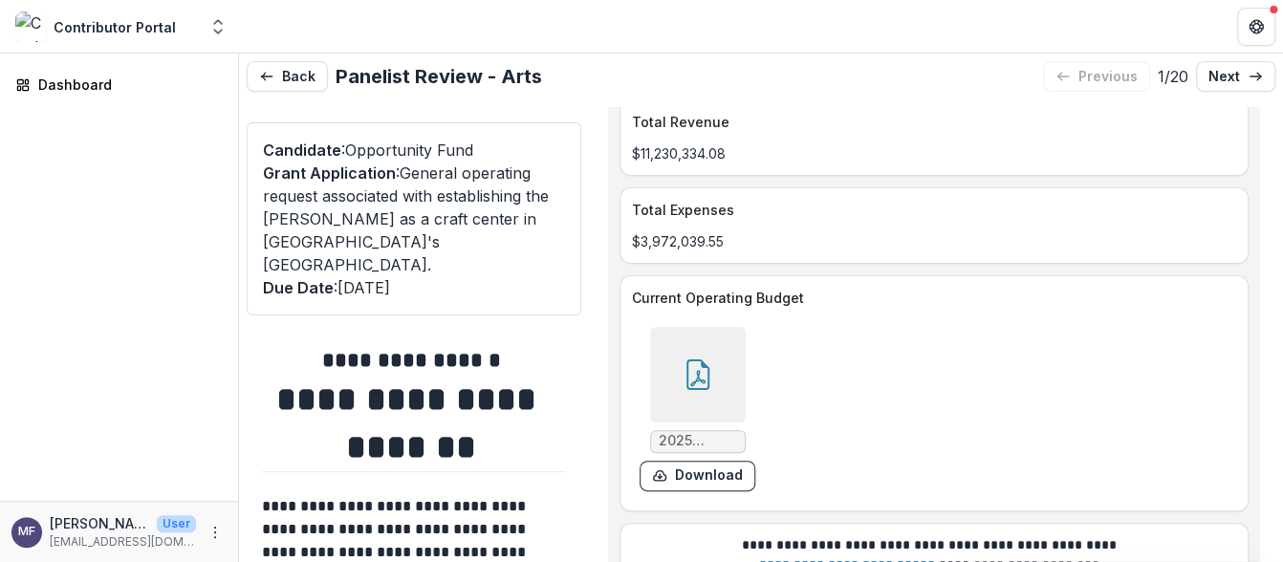
click at [444, 376] on h1 "**********" at bounding box center [411, 424] width 298 height 97
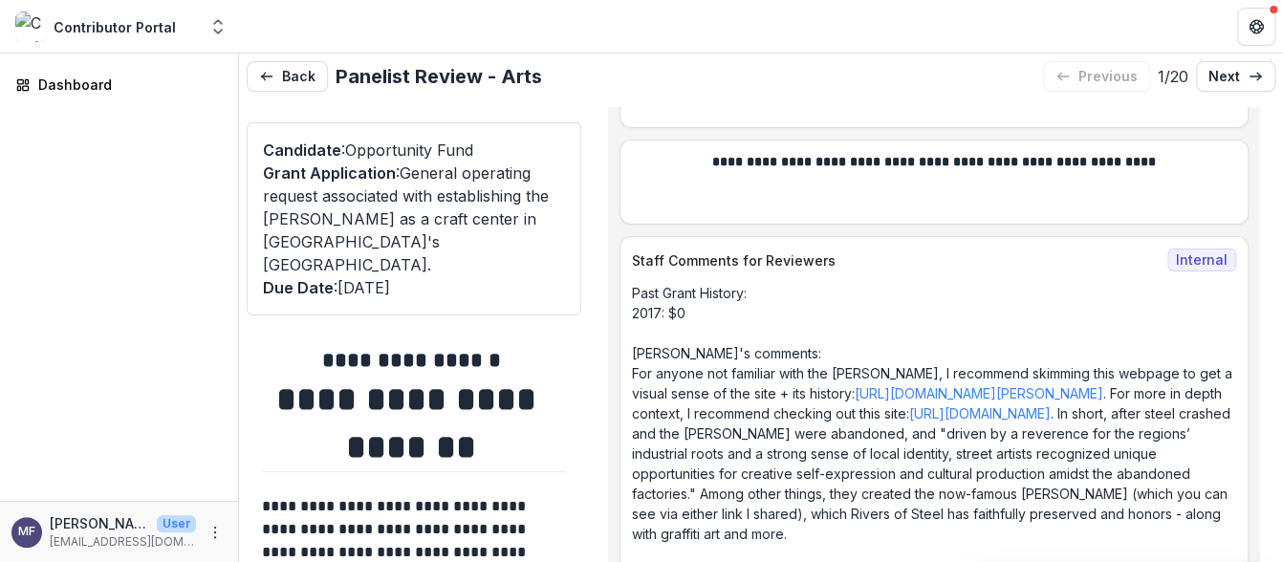
scroll to position [12047, 0]
click at [349, 187] on p "Grant Application : General operating request associated with establishing the …" at bounding box center [414, 219] width 302 height 115
click at [333, 279] on div "Candidate : Opportunity Fund Grant Application : General operating request asso…" at bounding box center [414, 218] width 335 height 193
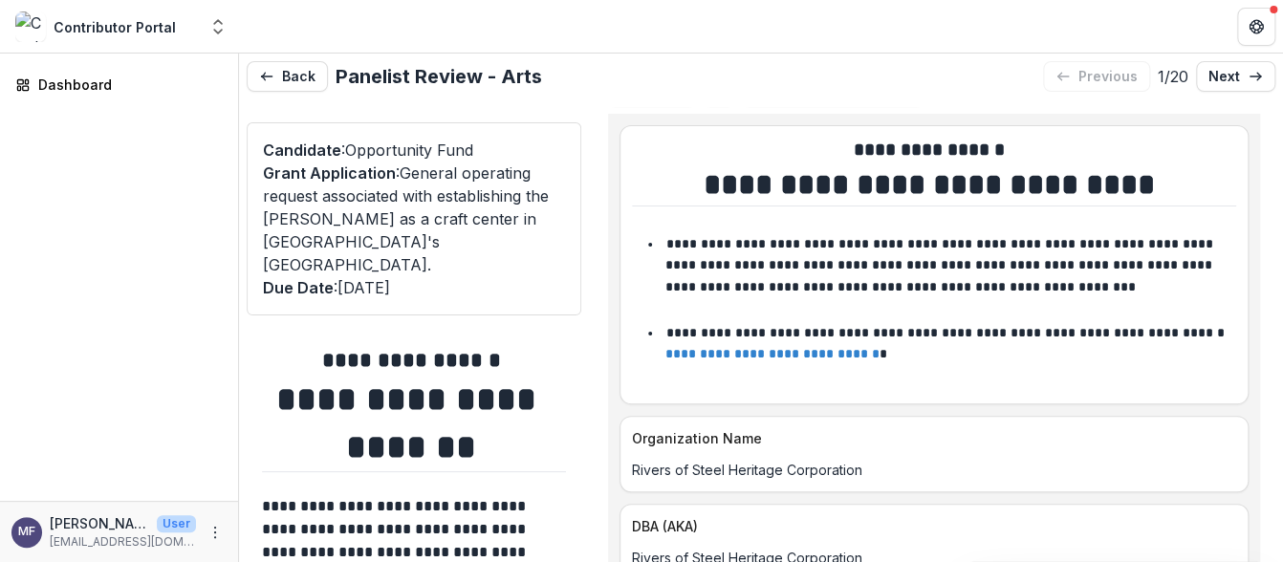
scroll to position [0, 0]
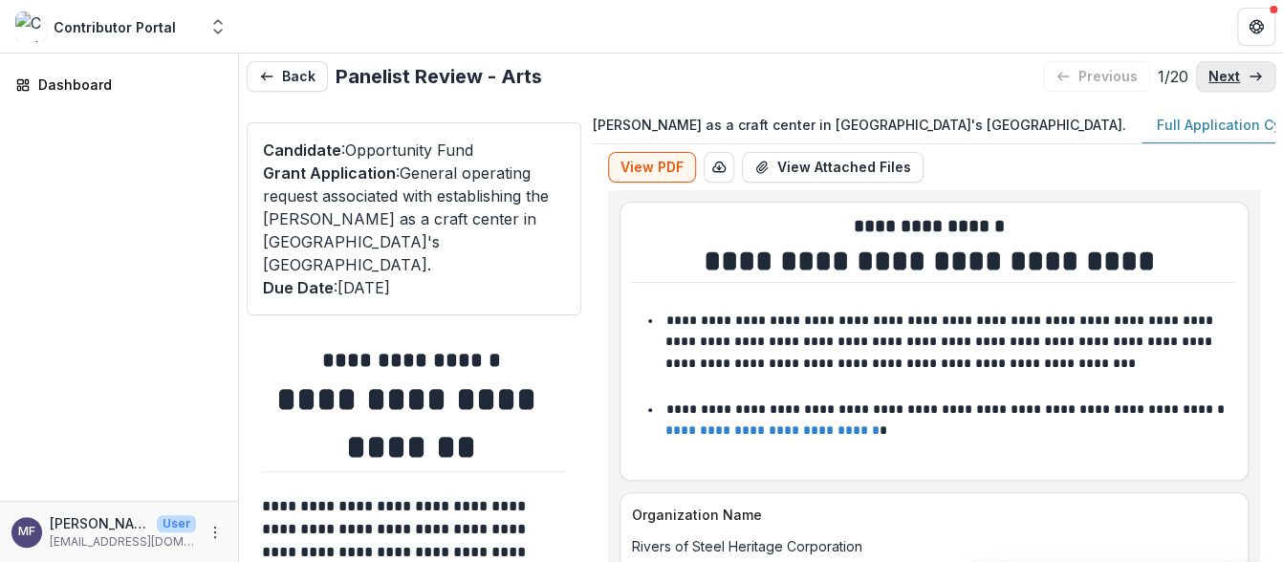
click at [1236, 73] on link "next" at bounding box center [1235, 76] width 79 height 31
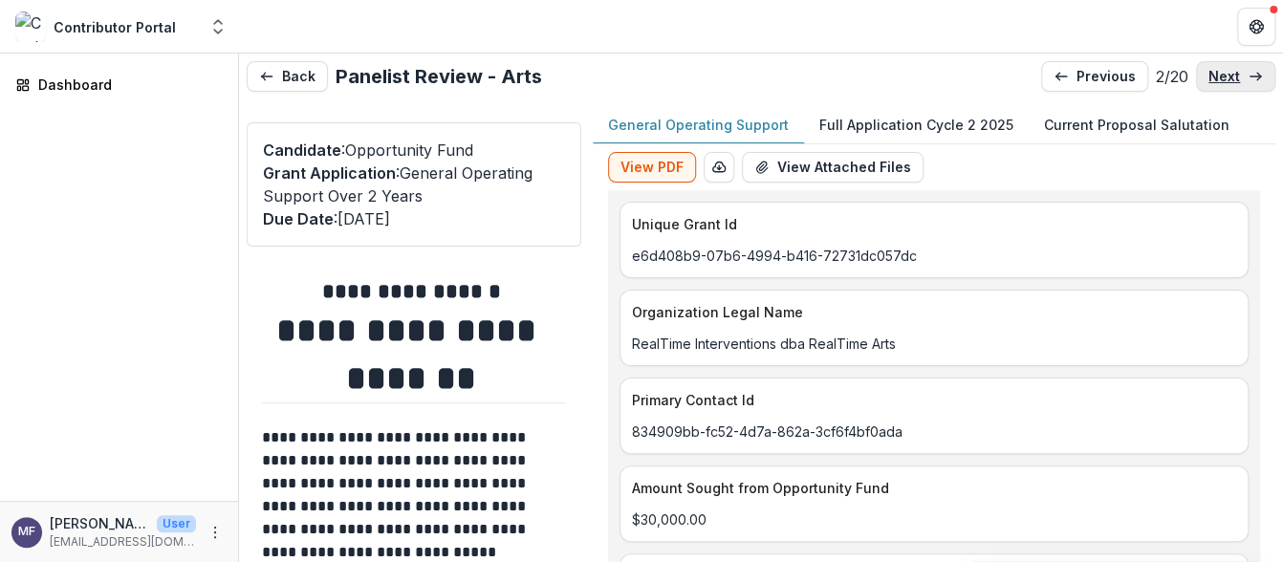
click at [1237, 74] on link "next" at bounding box center [1235, 76] width 79 height 31
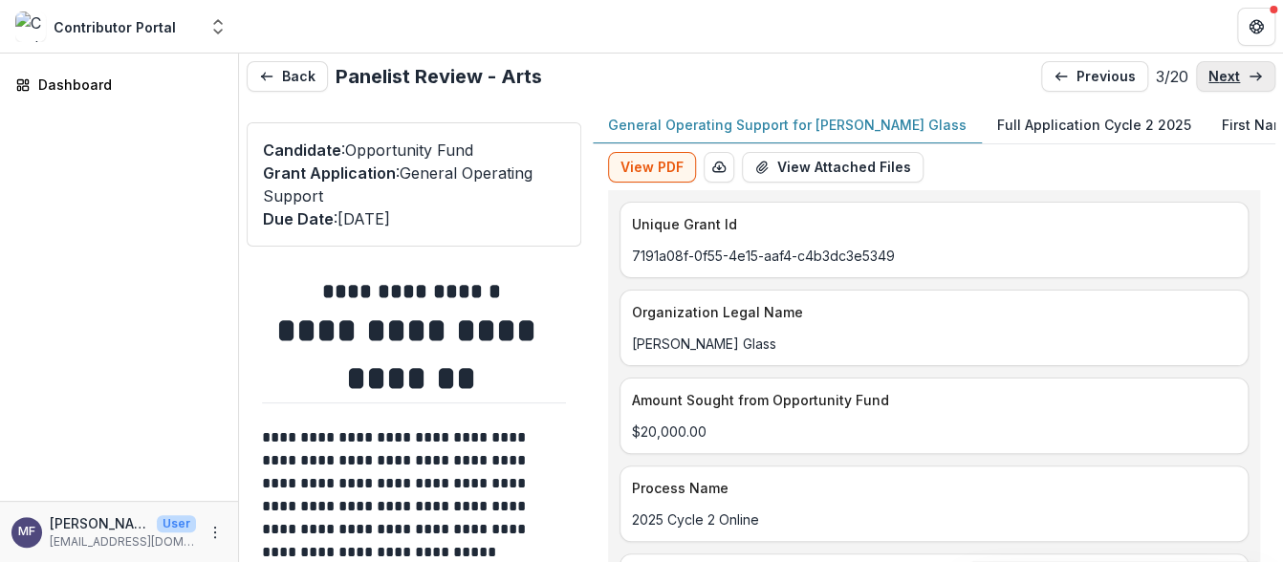
click at [1237, 74] on link "next" at bounding box center [1235, 76] width 79 height 31
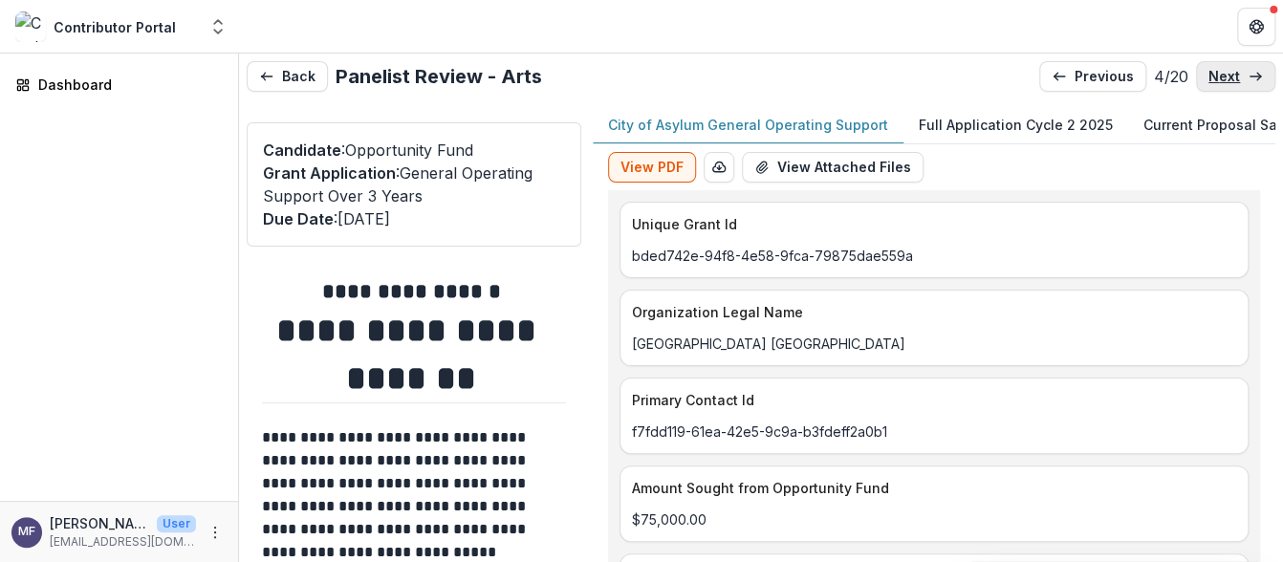
click at [1237, 74] on link "next" at bounding box center [1235, 76] width 79 height 31
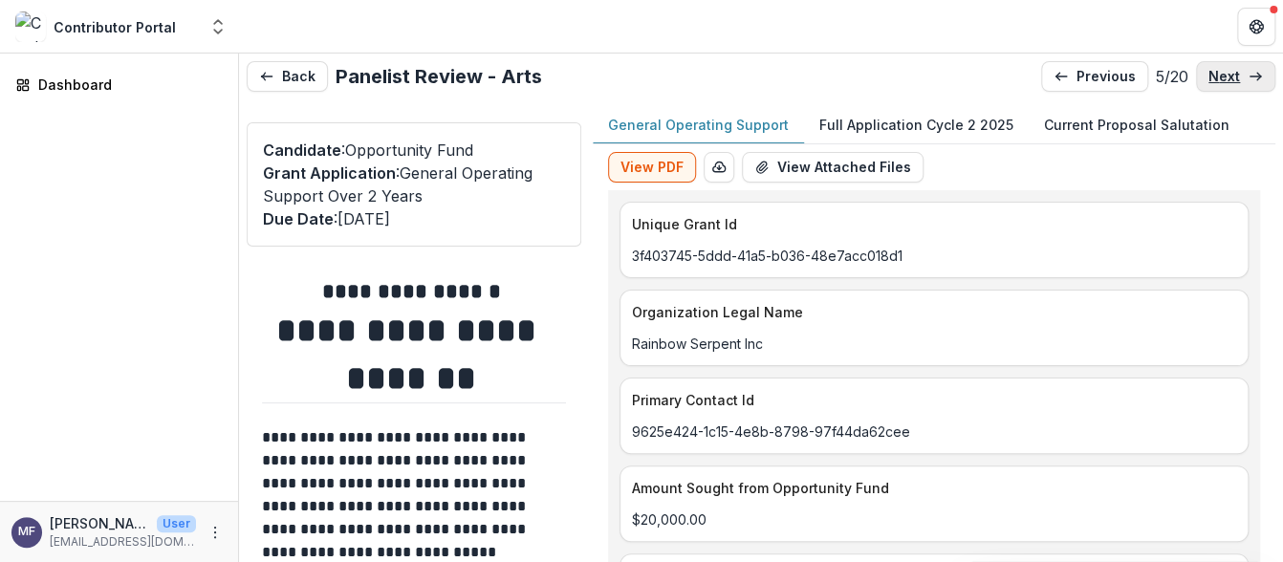
click at [1237, 74] on link "next" at bounding box center [1235, 76] width 79 height 31
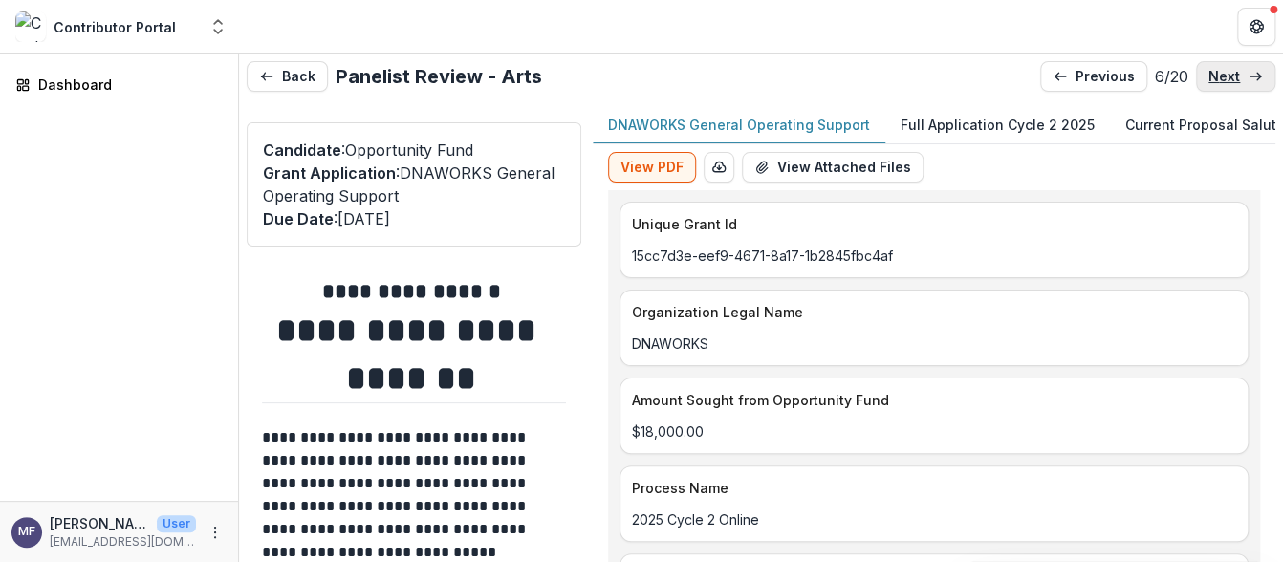
click at [1237, 74] on link "next" at bounding box center [1235, 76] width 79 height 31
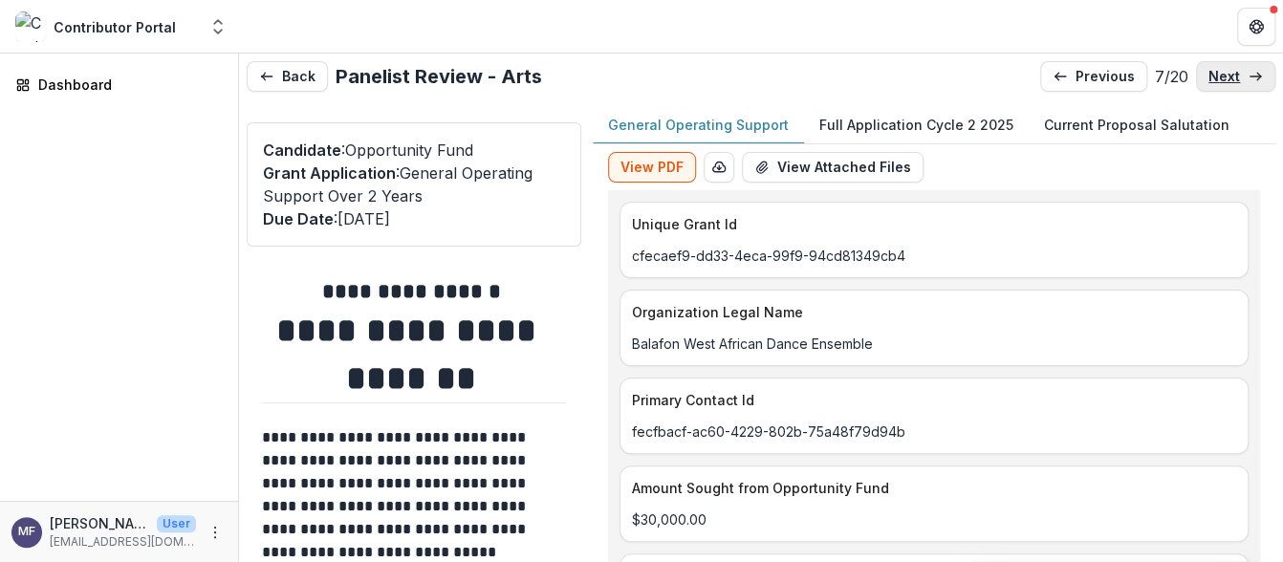
click at [1237, 74] on link "next" at bounding box center [1235, 76] width 79 height 31
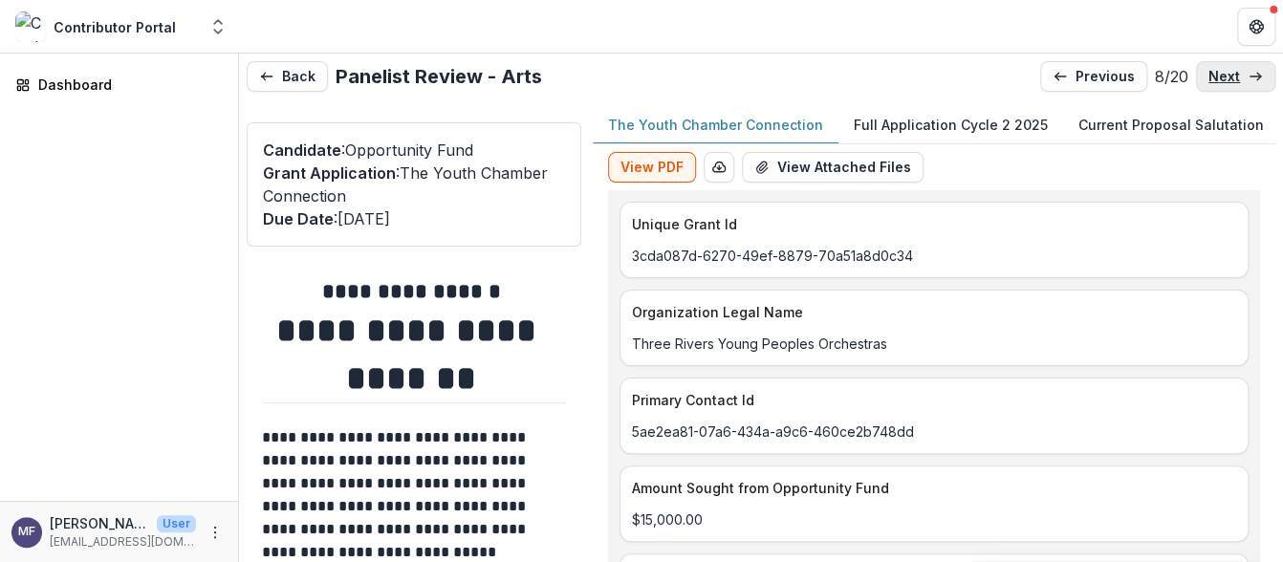
click at [1237, 74] on link "next" at bounding box center [1235, 76] width 79 height 31
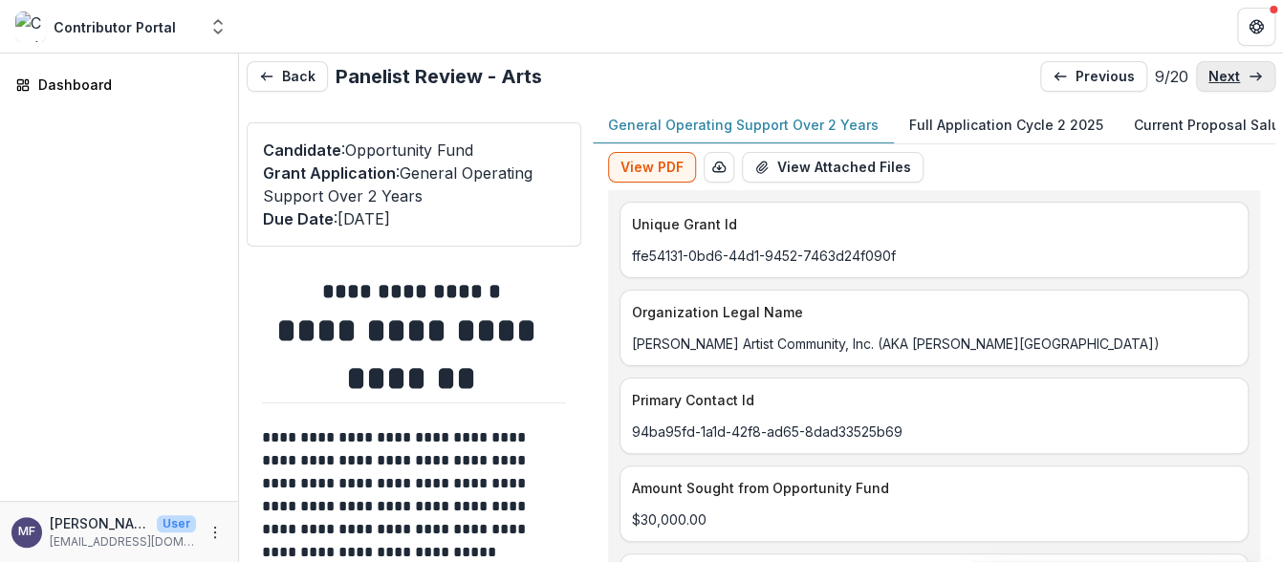
click at [1237, 74] on link "next" at bounding box center [1235, 76] width 79 height 31
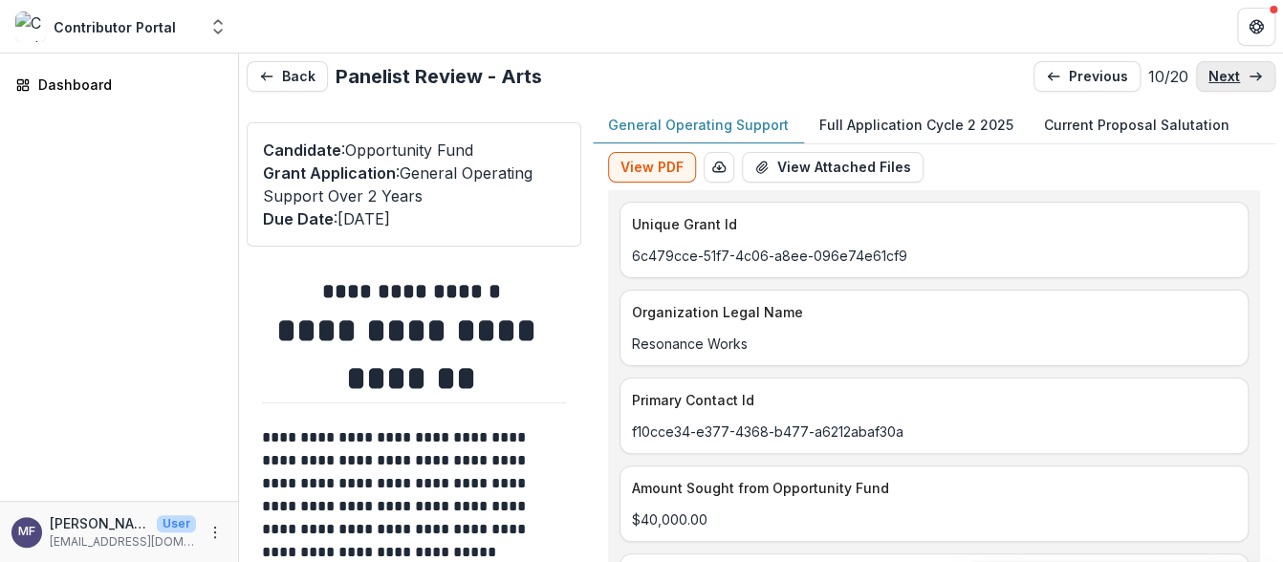
click at [1237, 74] on link "next" at bounding box center [1235, 76] width 79 height 31
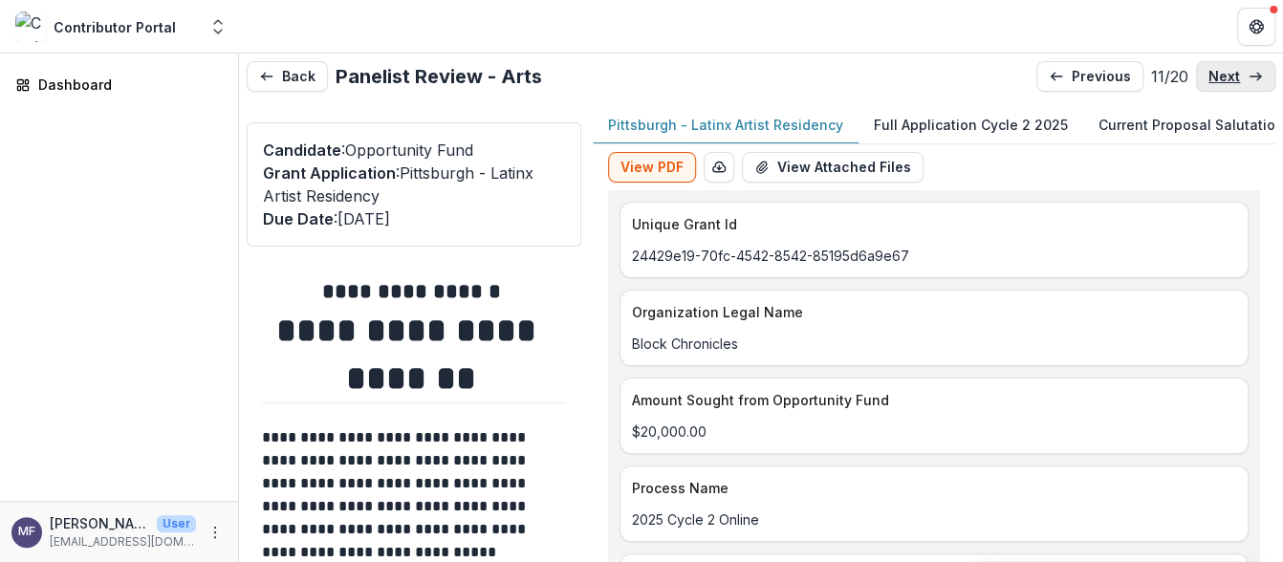
click at [1237, 74] on link "next" at bounding box center [1235, 76] width 79 height 31
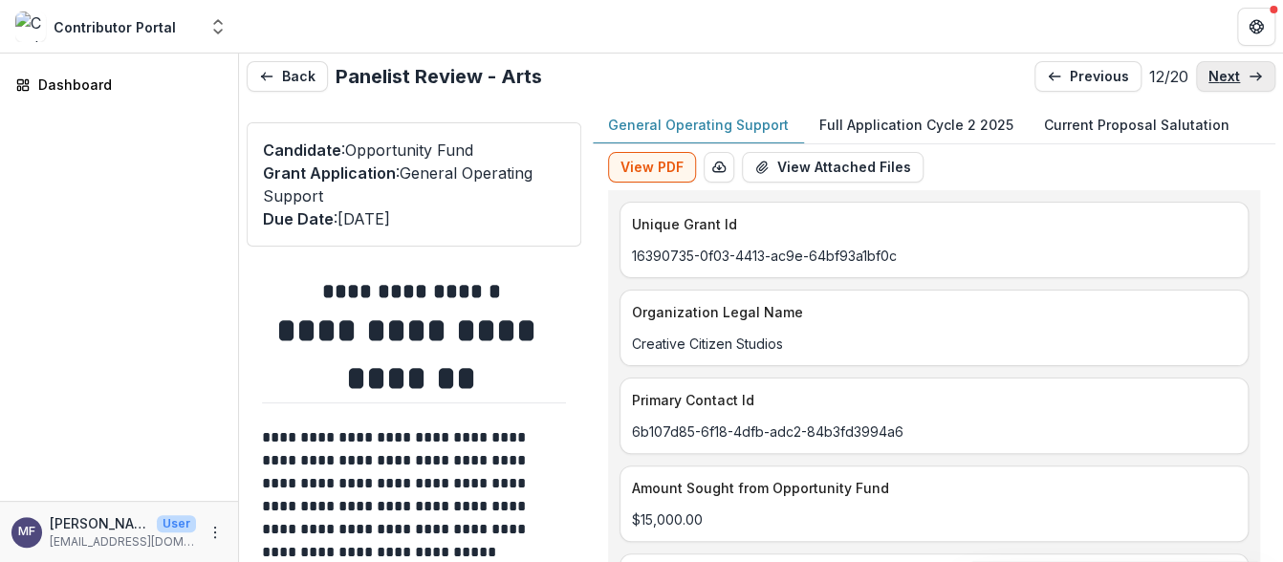
click at [1237, 74] on link "next" at bounding box center [1235, 76] width 79 height 31
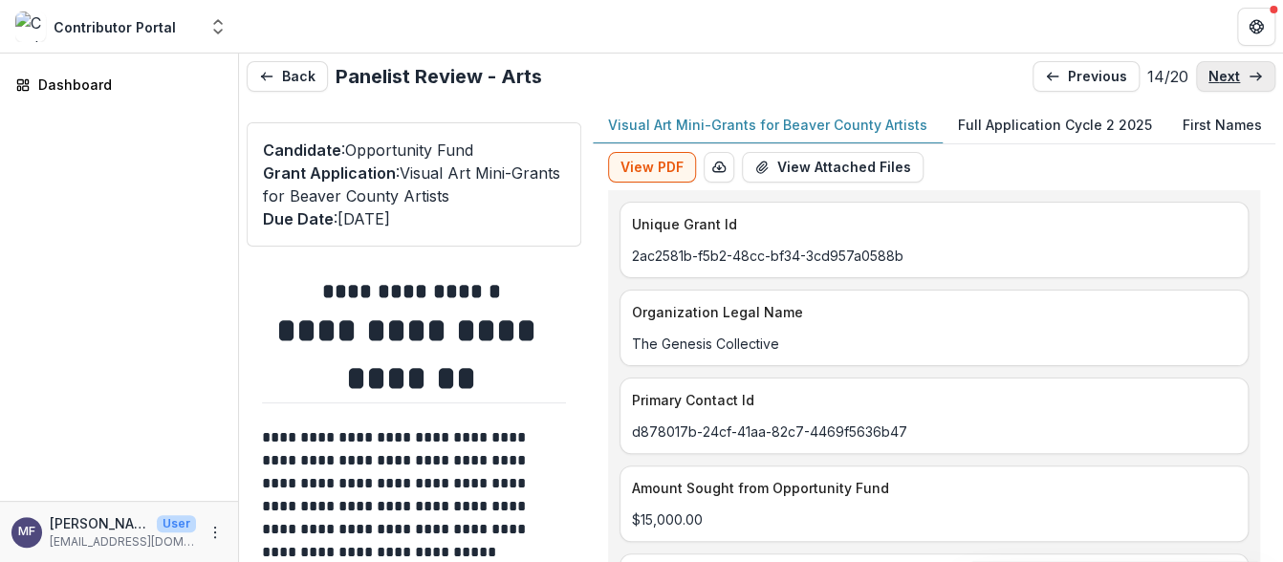
click at [1237, 74] on link "next" at bounding box center [1235, 76] width 79 height 31
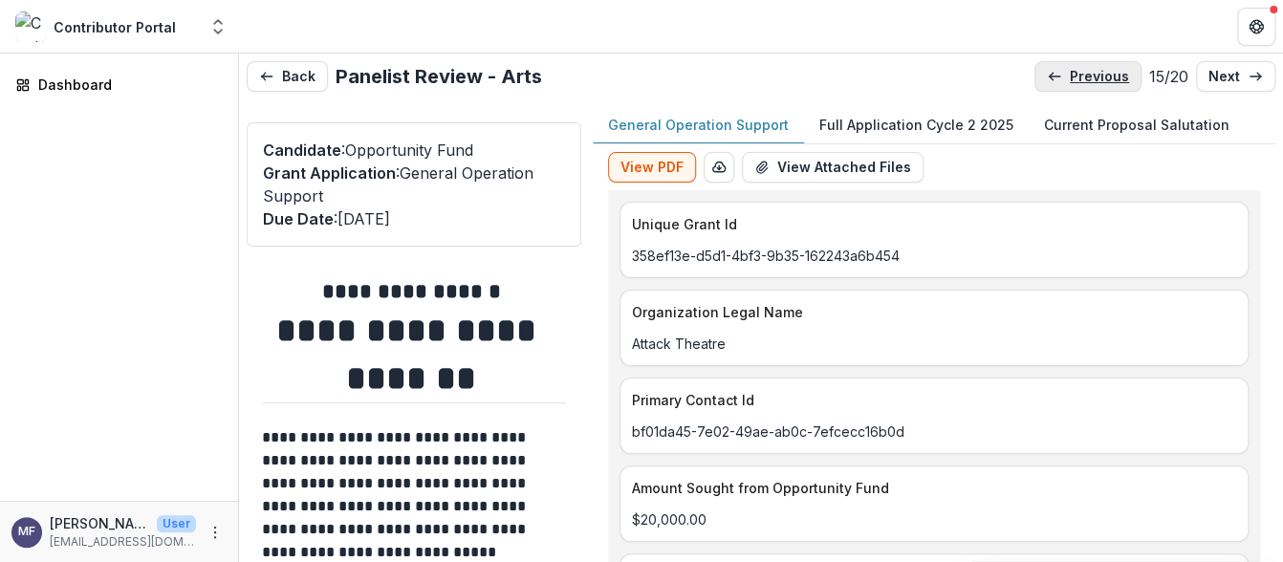
click at [1070, 77] on p "previous" at bounding box center [1099, 77] width 59 height 16
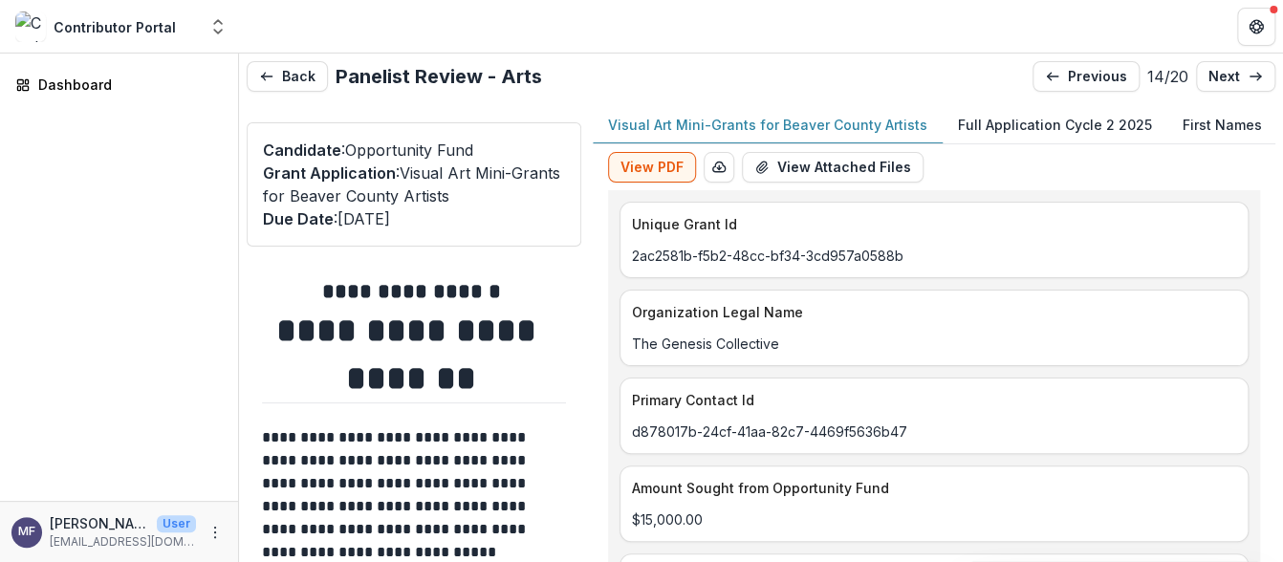
click at [1006, 127] on p "Full Application Cycle 2 2025" at bounding box center [1055, 125] width 194 height 20
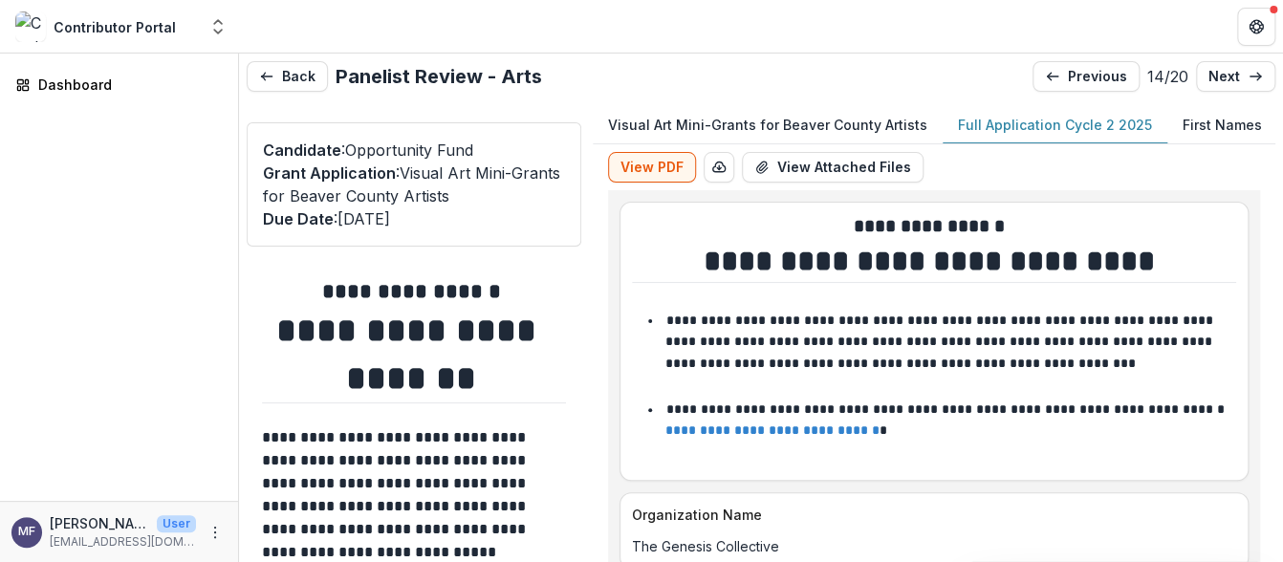
click at [414, 377] on h1 "**********" at bounding box center [411, 355] width 298 height 97
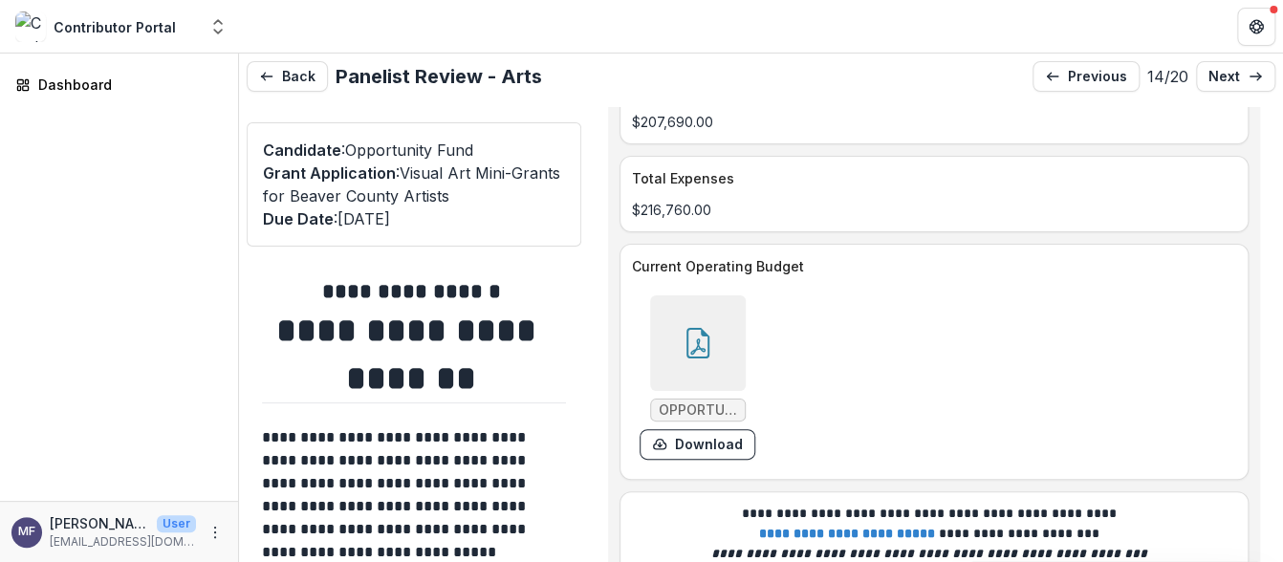
scroll to position [6955, 0]
click at [679, 309] on div at bounding box center [698, 343] width 96 height 96
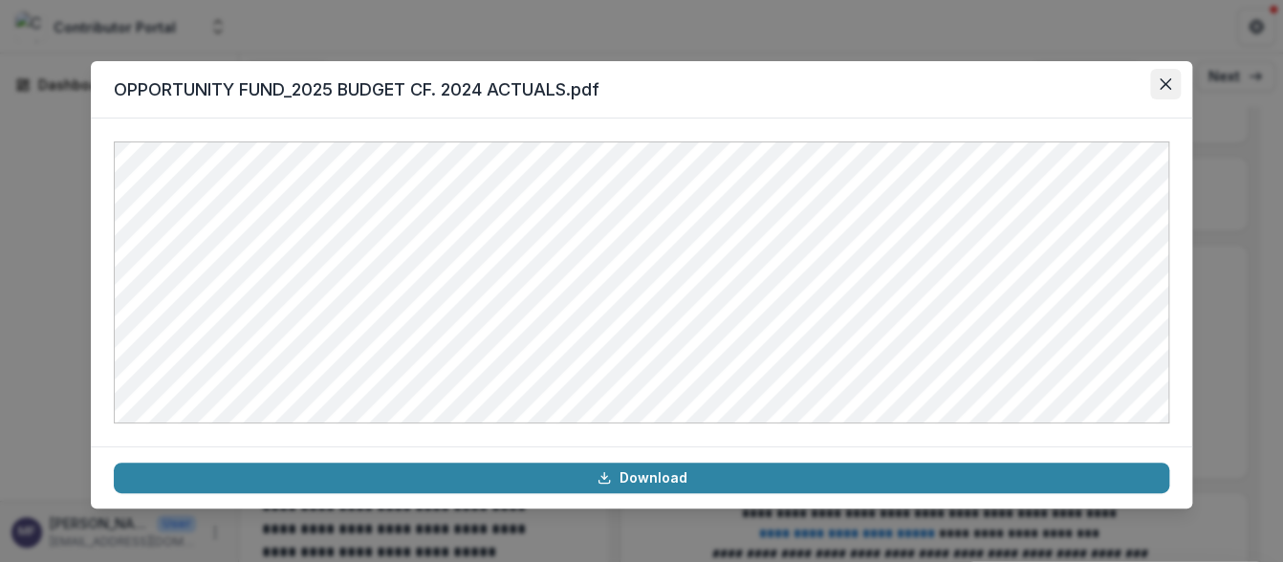
click at [1166, 84] on icon "Close" at bounding box center [1164, 83] width 11 height 11
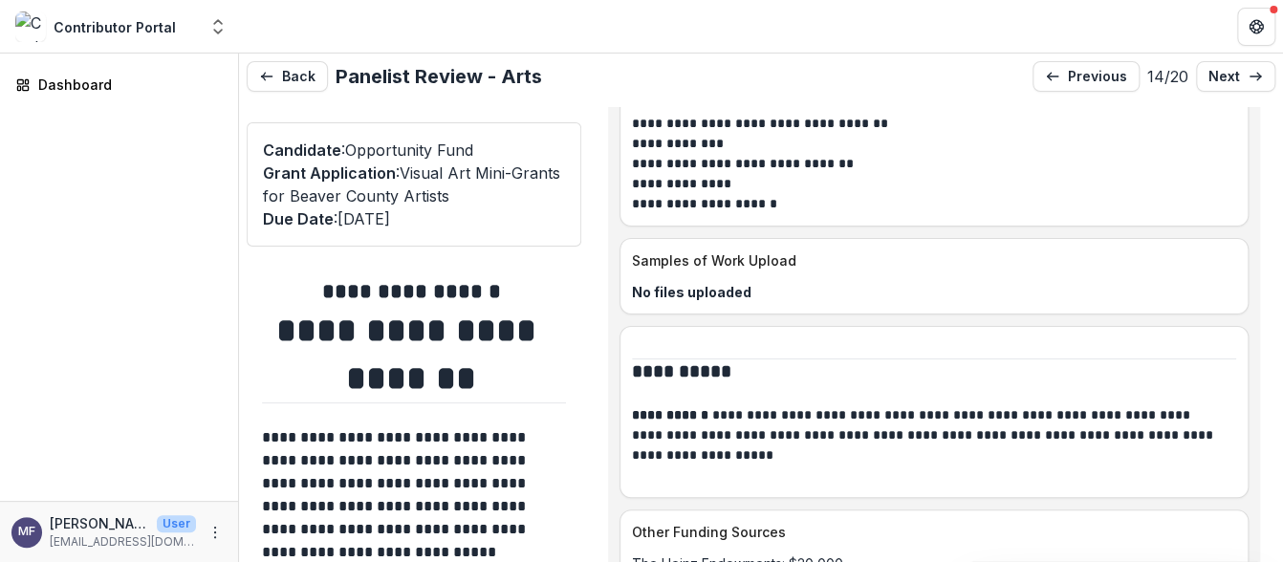
scroll to position [6425, 0]
click at [336, 294] on h2 "**********" at bounding box center [411, 292] width 298 height 30
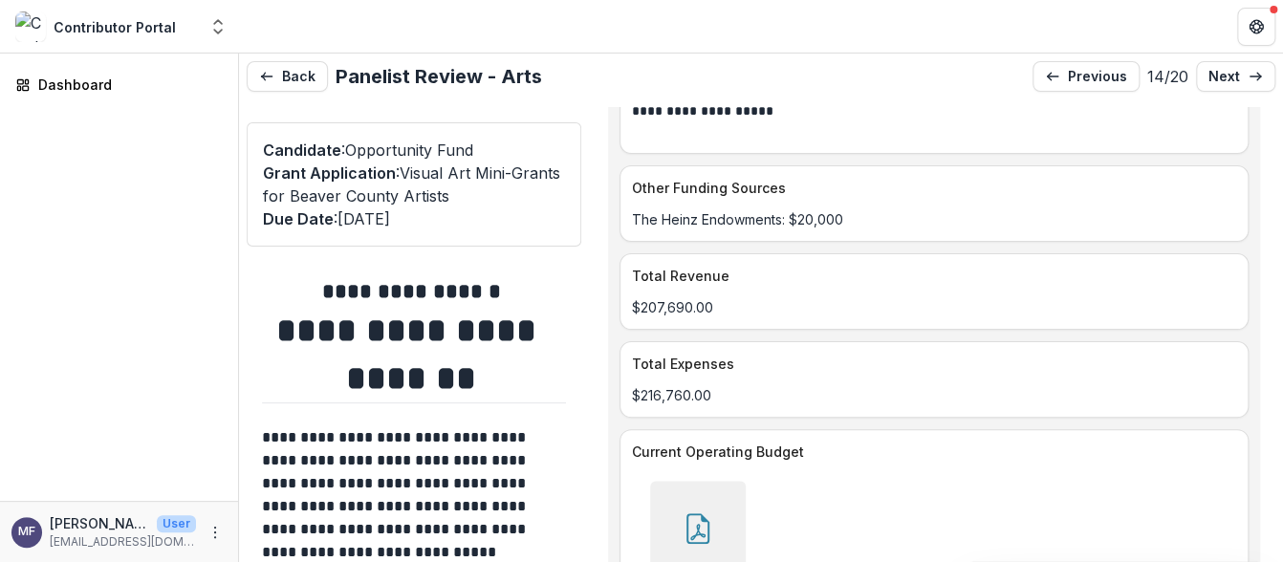
scroll to position [6968, 0]
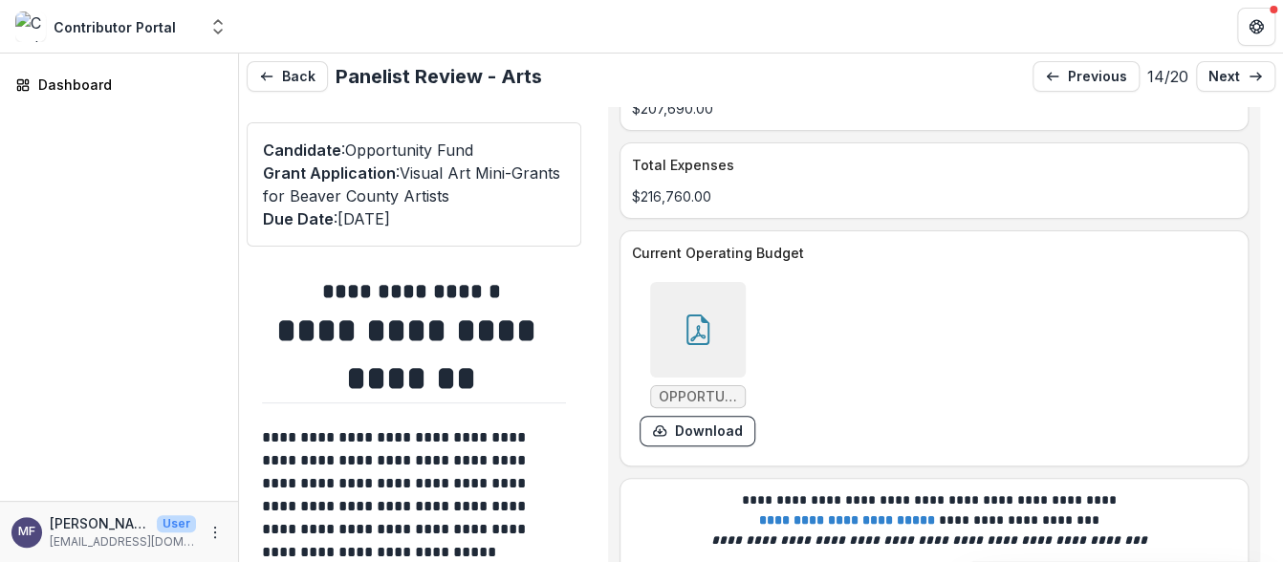
click at [697, 315] on icon at bounding box center [697, 329] width 31 height 31
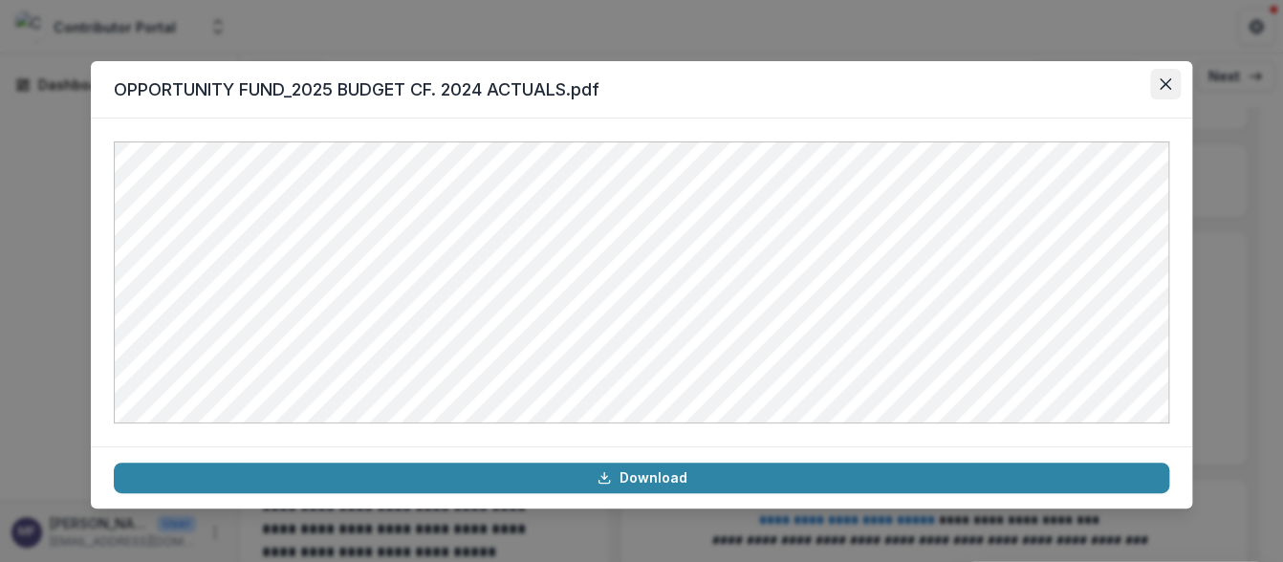
click at [1161, 89] on icon "Close" at bounding box center [1164, 83] width 11 height 11
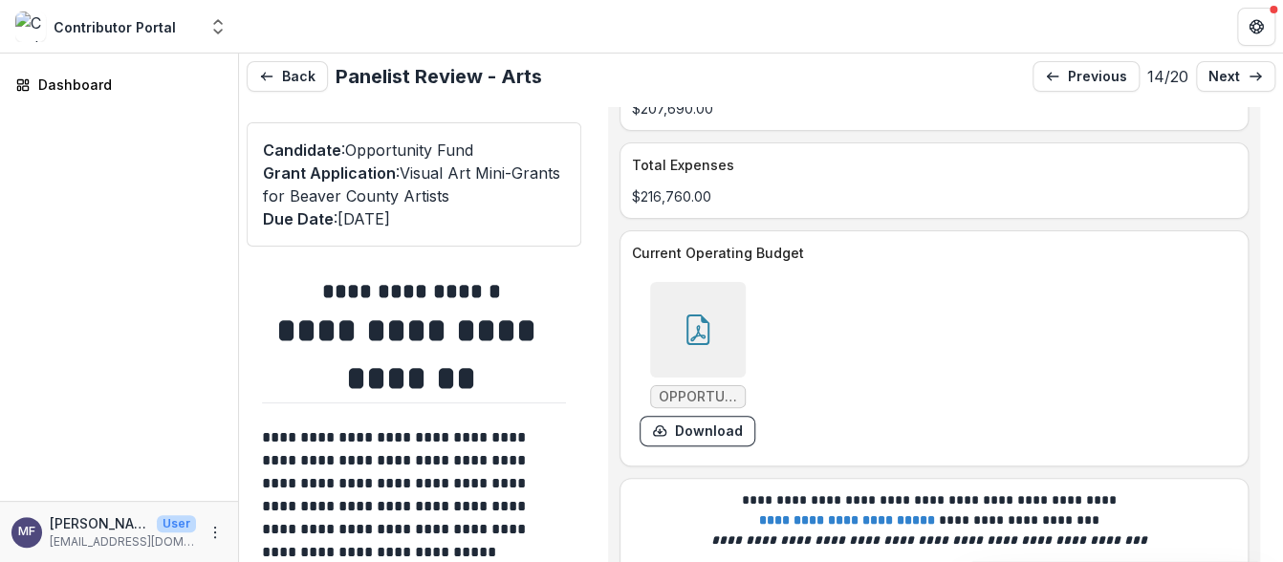
click at [547, 416] on p at bounding box center [414, 414] width 304 height 23
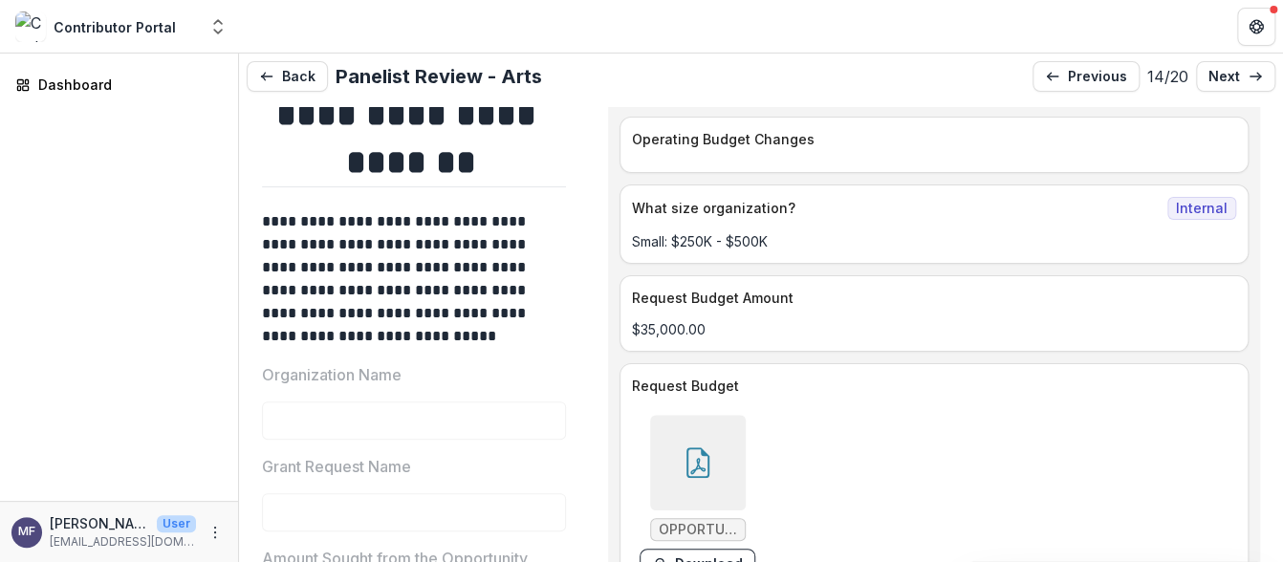
scroll to position [7528, 0]
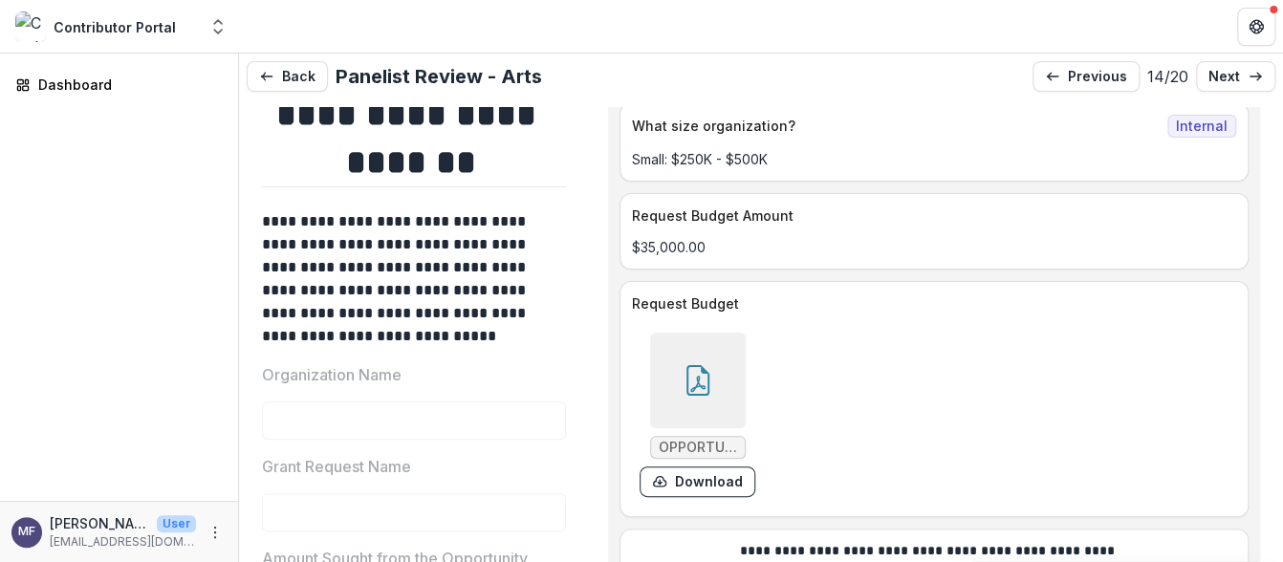
click at [673, 340] on div at bounding box center [698, 381] width 96 height 96
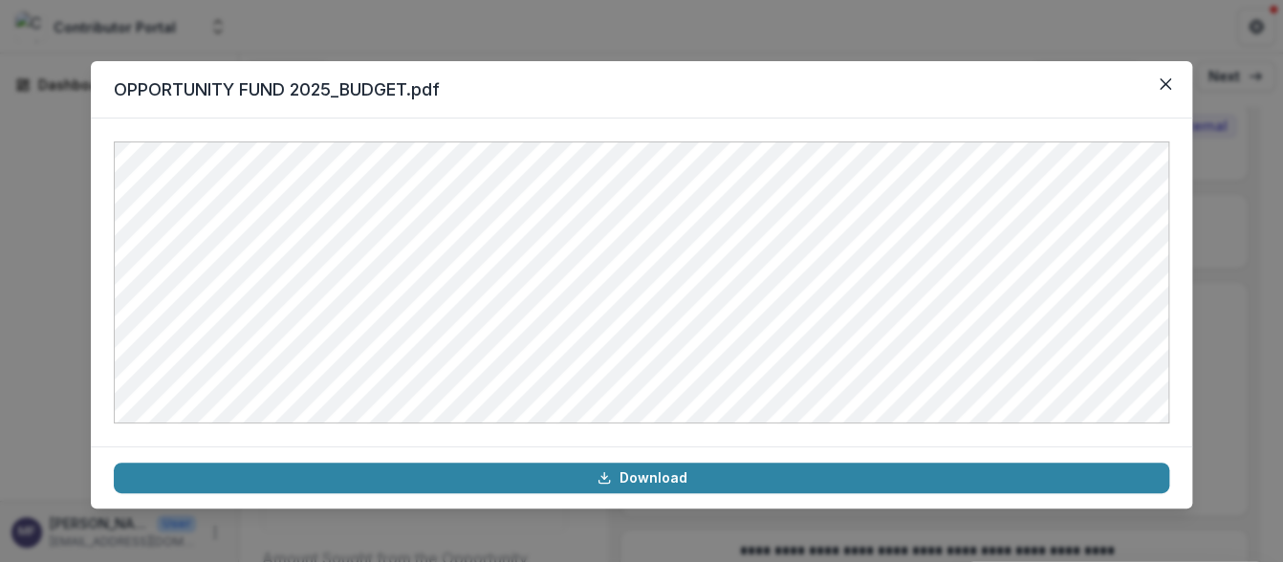
click at [344, 32] on div "OPPORTUNITY FUND 2025_BUDGET.pdf Download" at bounding box center [641, 281] width 1283 height 562
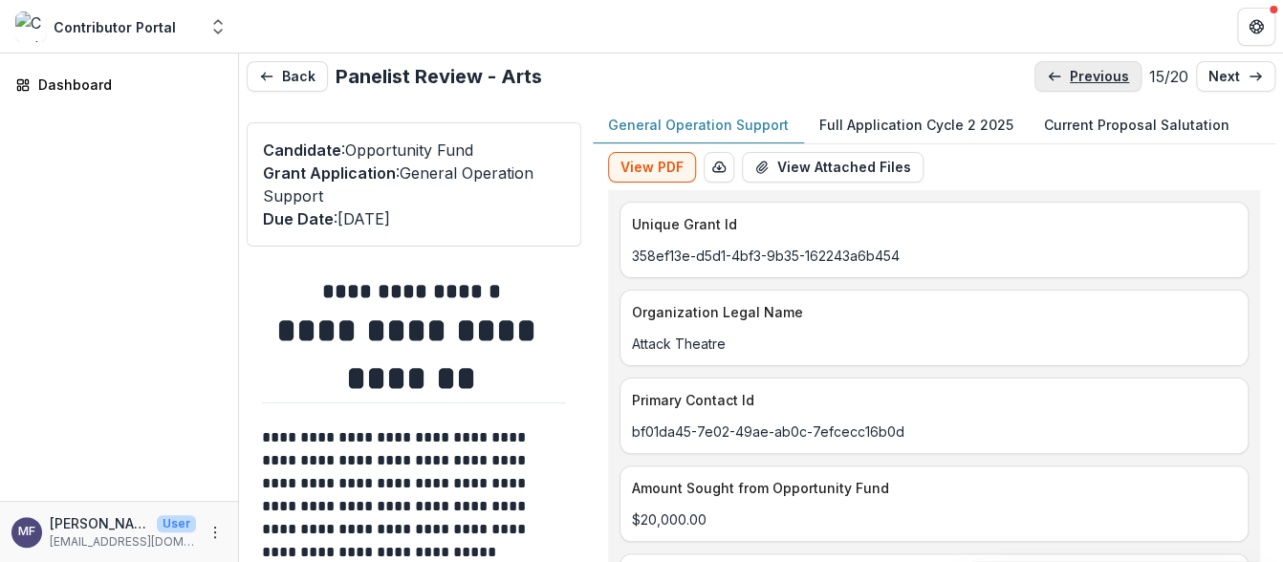
click at [1071, 76] on p "previous" at bounding box center [1099, 77] width 59 height 16
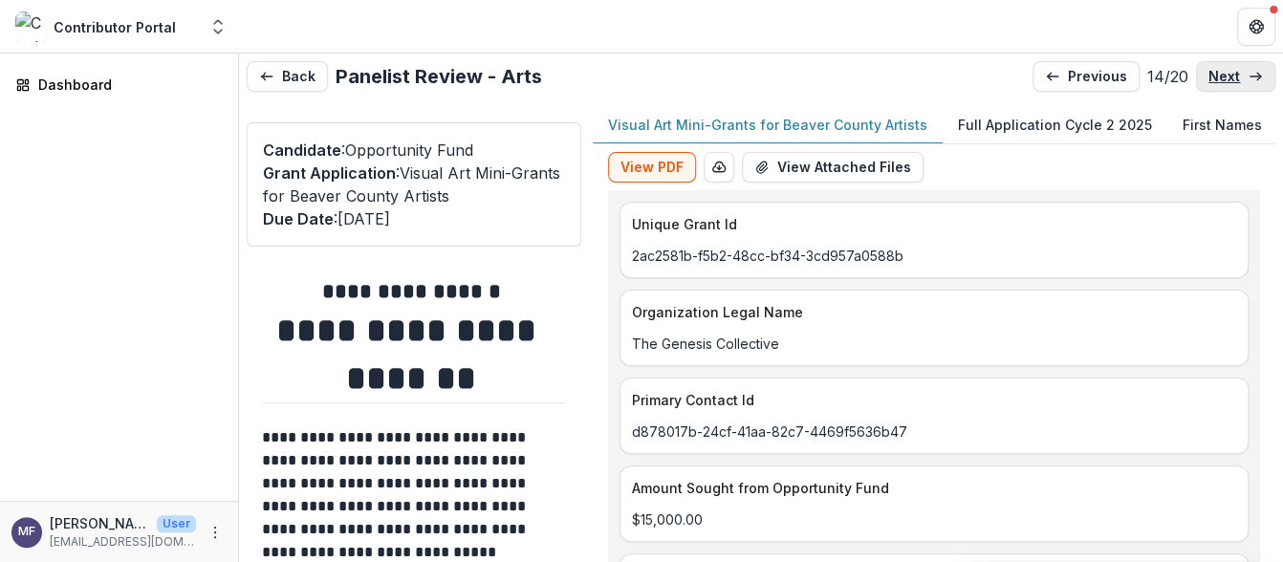
click at [1241, 69] on link "next" at bounding box center [1235, 76] width 79 height 31
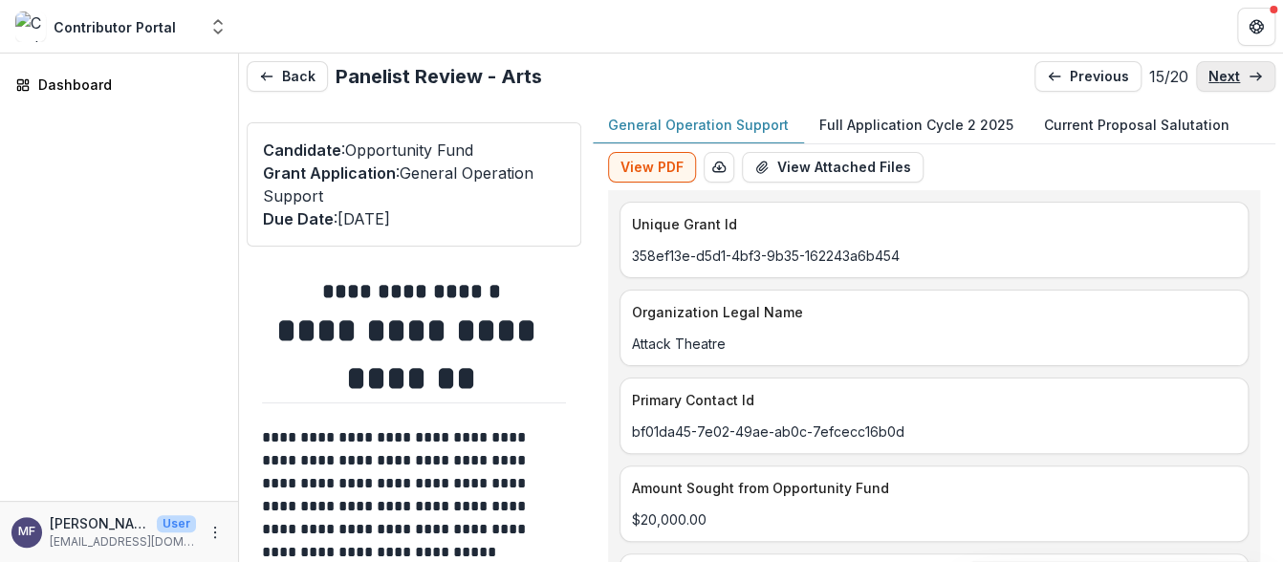
click at [1241, 69] on link "next" at bounding box center [1235, 76] width 79 height 31
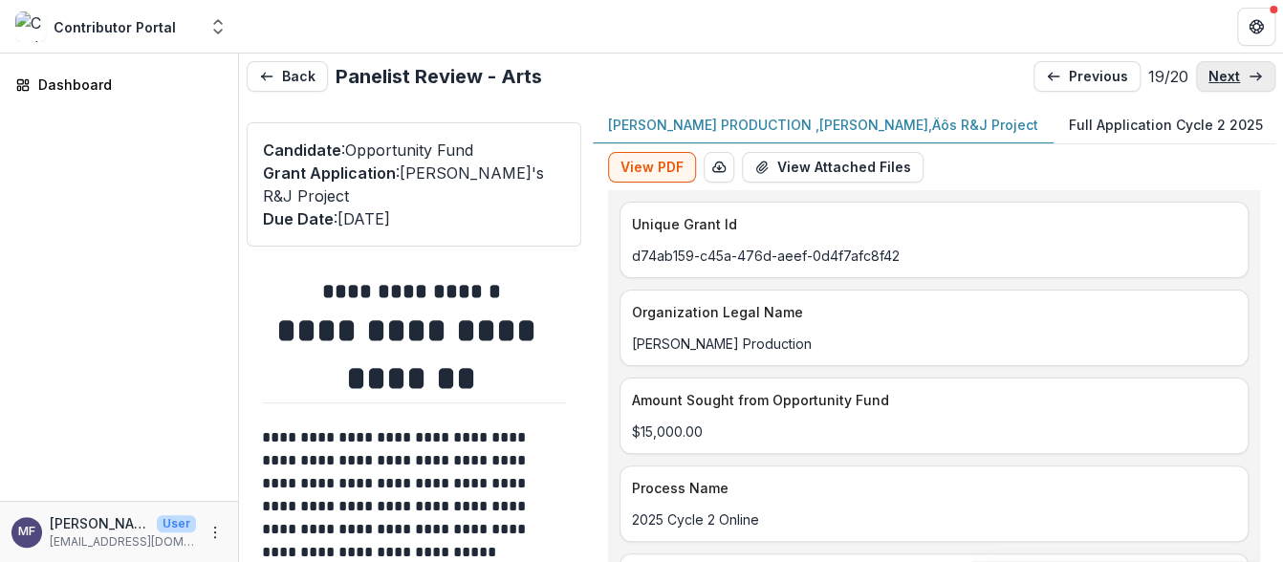
click at [1208, 78] on p "next" at bounding box center [1224, 77] width 32 height 16
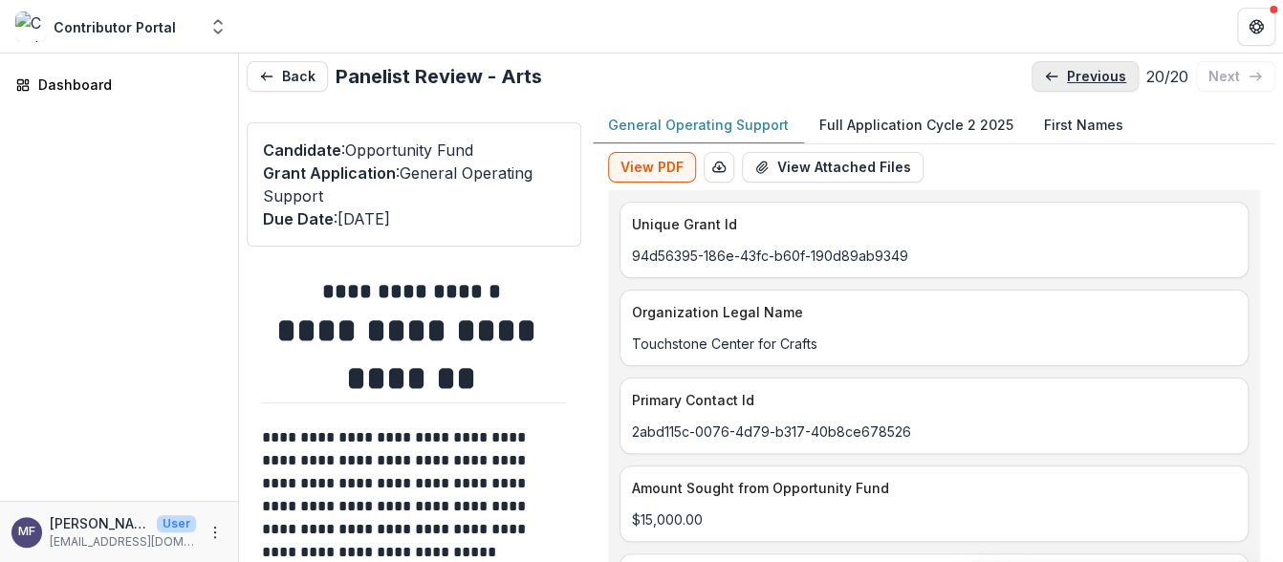
click at [1075, 71] on p "previous" at bounding box center [1096, 77] width 59 height 16
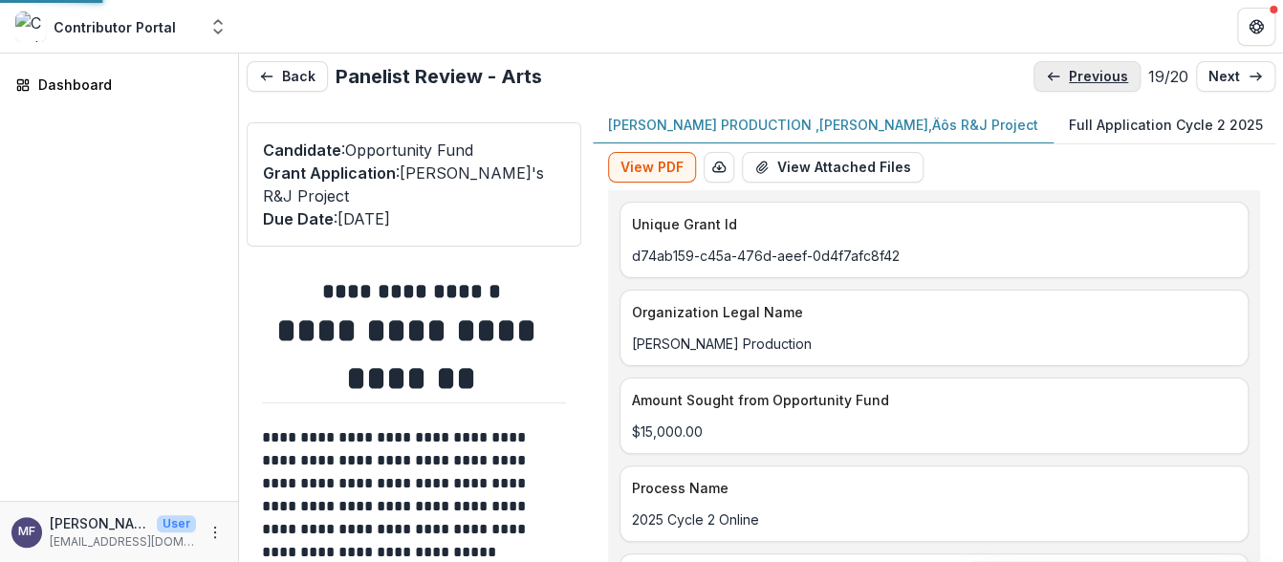
click at [1075, 71] on p "previous" at bounding box center [1098, 77] width 59 height 16
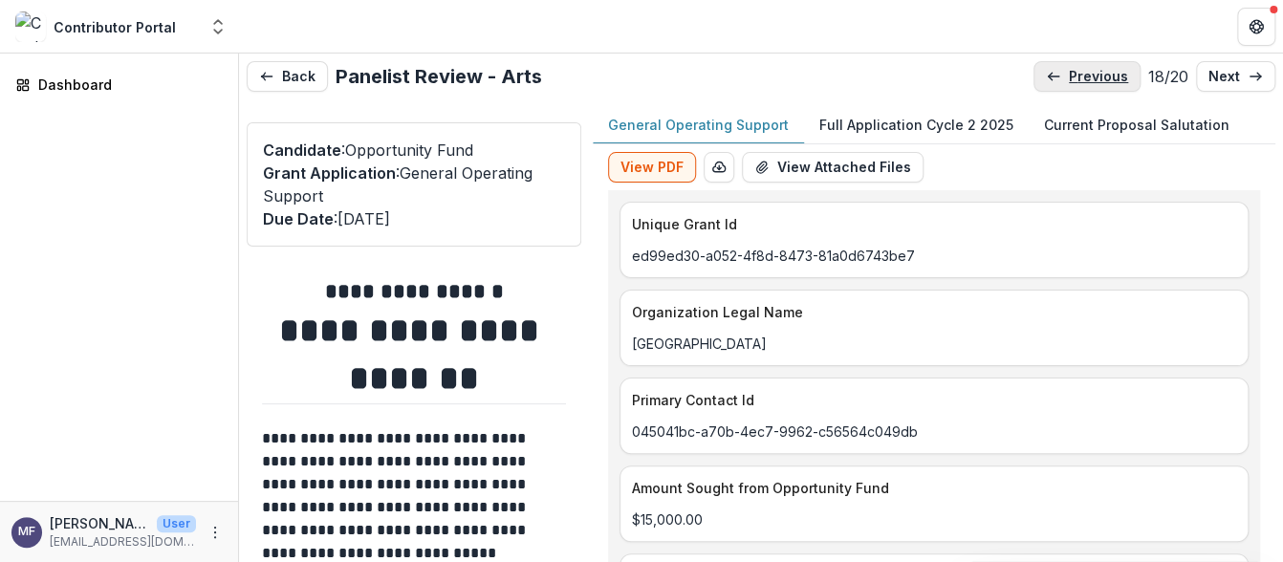
click at [1075, 71] on p "previous" at bounding box center [1098, 77] width 59 height 16
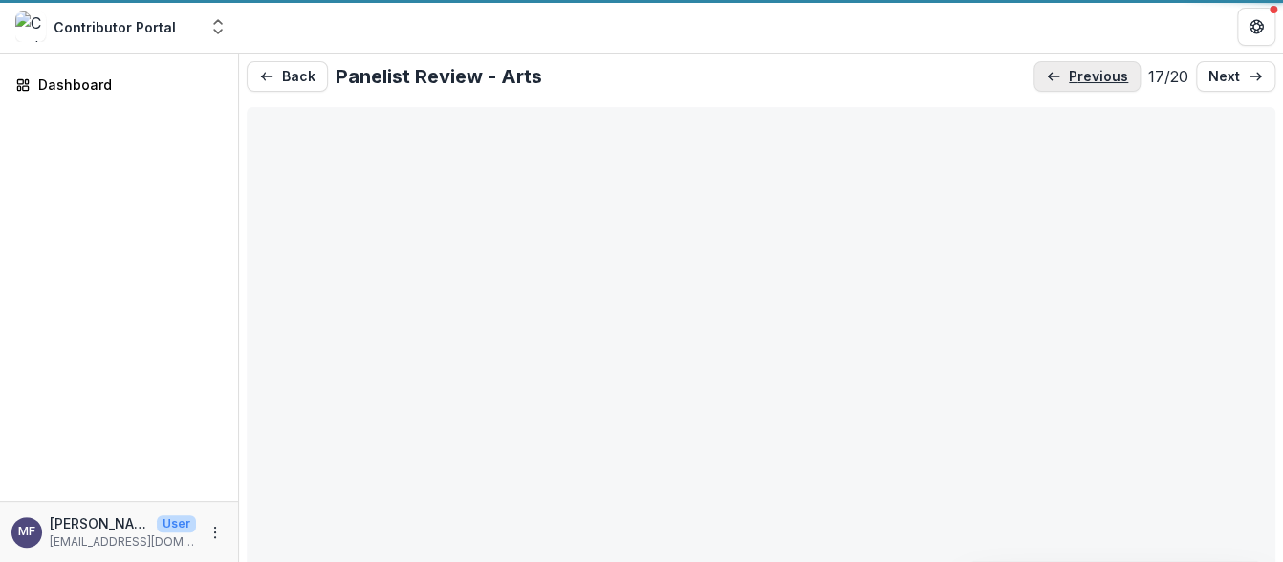
click at [1075, 71] on p "previous" at bounding box center [1098, 77] width 59 height 16
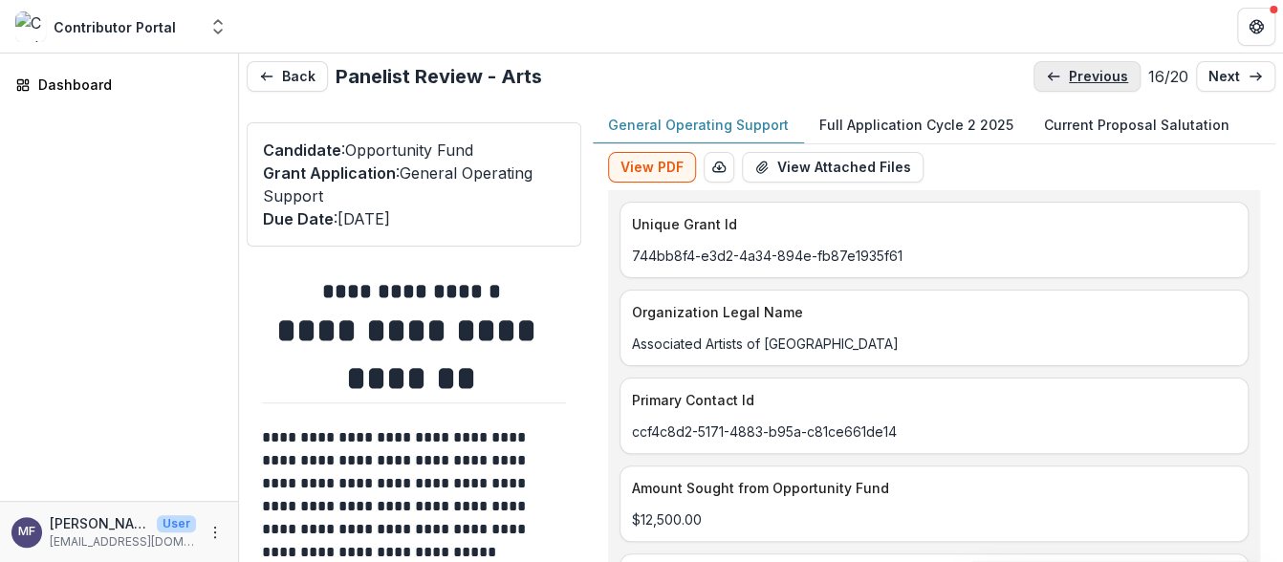
click at [1075, 71] on p "previous" at bounding box center [1098, 77] width 59 height 16
click at [1075, 71] on p "previous" at bounding box center [1099, 77] width 59 height 16
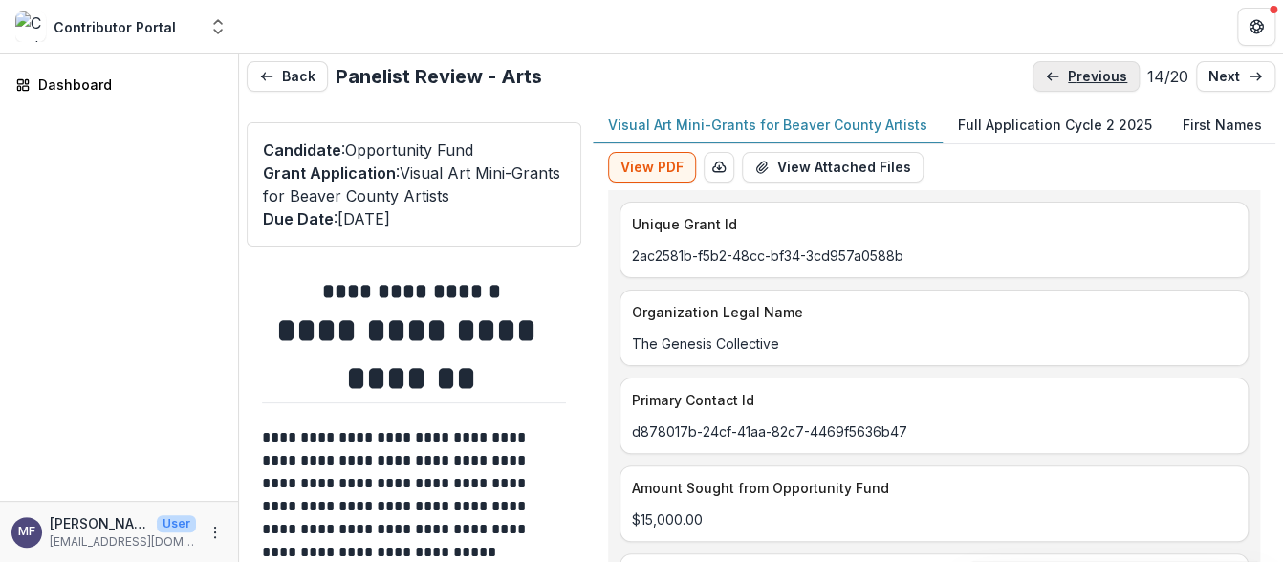
click at [1075, 71] on p "previous" at bounding box center [1097, 77] width 59 height 16
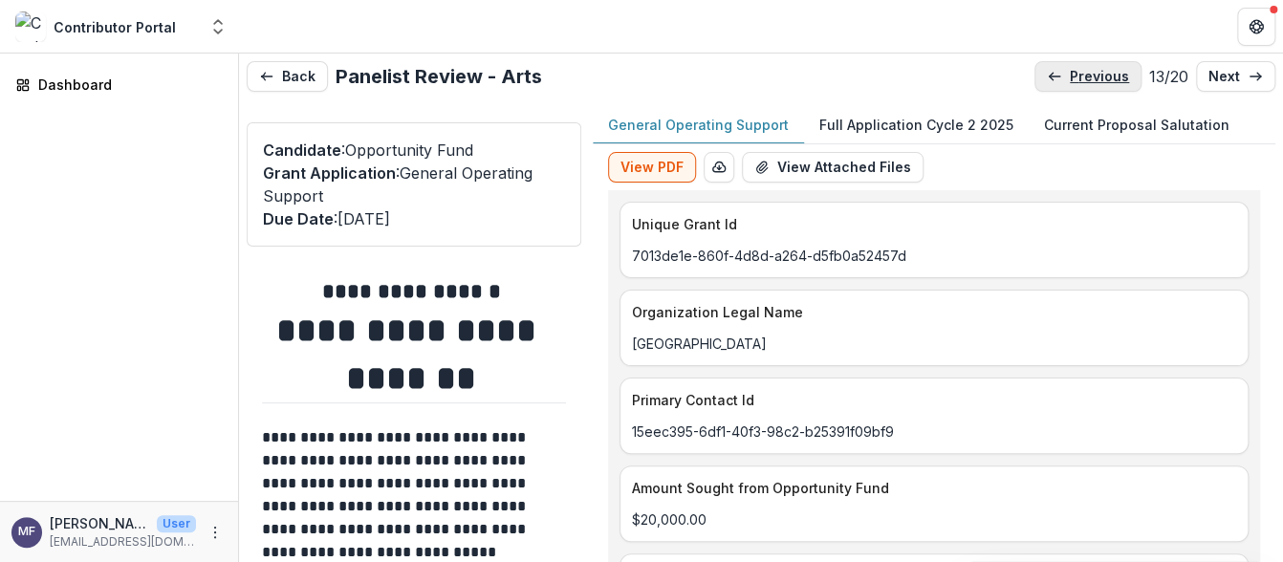
click at [1075, 71] on p "previous" at bounding box center [1099, 77] width 59 height 16
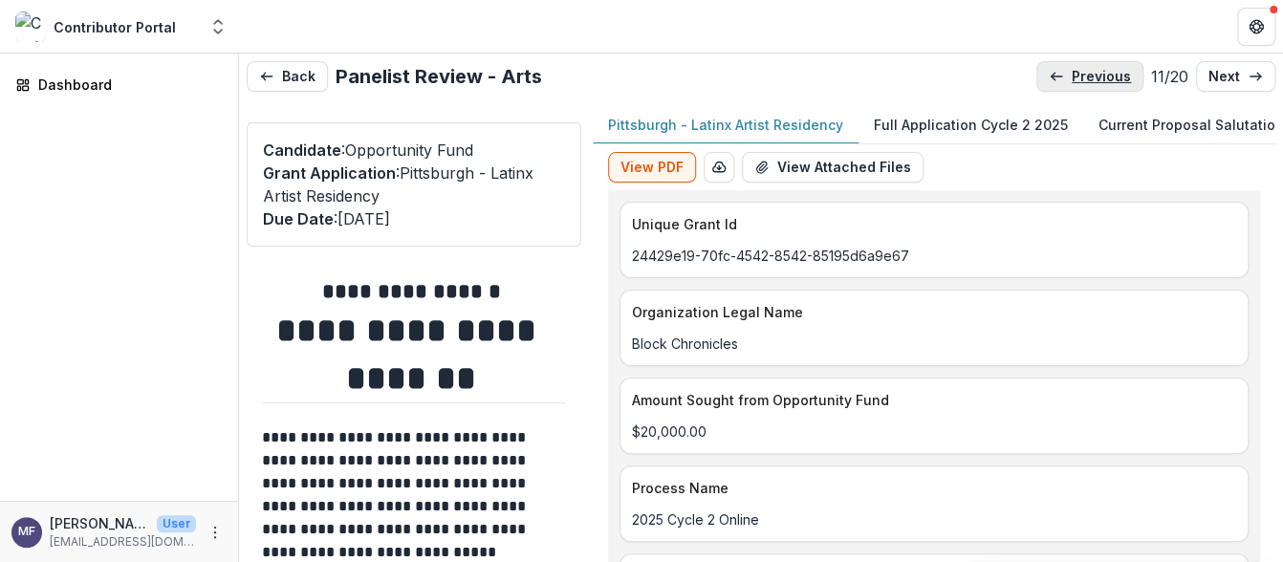
click at [1075, 71] on p "previous" at bounding box center [1100, 77] width 59 height 16
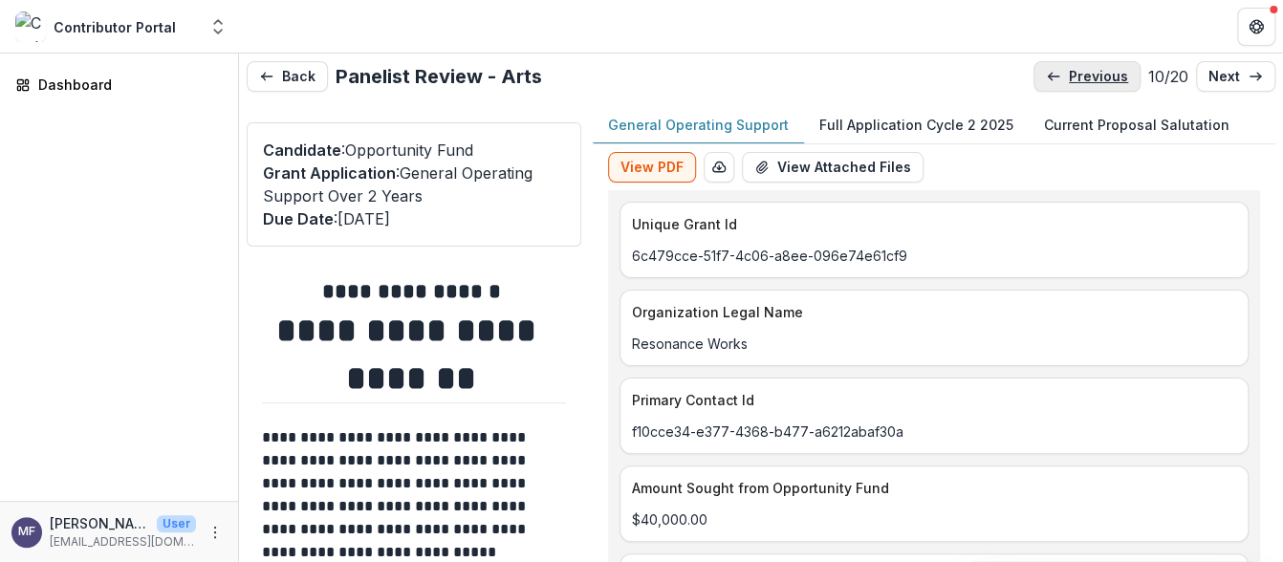
click at [1075, 71] on p "previous" at bounding box center [1098, 77] width 59 height 16
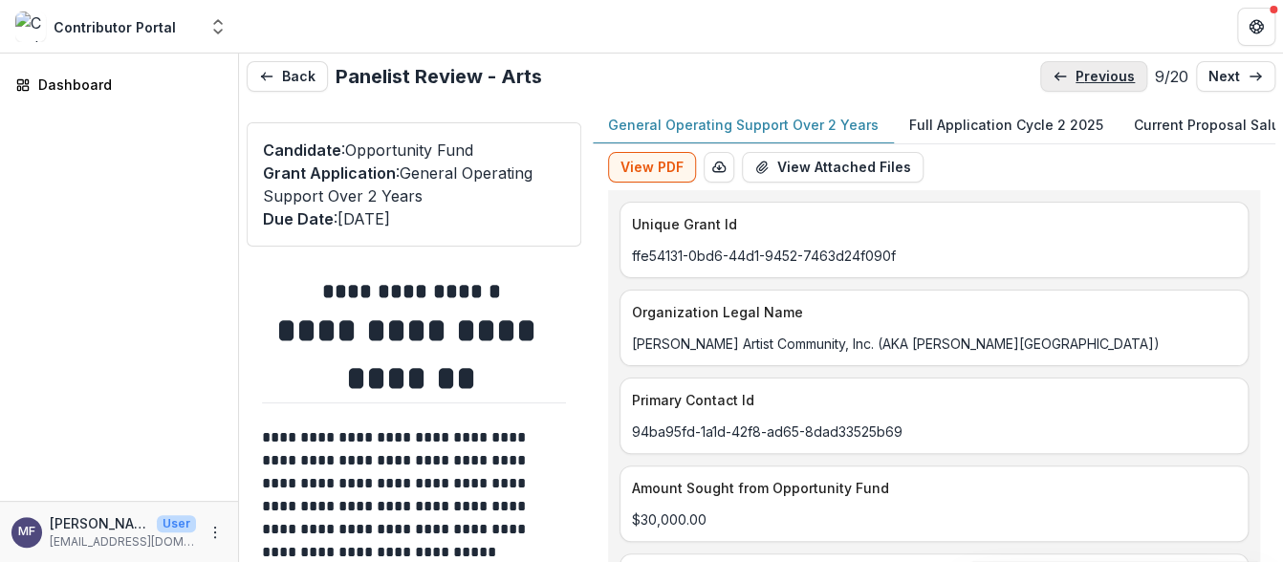
click at [1075, 71] on p "previous" at bounding box center [1104, 77] width 59 height 16
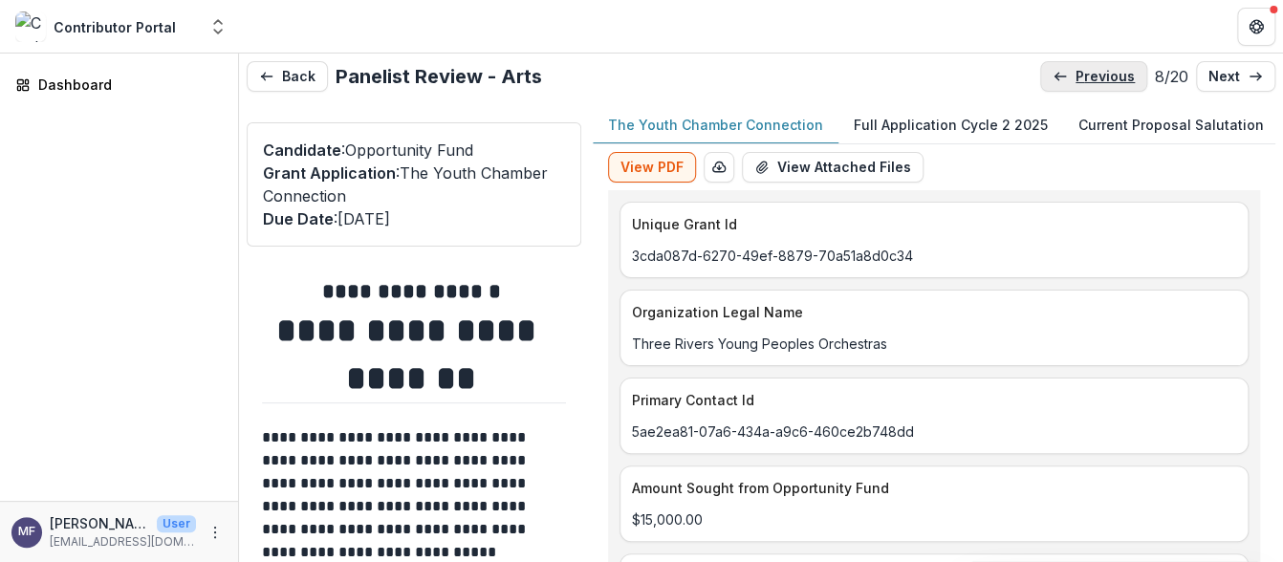
click at [1078, 73] on p "previous" at bounding box center [1104, 77] width 59 height 16
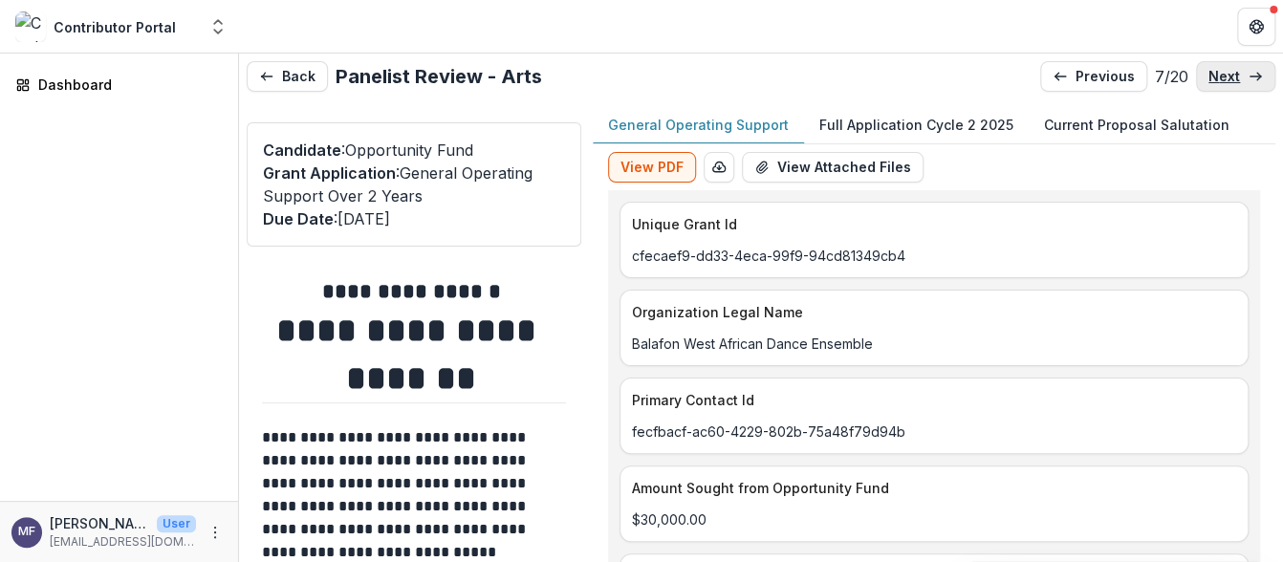
click at [1216, 76] on p "next" at bounding box center [1224, 77] width 32 height 16
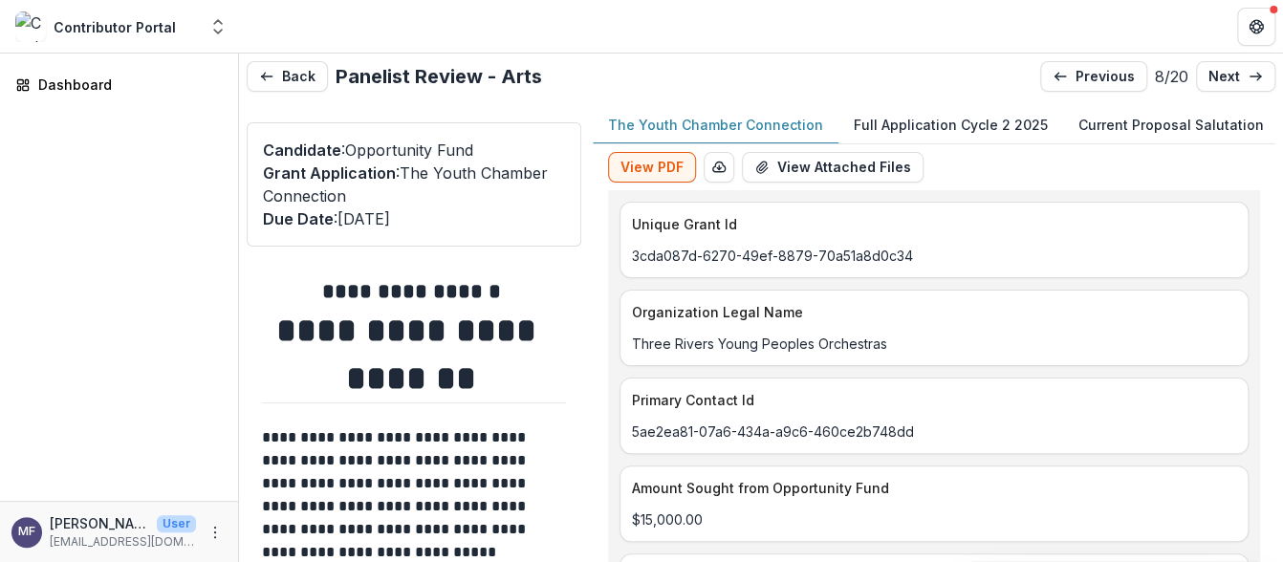
click at [956, 120] on p "Full Application Cycle 2 2025" at bounding box center [951, 125] width 194 height 20
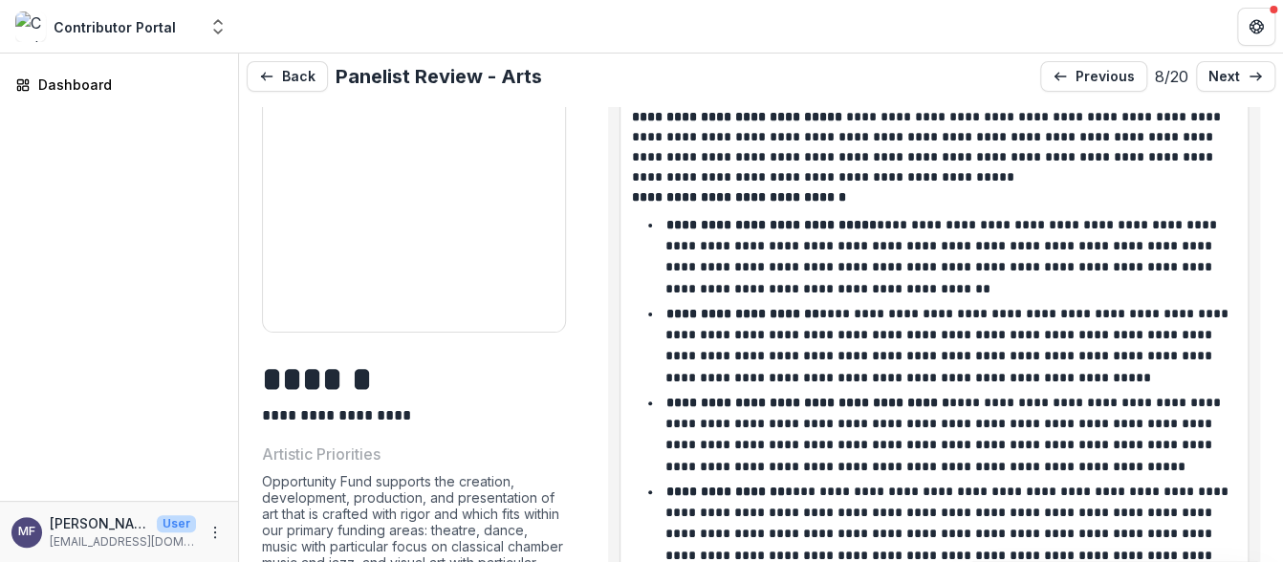
scroll to position [6549, 0]
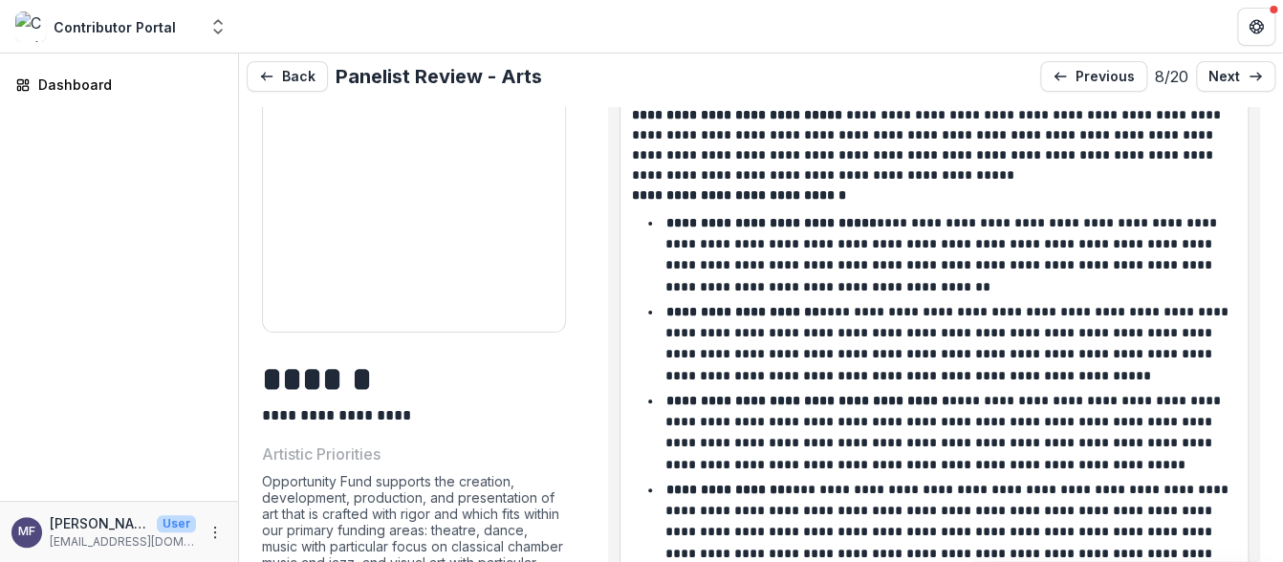
click at [507, 372] on h1 "******" at bounding box center [411, 380] width 298 height 48
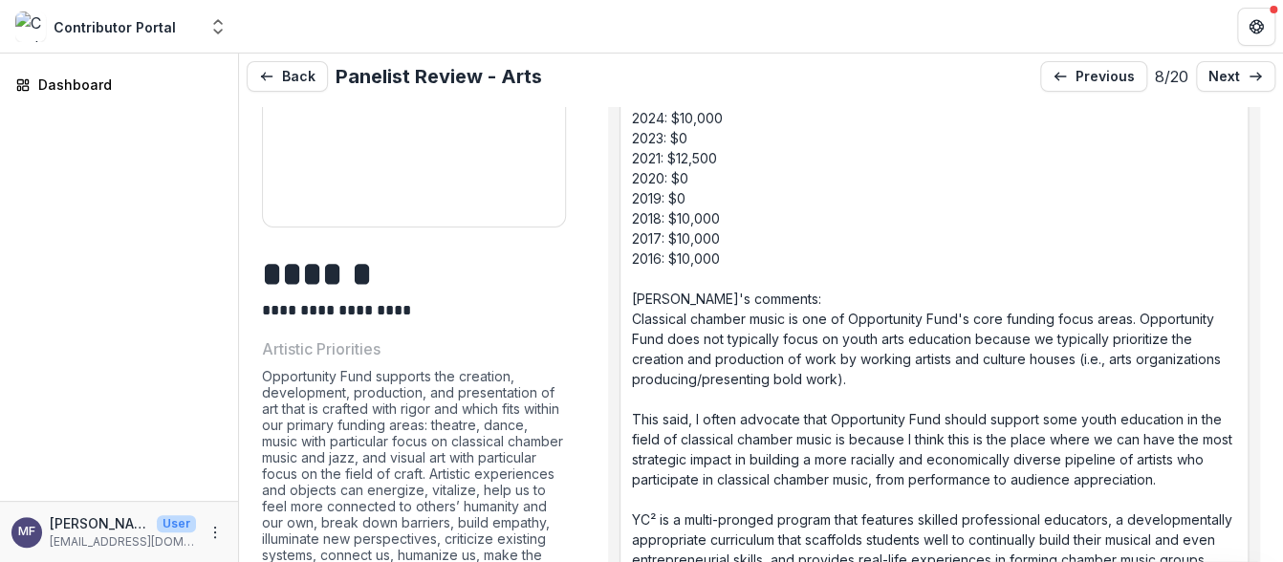
scroll to position [1199, 0]
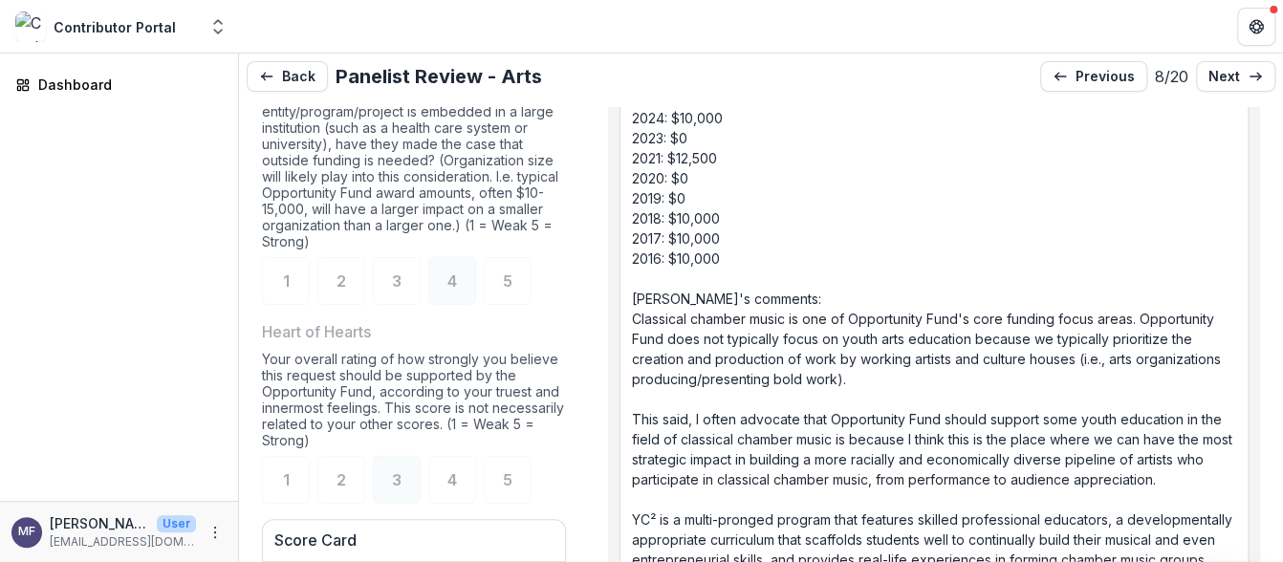
scroll to position [2213, 0]
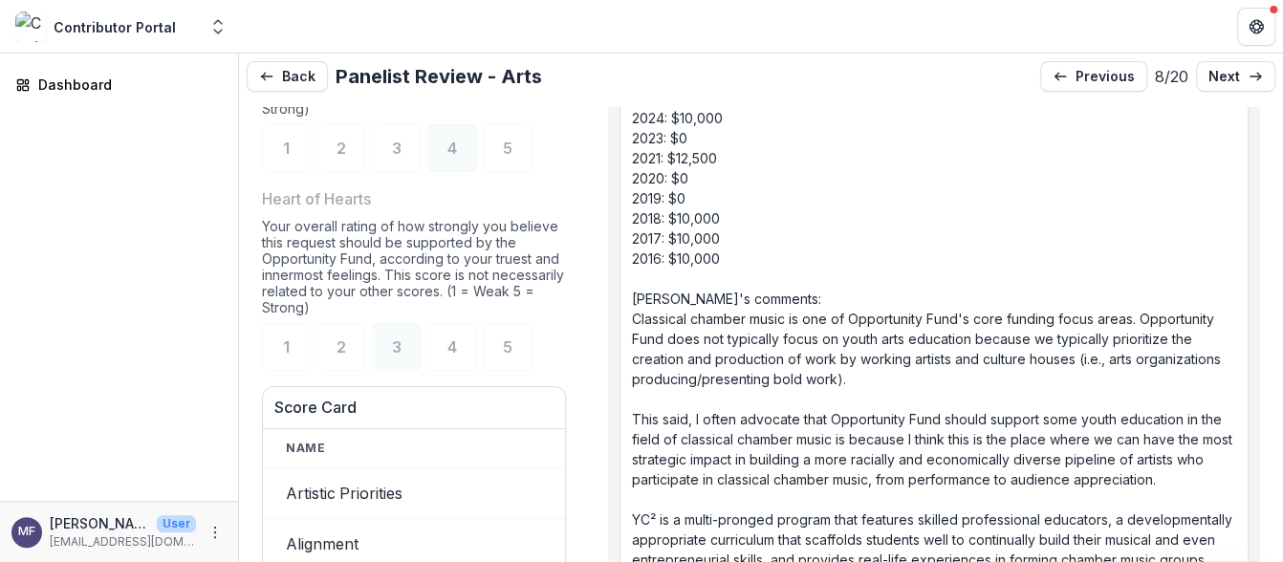
click at [39, 236] on div "Dashboard" at bounding box center [119, 277] width 238 height 447
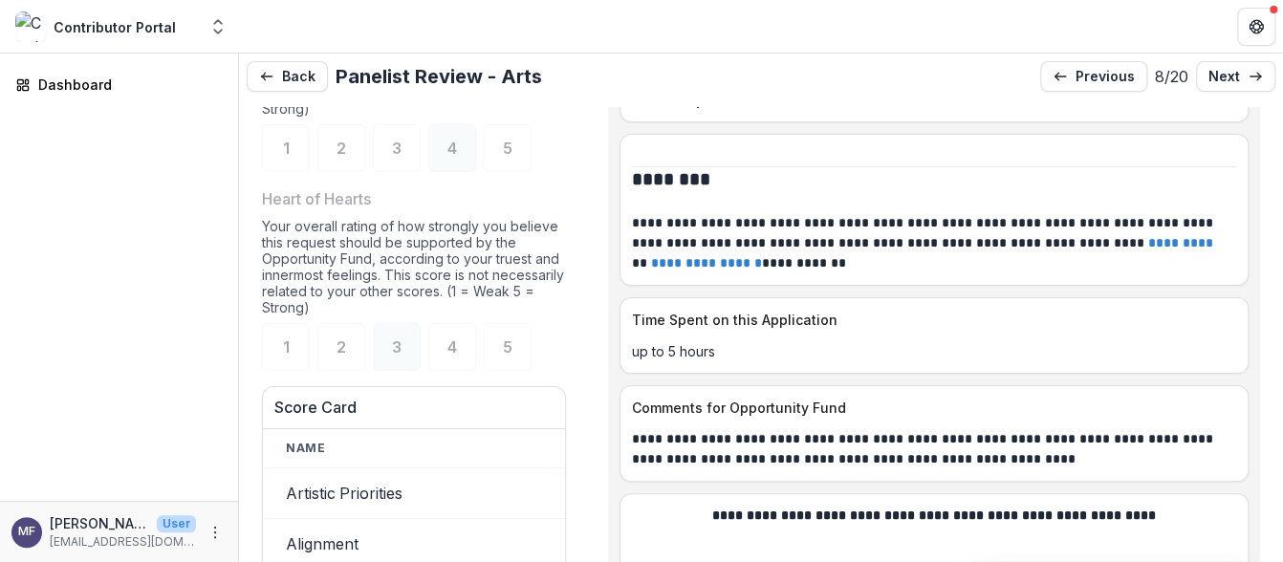
scroll to position [19543, 0]
click at [1107, 72] on p "previous" at bounding box center [1104, 77] width 59 height 16
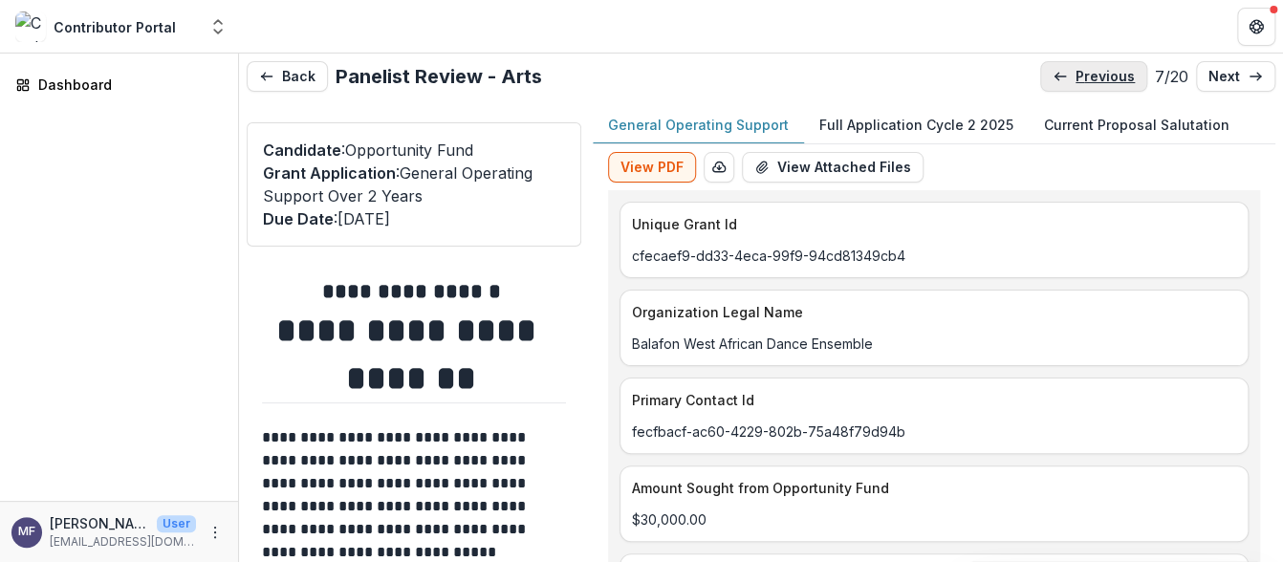
click at [1107, 71] on p "previous" at bounding box center [1104, 77] width 59 height 16
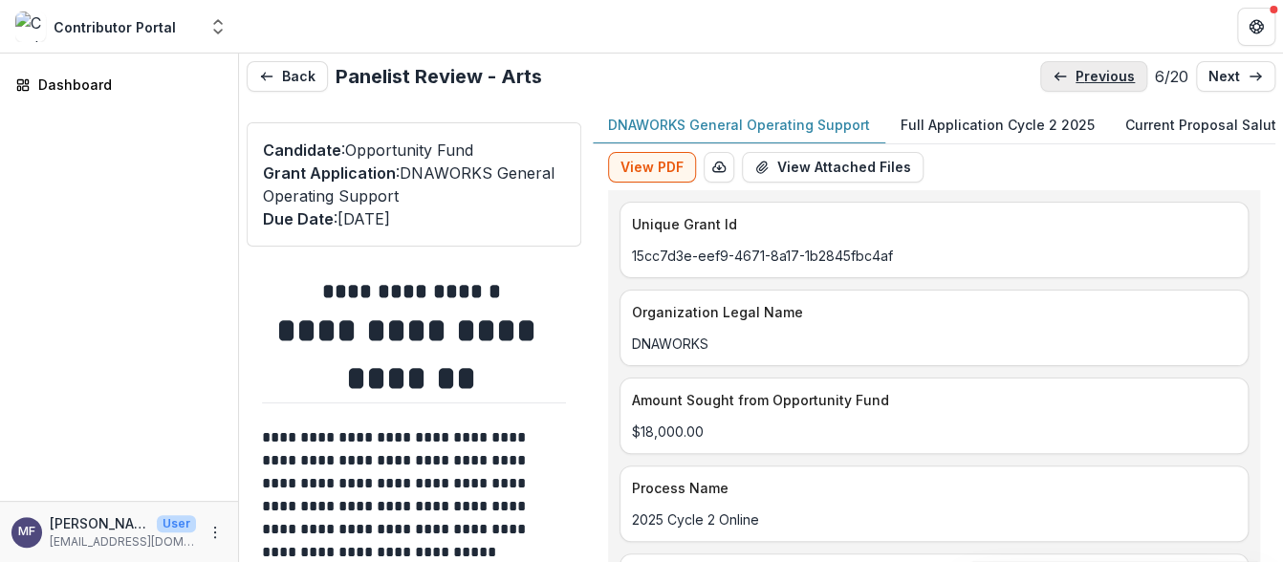
click at [1107, 71] on p "previous" at bounding box center [1104, 77] width 59 height 16
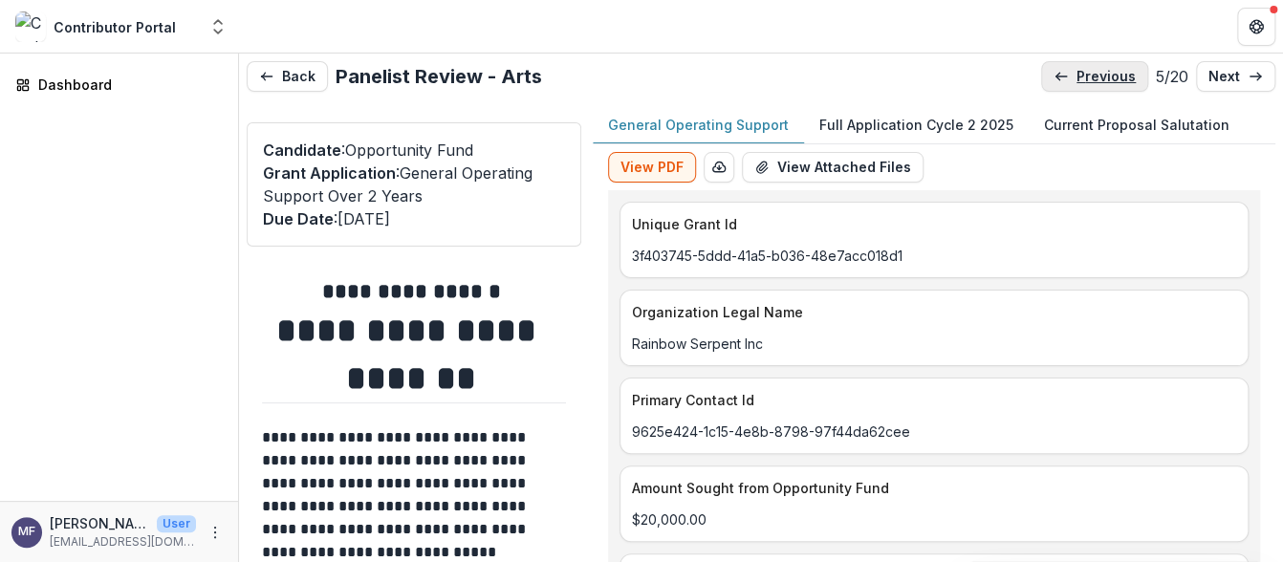
click at [1105, 73] on p "previous" at bounding box center [1105, 77] width 59 height 16
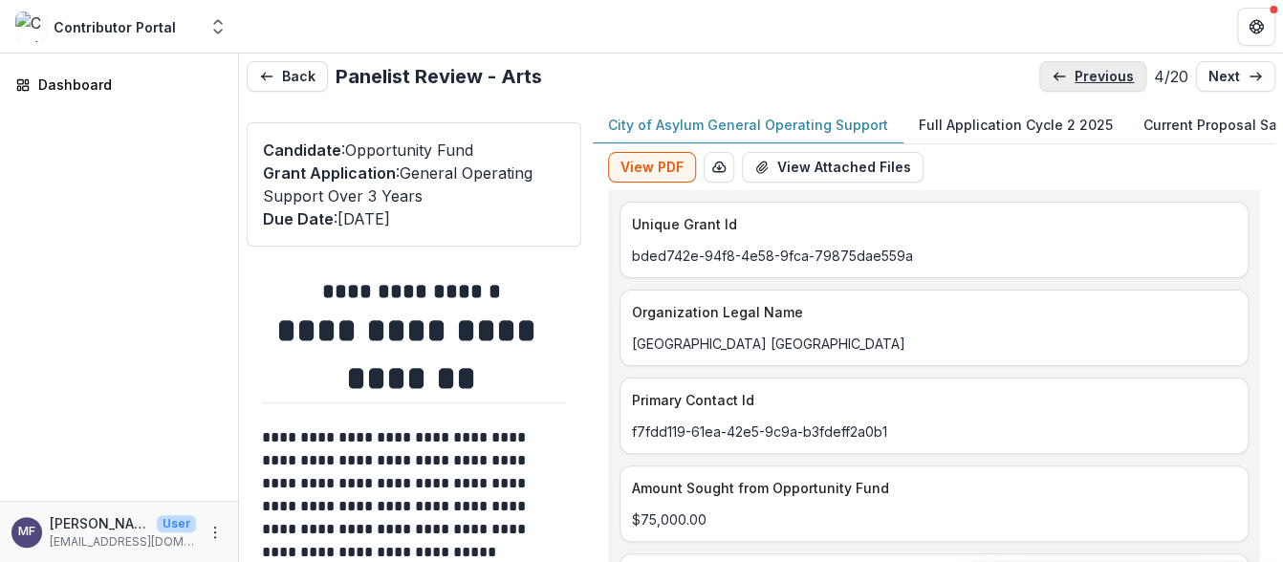
click at [1099, 74] on p "previous" at bounding box center [1103, 77] width 59 height 16
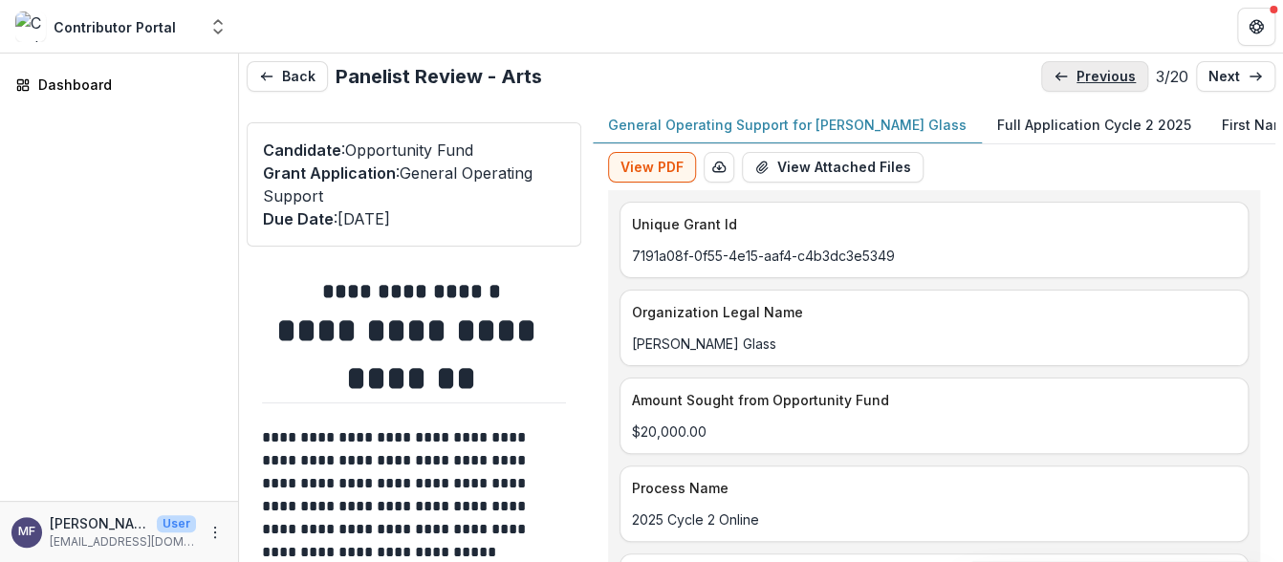
click at [1100, 74] on p "previous" at bounding box center [1105, 77] width 59 height 16
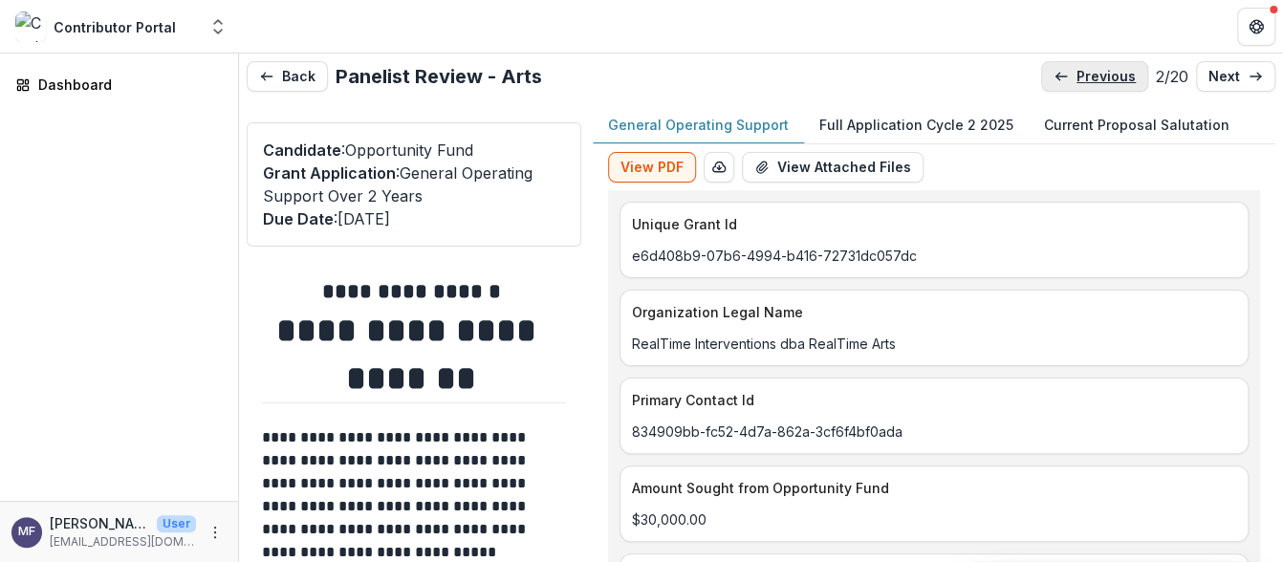
click at [1099, 75] on p "previous" at bounding box center [1105, 77] width 59 height 16
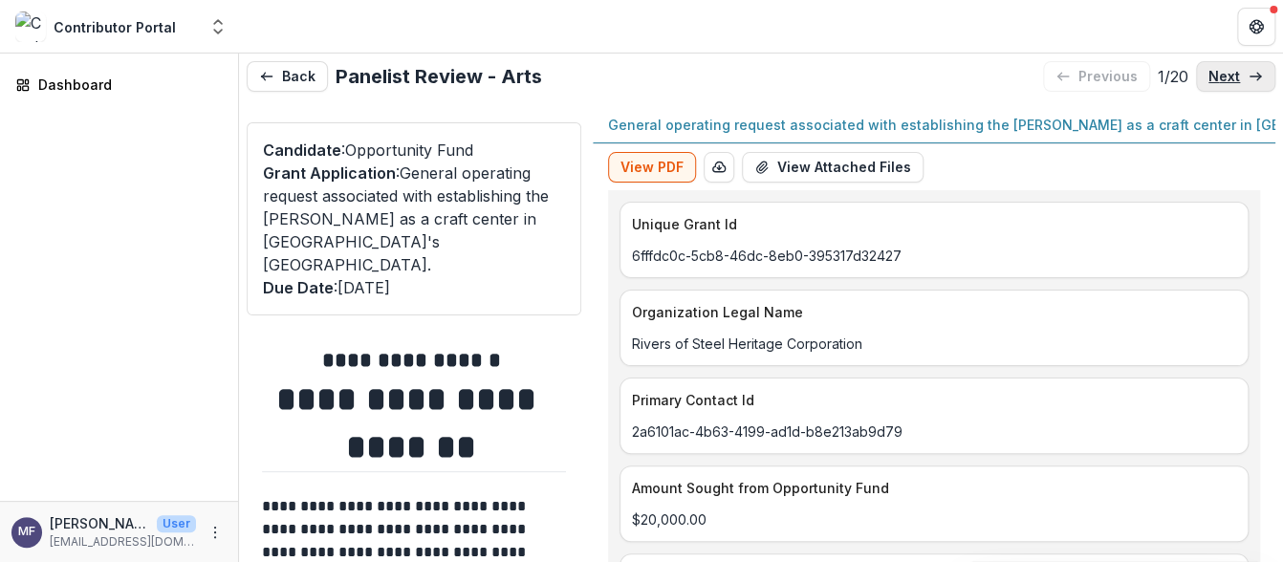
click at [1223, 69] on p "next" at bounding box center [1224, 77] width 32 height 16
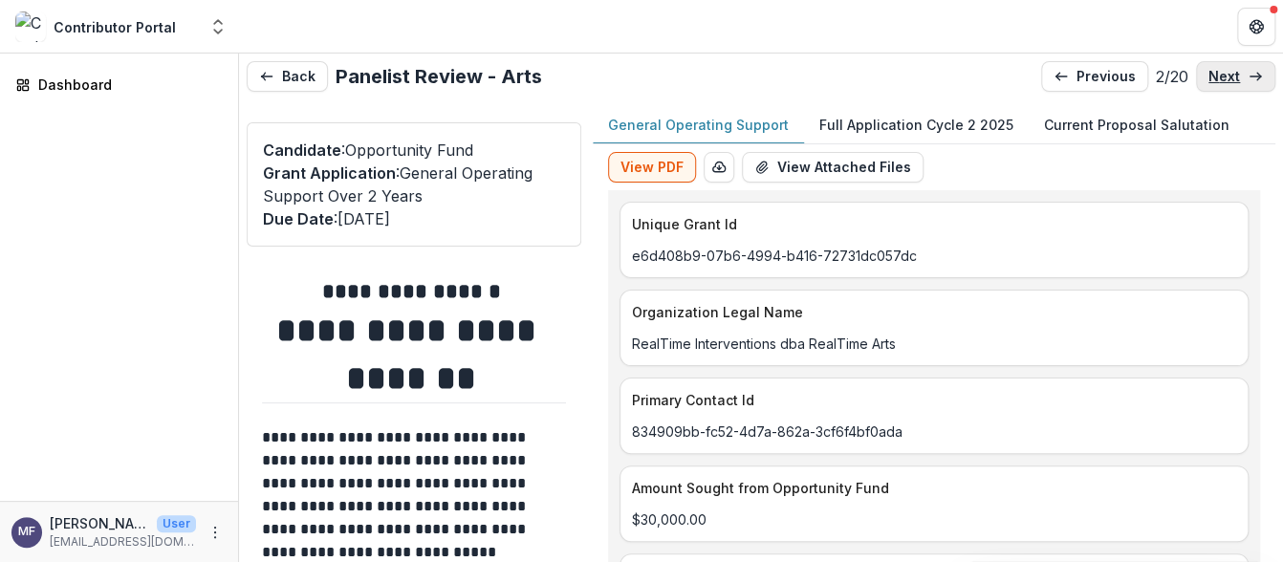
click at [1223, 69] on p "next" at bounding box center [1224, 77] width 32 height 16
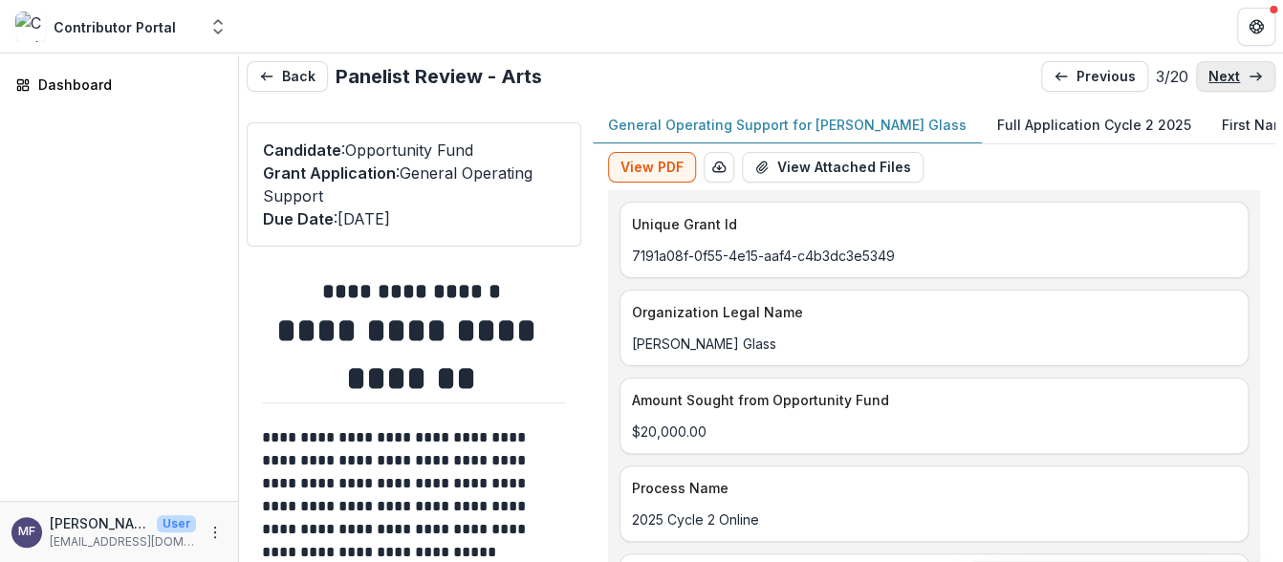
click at [1223, 69] on p "next" at bounding box center [1224, 77] width 32 height 16
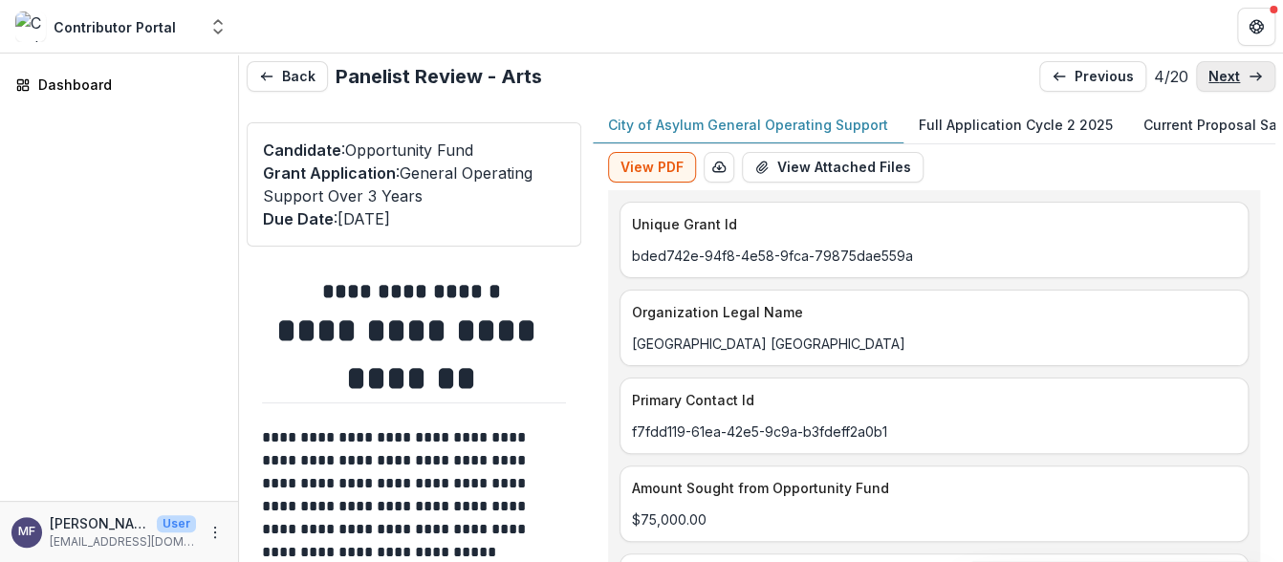
click at [1223, 69] on p "next" at bounding box center [1224, 77] width 32 height 16
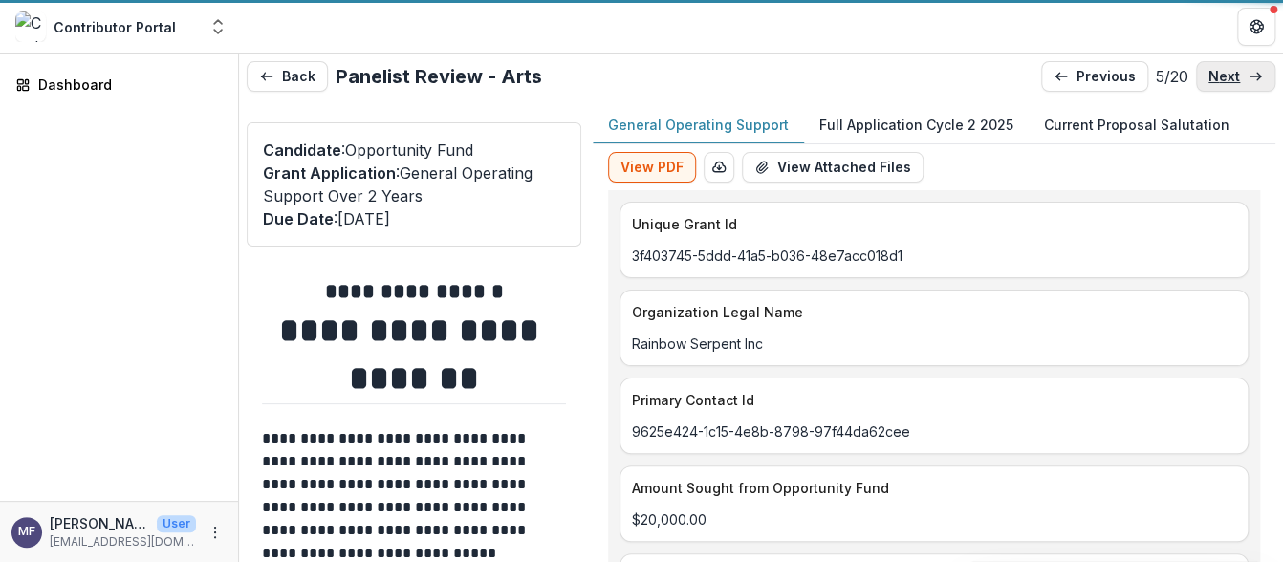
click at [1223, 69] on p "next" at bounding box center [1224, 77] width 32 height 16
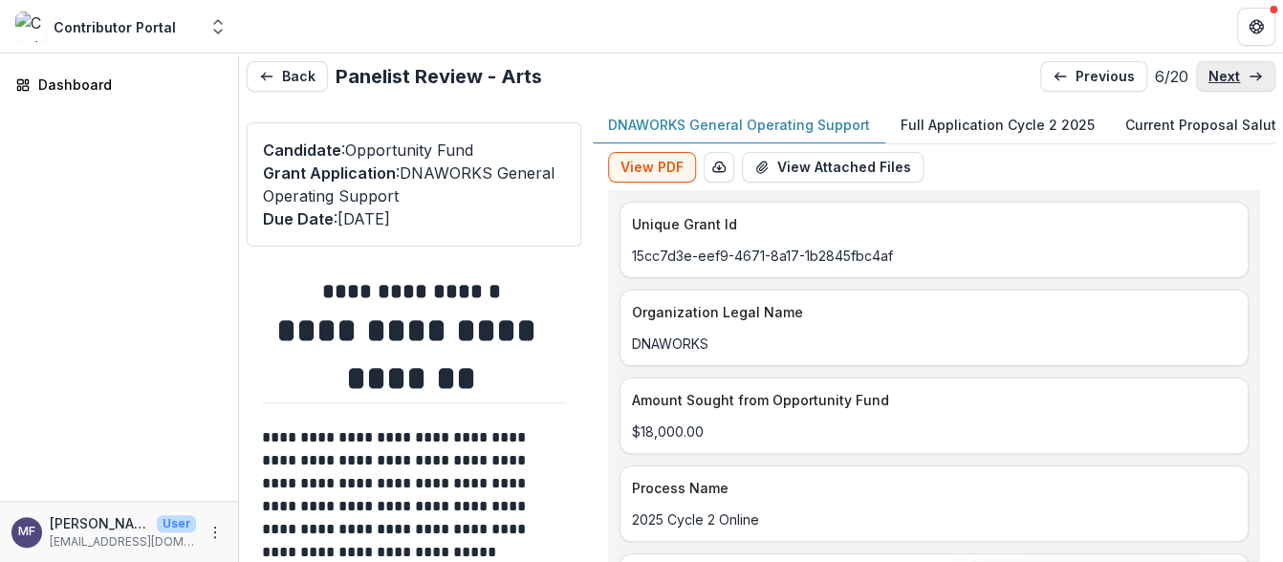
click at [1223, 70] on p "next" at bounding box center [1224, 77] width 32 height 16
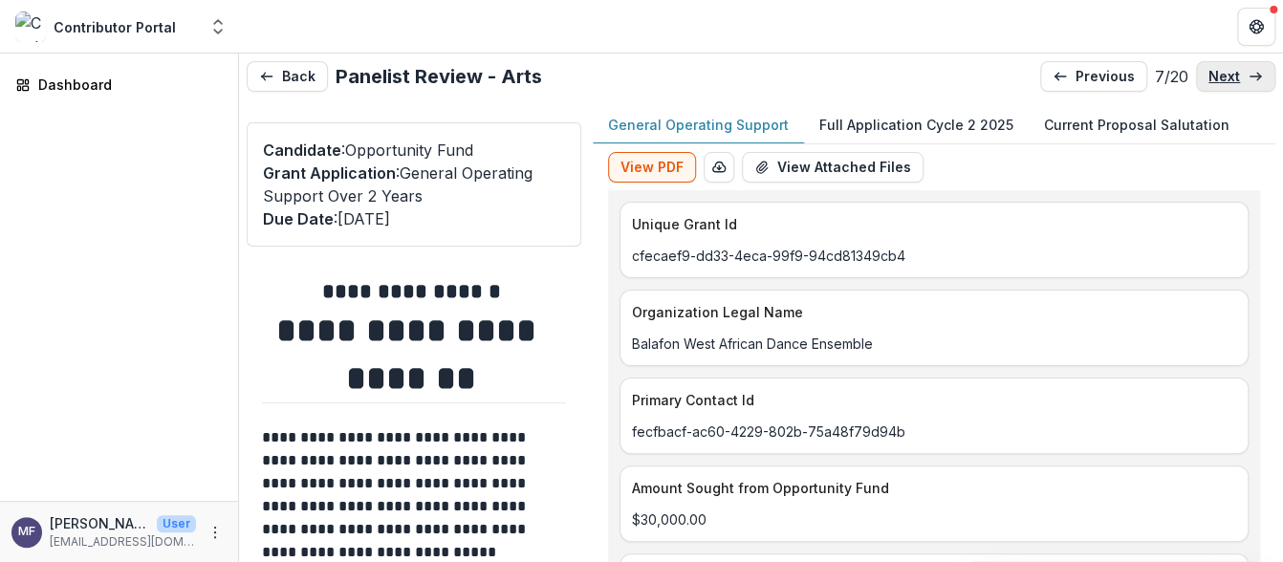
click at [1223, 70] on p "next" at bounding box center [1224, 77] width 32 height 16
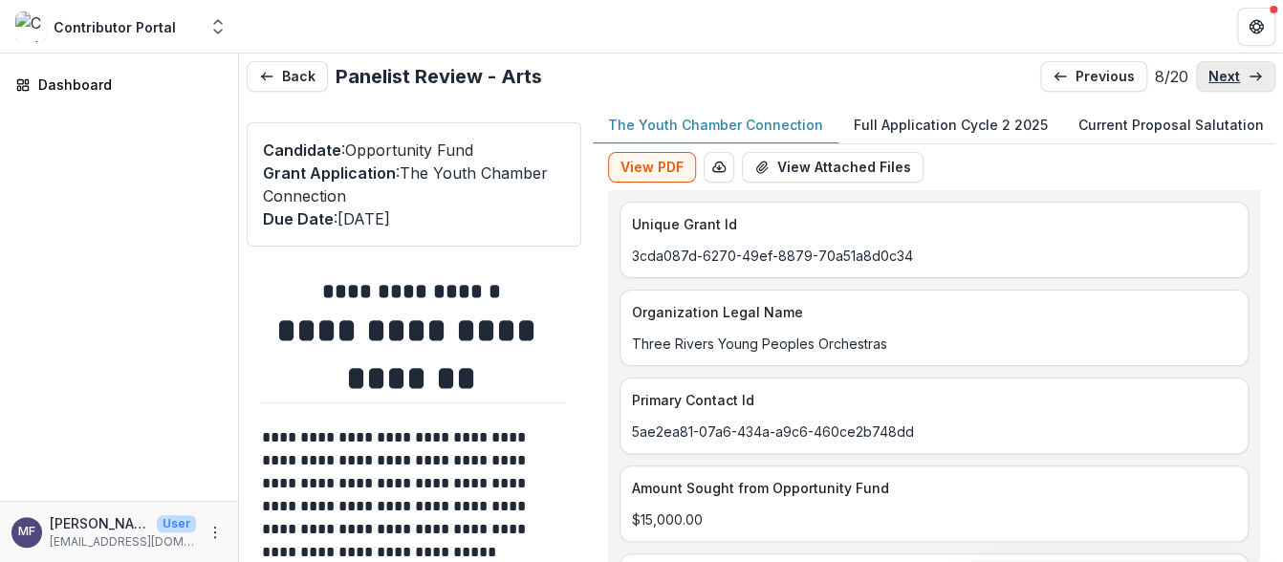
click at [1223, 72] on p "next" at bounding box center [1224, 77] width 32 height 16
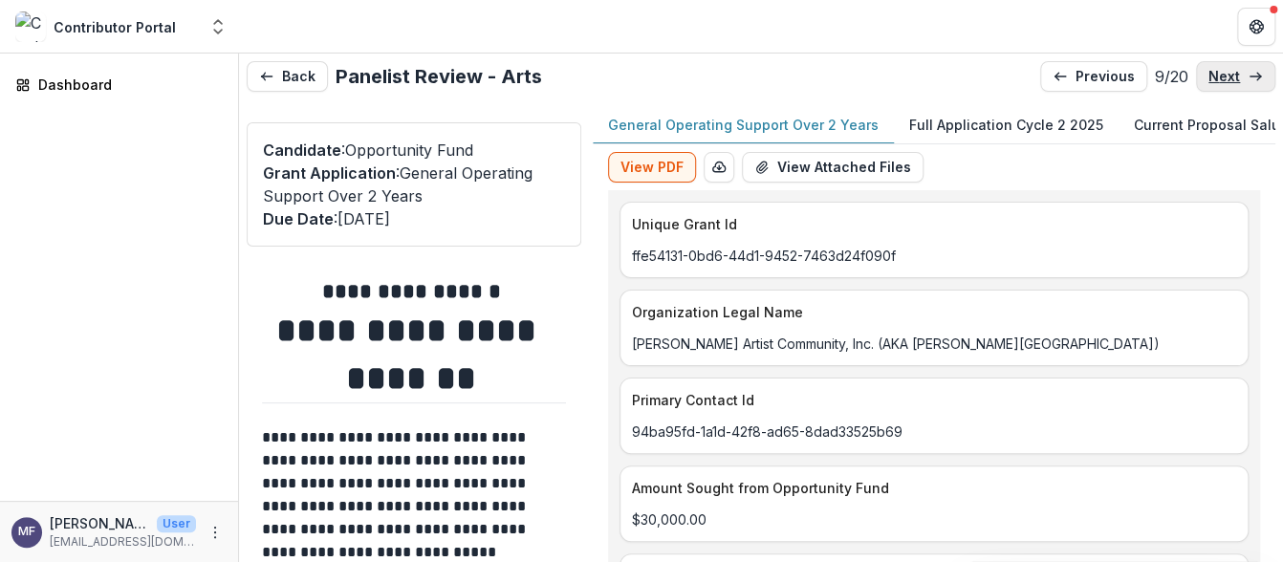
click at [1224, 71] on p "next" at bounding box center [1224, 77] width 32 height 16
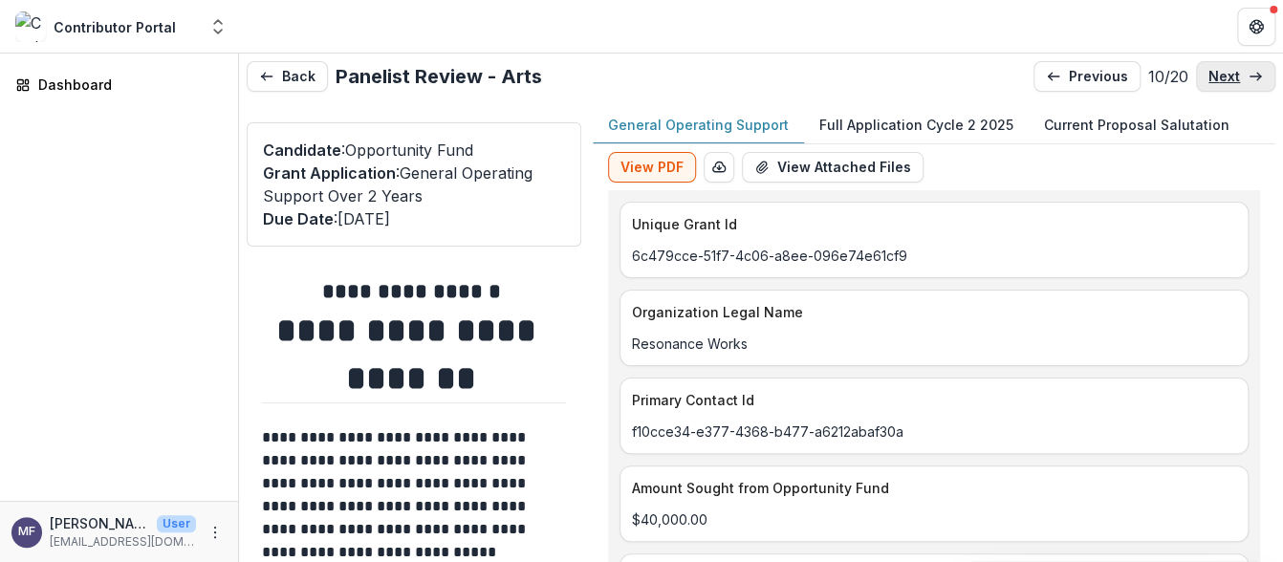
click at [1225, 73] on p "next" at bounding box center [1224, 77] width 32 height 16
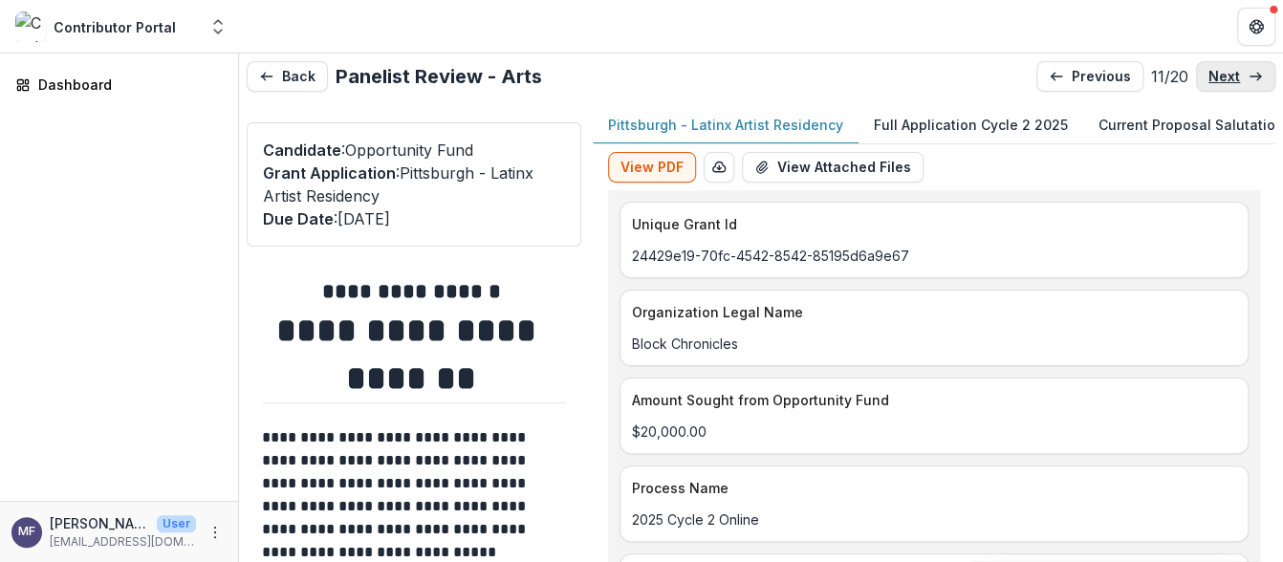
click at [1227, 76] on p "next" at bounding box center [1224, 77] width 32 height 16
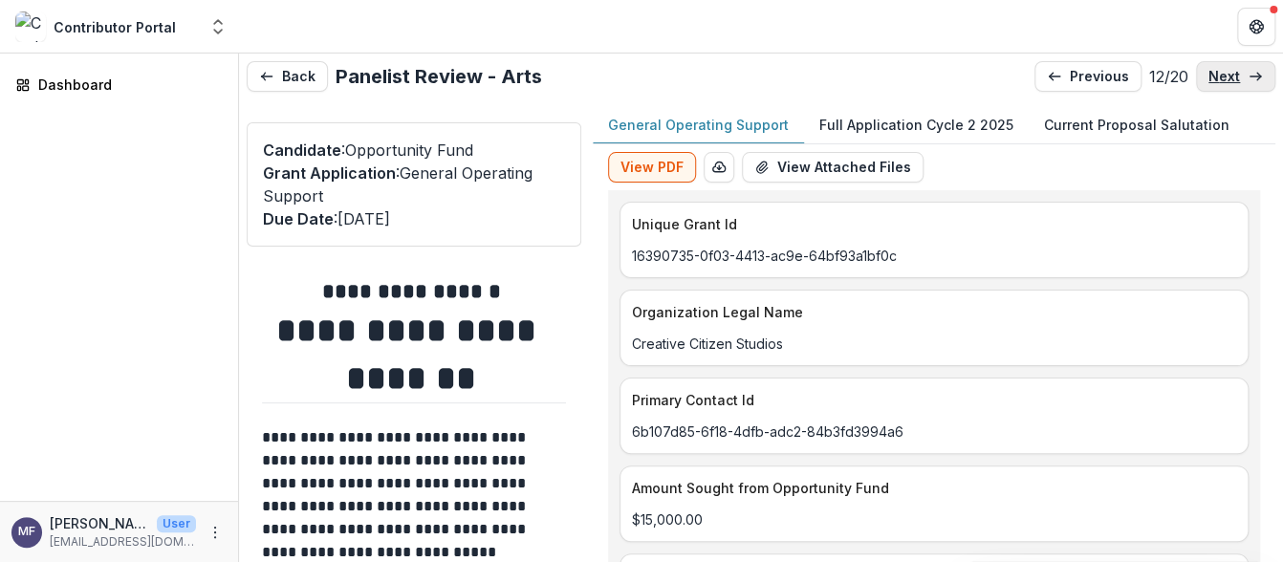
click at [1227, 76] on p "next" at bounding box center [1224, 77] width 32 height 16
click at [1227, 75] on p "next" at bounding box center [1224, 77] width 32 height 16
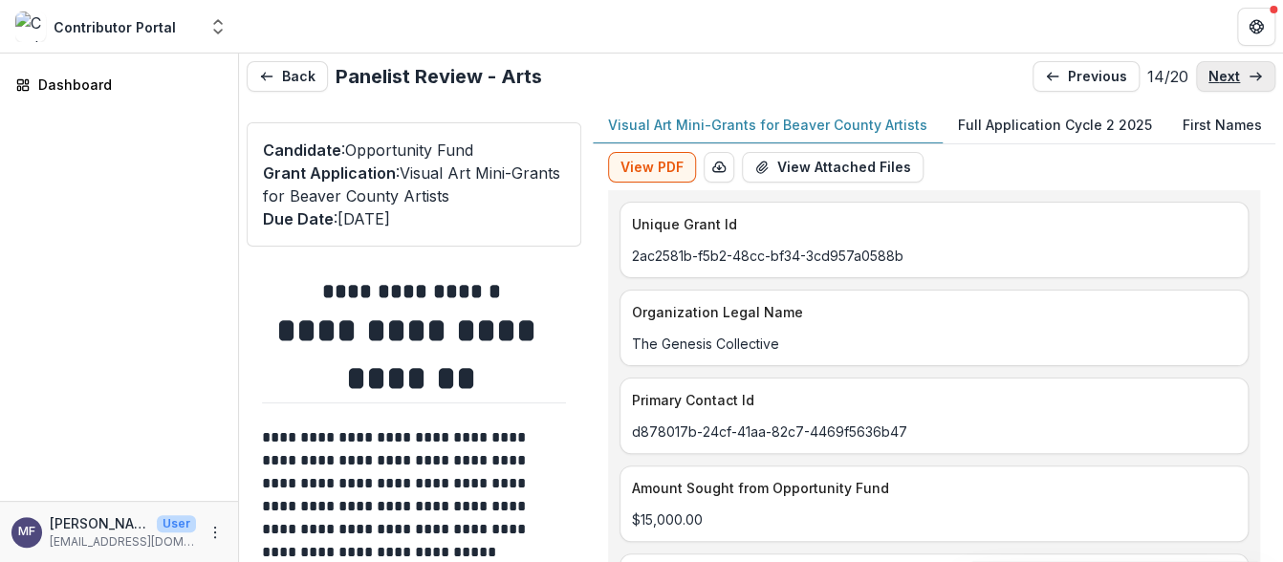
click at [1227, 75] on p "next" at bounding box center [1224, 77] width 32 height 16
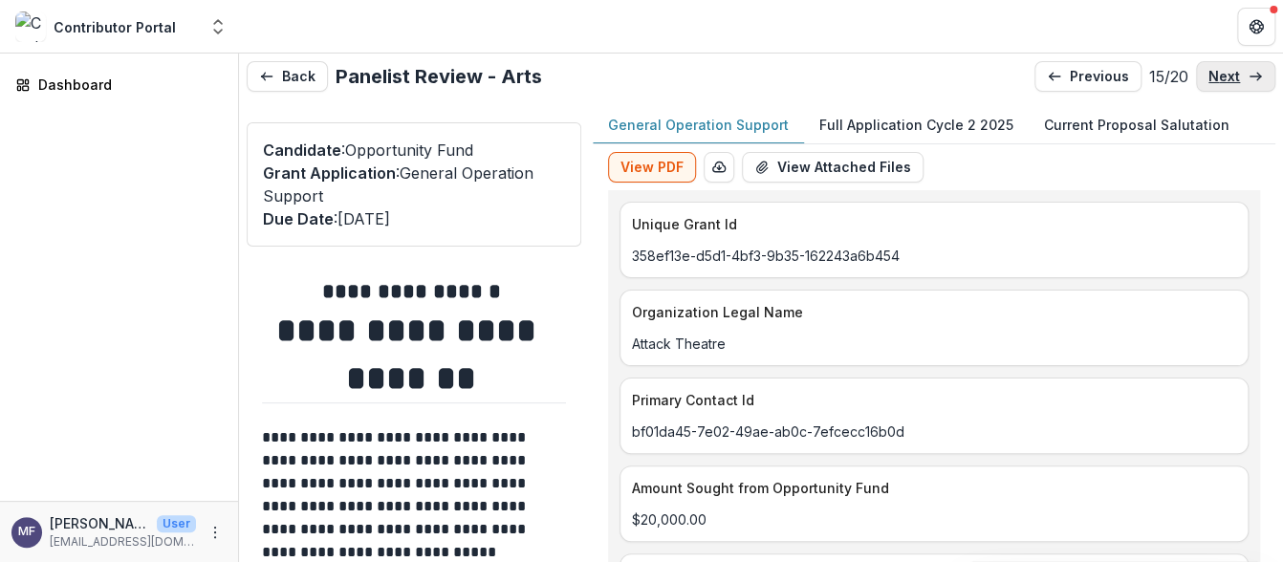
click at [1227, 75] on p "next" at bounding box center [1224, 77] width 32 height 16
click at [1227, 74] on p "next" at bounding box center [1224, 77] width 32 height 16
click at [1227, 73] on p "next" at bounding box center [1224, 77] width 32 height 16
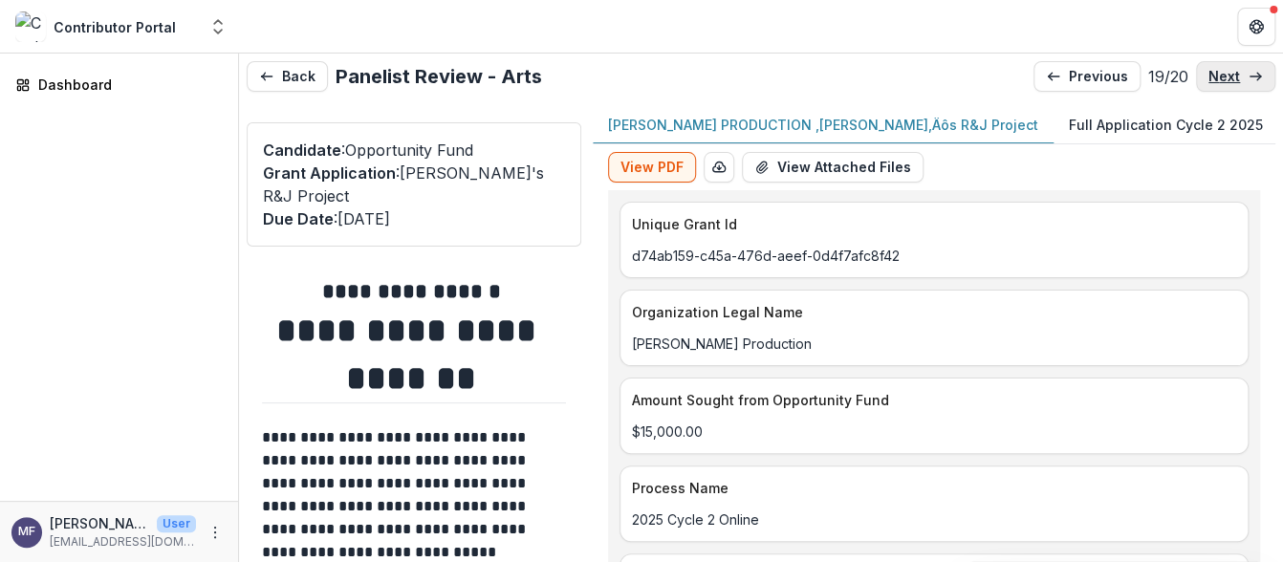
click at [1227, 71] on p "next" at bounding box center [1224, 77] width 32 height 16
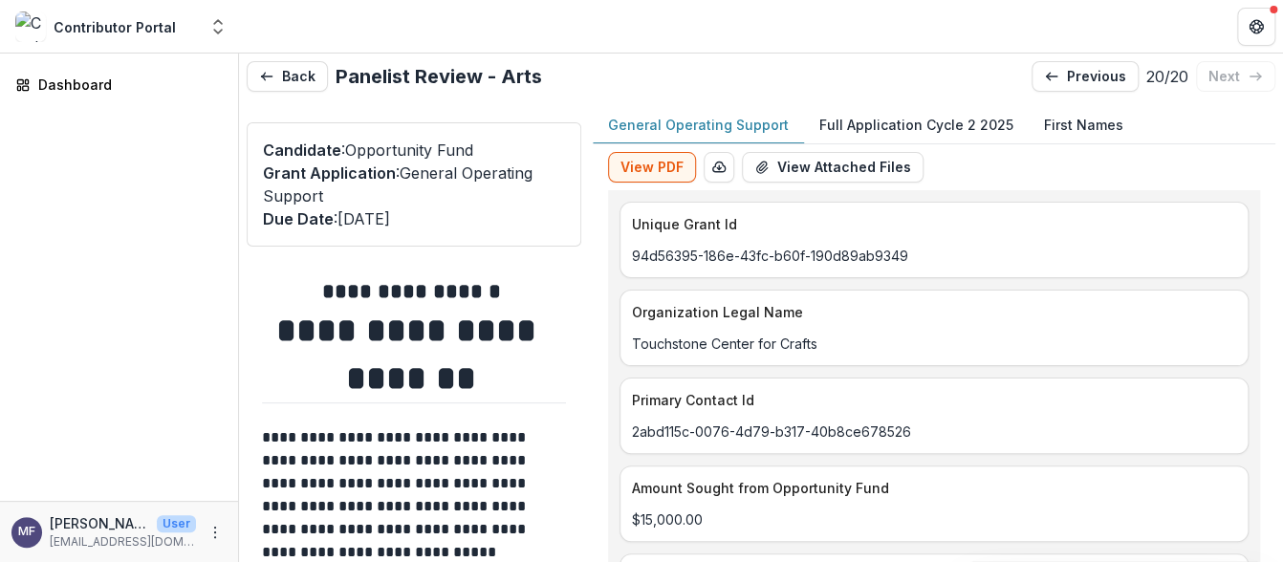
click at [865, 121] on p "Full Application Cycle 2 2025" at bounding box center [916, 125] width 194 height 20
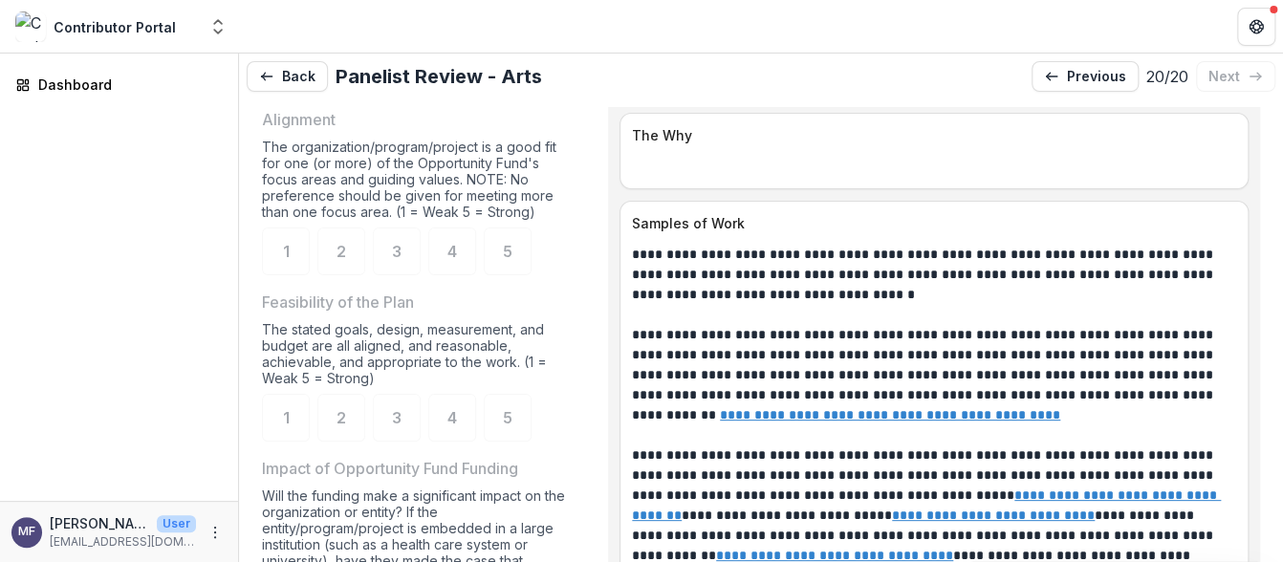
scroll to position [6769, 0]
click at [734, 409] on u "**********" at bounding box center [890, 415] width 340 height 13
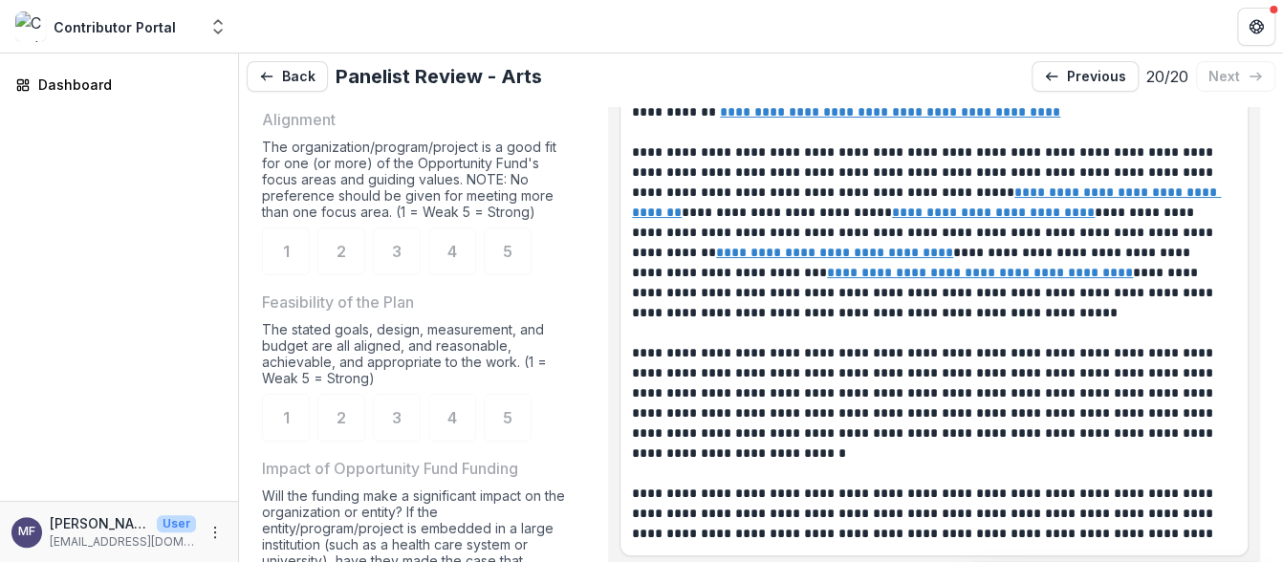
scroll to position [7073, 0]
click at [965, 185] on u "**********" at bounding box center [926, 201] width 589 height 33
click at [734, 246] on u "**********" at bounding box center [834, 252] width 237 height 13
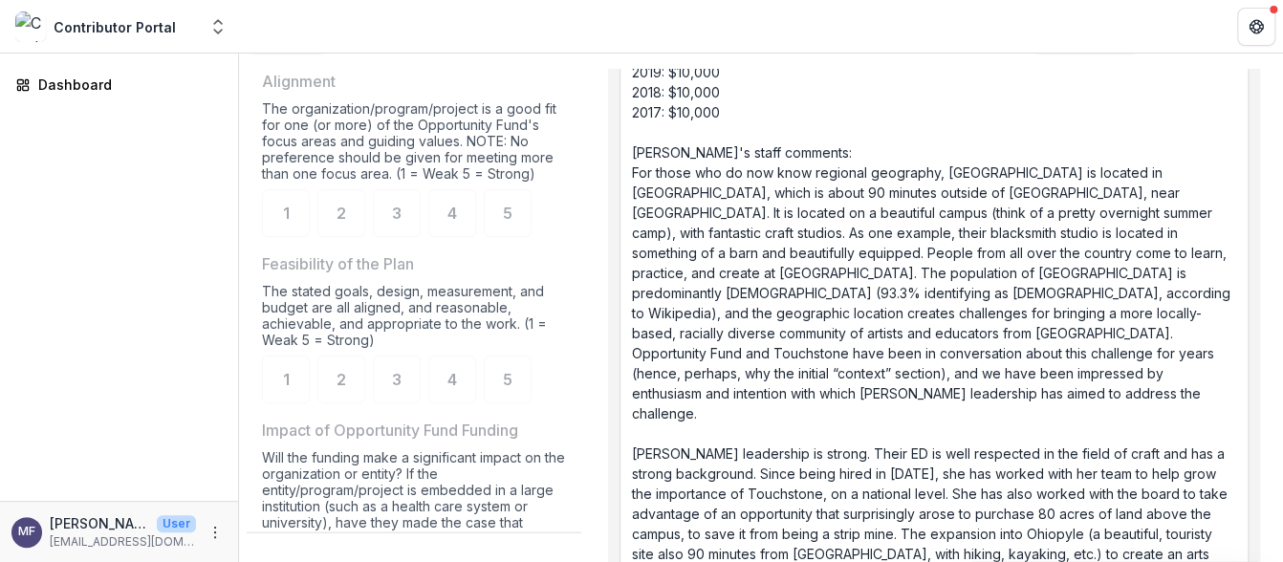
scroll to position [38, 0]
click at [394, 181] on div "The organization/program/project is a good fit for one (or more) of the Opportu…" at bounding box center [414, 144] width 304 height 89
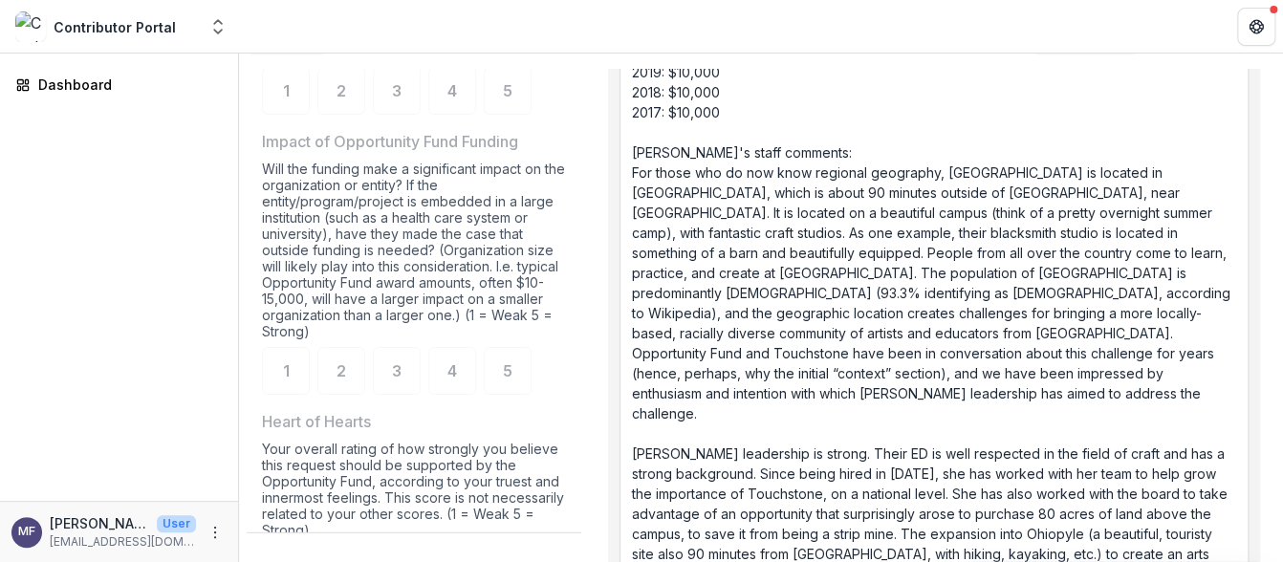
scroll to position [1952, 0]
click at [348, 292] on div "Will the funding make a significant impact on the organization or entity? If th…" at bounding box center [414, 254] width 304 height 186
click at [388, 211] on div "Will the funding make a significant impact on the organization or entity? If th…" at bounding box center [414, 254] width 304 height 186
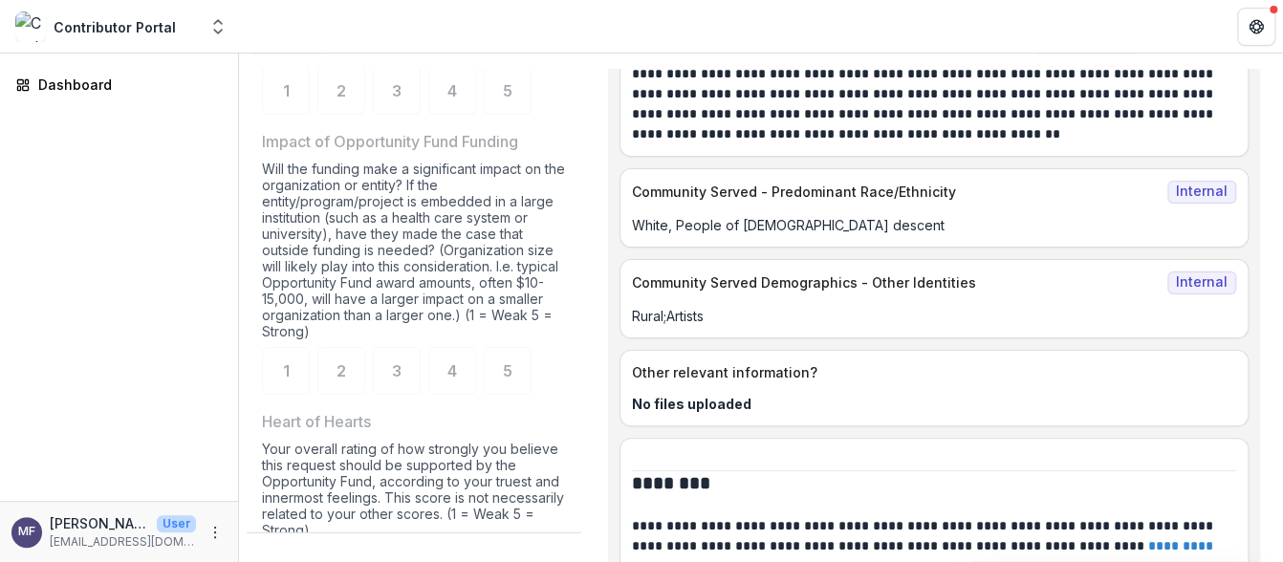
scroll to position [11833, 0]
